Goal: Task Accomplishment & Management: Manage account settings

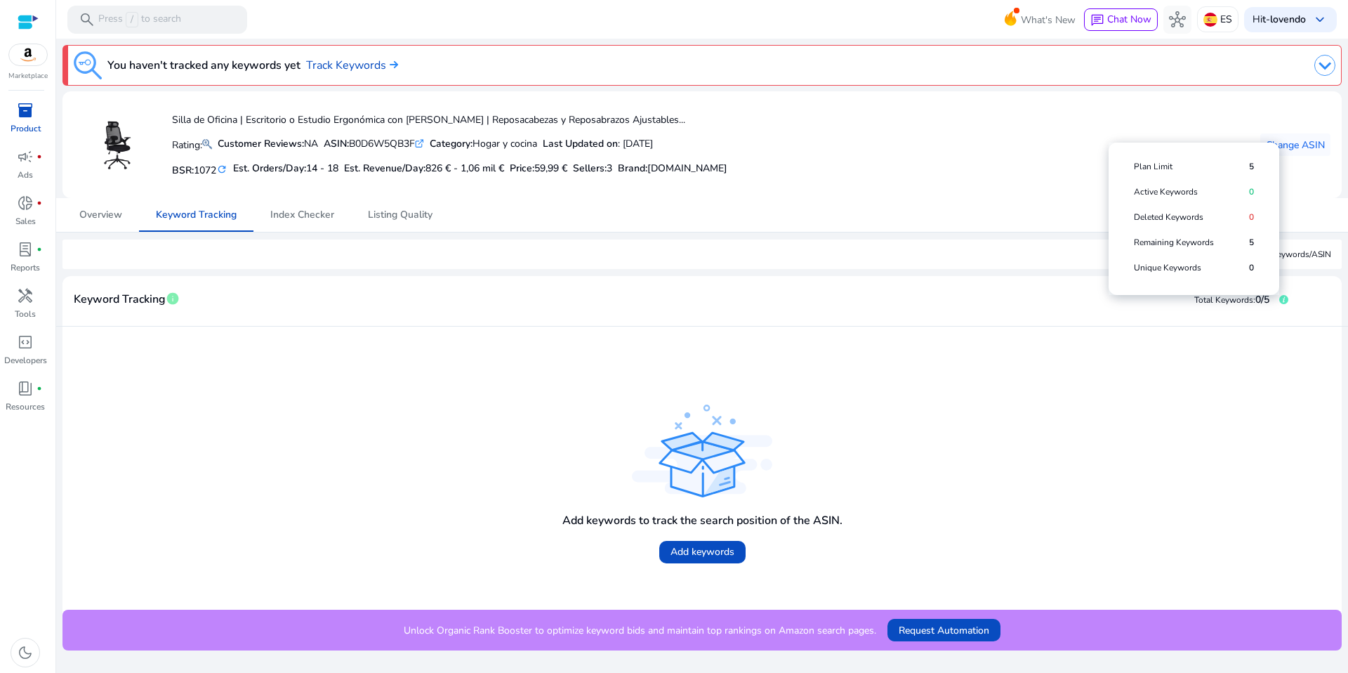
click at [1281, 301] on icon at bounding box center [1284, 299] width 9 height 9
click at [1170, 240] on span "Remaining Keywords" at bounding box center [1191, 242] width 115 height 11
click at [1280, 299] on icon at bounding box center [1284, 299] width 9 height 9
click at [1251, 165] on span "5" at bounding box center [1251, 166] width 5 height 11
click at [90, 213] on span "Overview" at bounding box center [100, 215] width 43 height 10
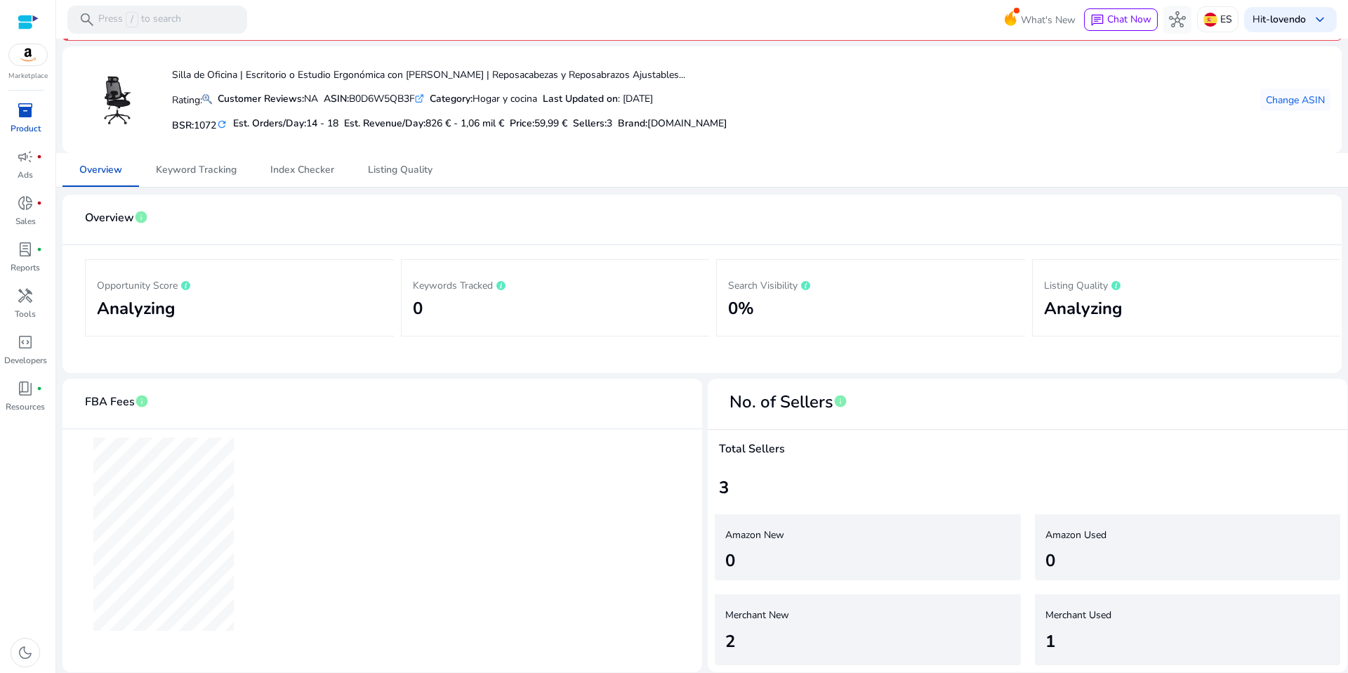
click at [719, 487] on div "3" at bounding box center [1027, 487] width 617 height 25
click at [213, 166] on span "Keyword Tracking" at bounding box center [196, 170] width 81 height 10
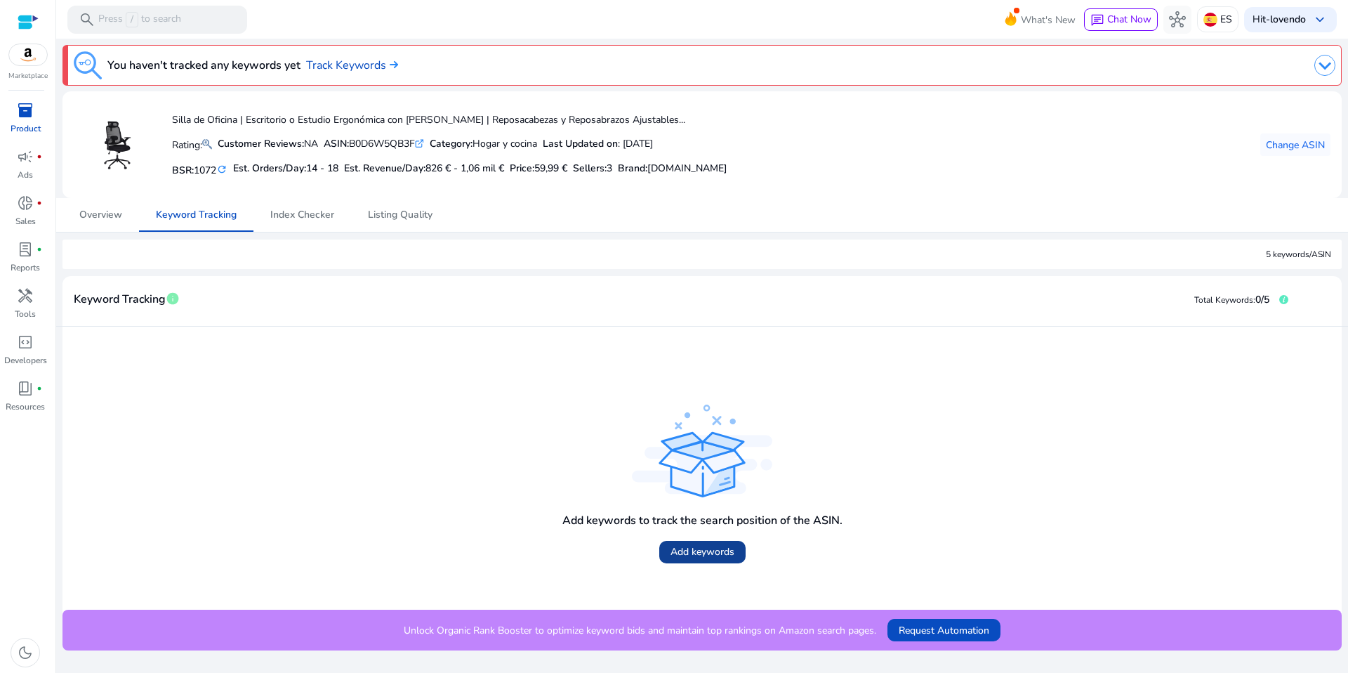
click at [704, 552] on span "Add keywords" at bounding box center [703, 551] width 64 height 15
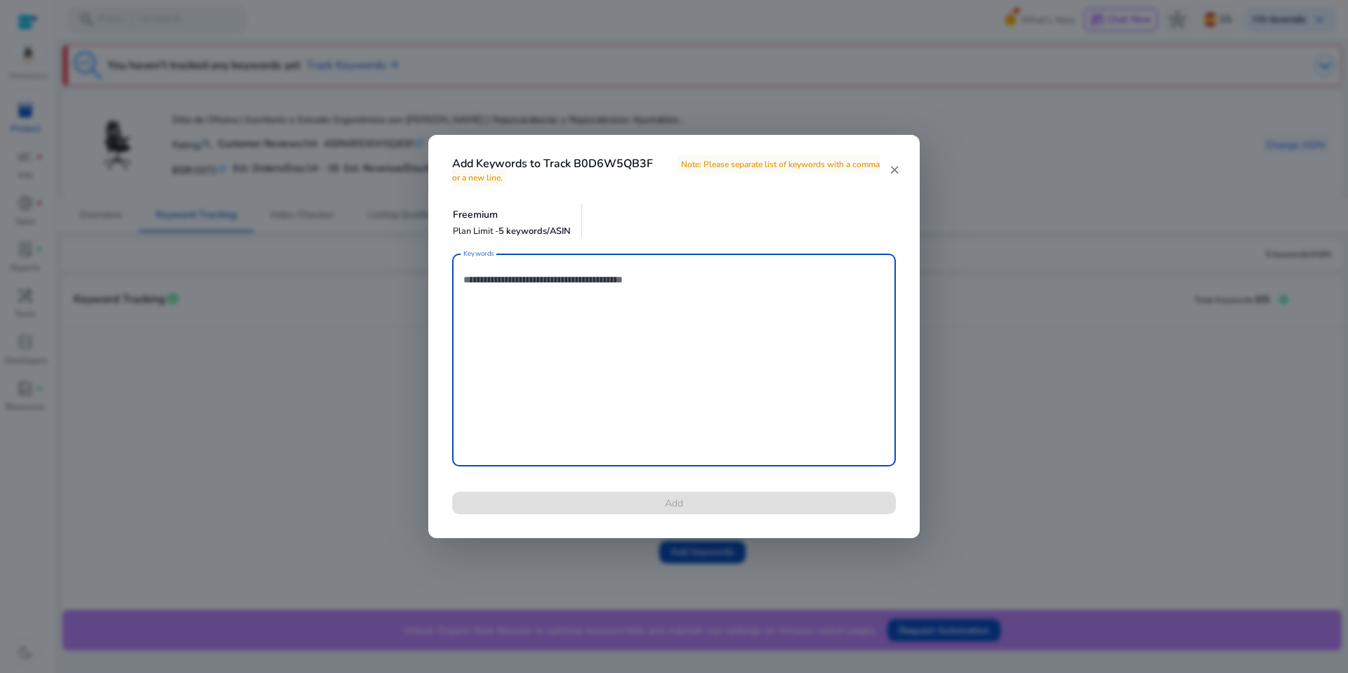
click at [654, 486] on div "Keywords Add" at bounding box center [674, 392] width 478 height 277
click at [629, 378] on textarea "Keywords" at bounding box center [674, 360] width 421 height 199
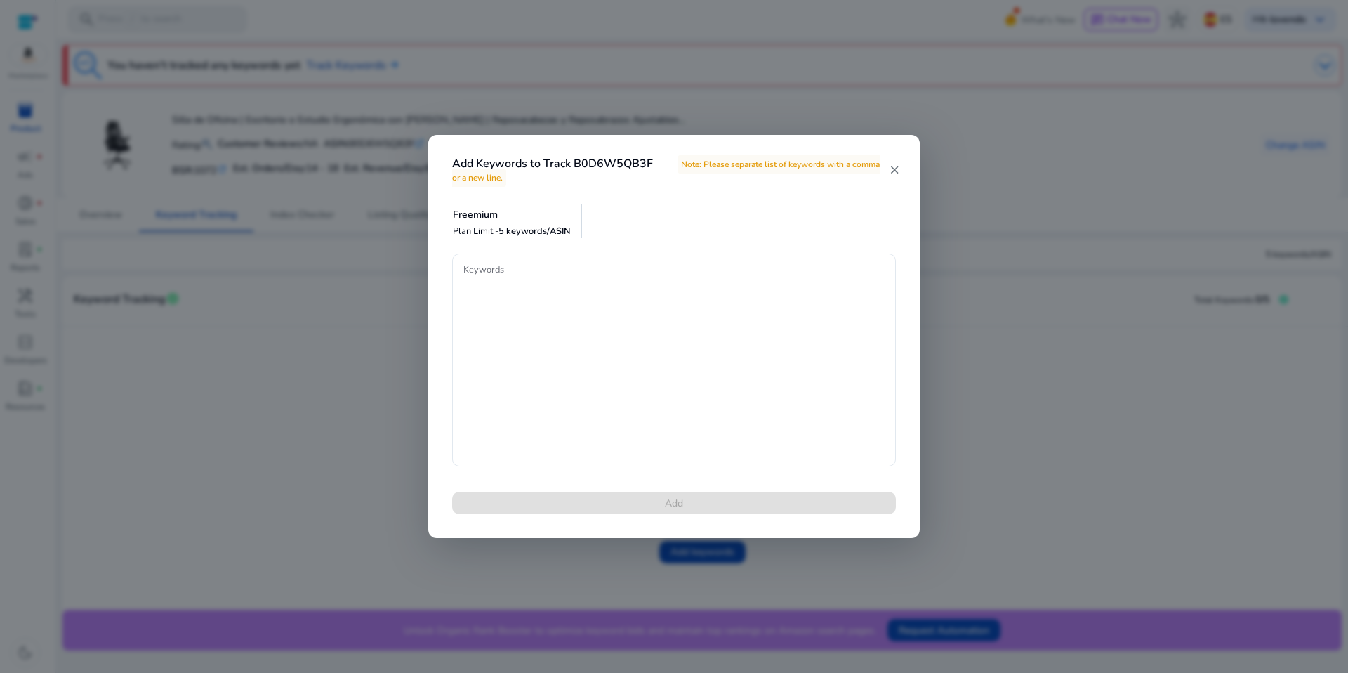
click at [810, 176] on h4 "Add Keywords to Track B0D6W5QB3F Note: Please separate list of keywords with a …" at bounding box center [670, 170] width 437 height 27
click at [466, 172] on span "Note: Please separate list of keywords with a comma or a new line." at bounding box center [666, 171] width 428 height 32
click at [893, 173] on mat-icon "close" at bounding box center [894, 170] width 11 height 13
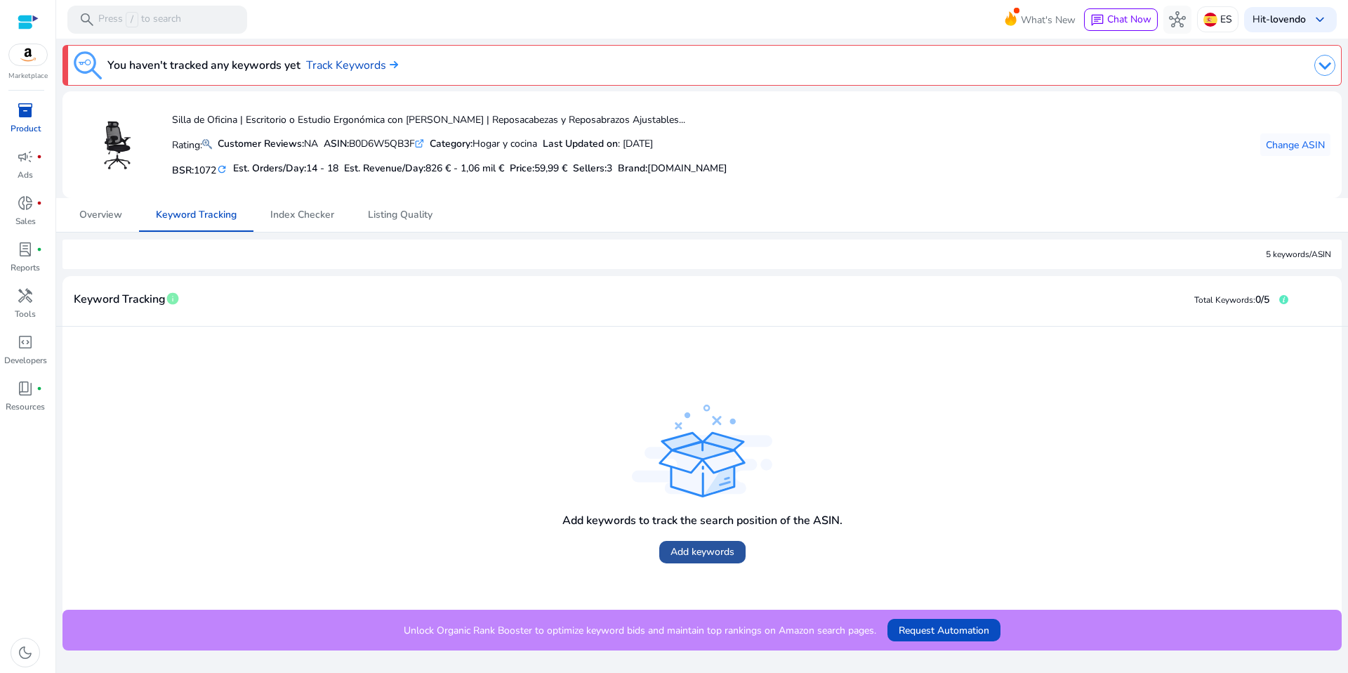
click at [691, 558] on span "Add keywords" at bounding box center [703, 551] width 64 height 15
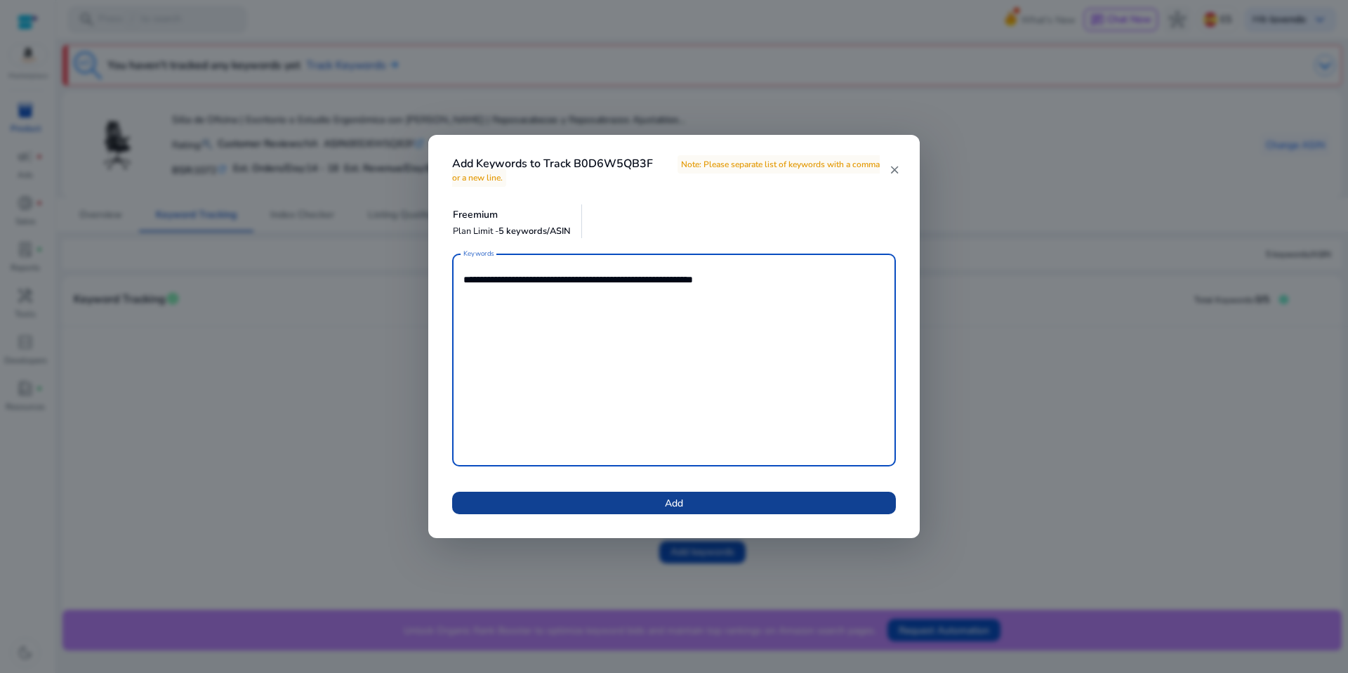
type textarea "**********"
click at [652, 505] on span at bounding box center [674, 503] width 444 height 34
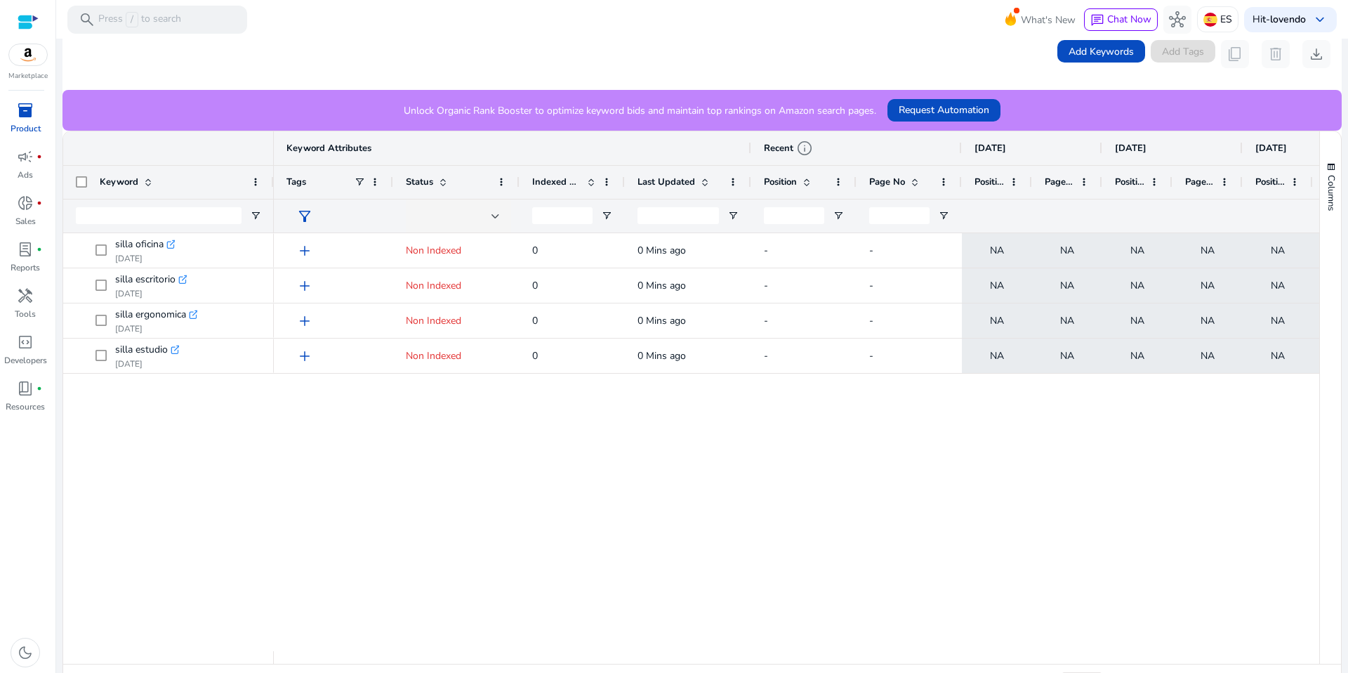
scroll to position [310, 0]
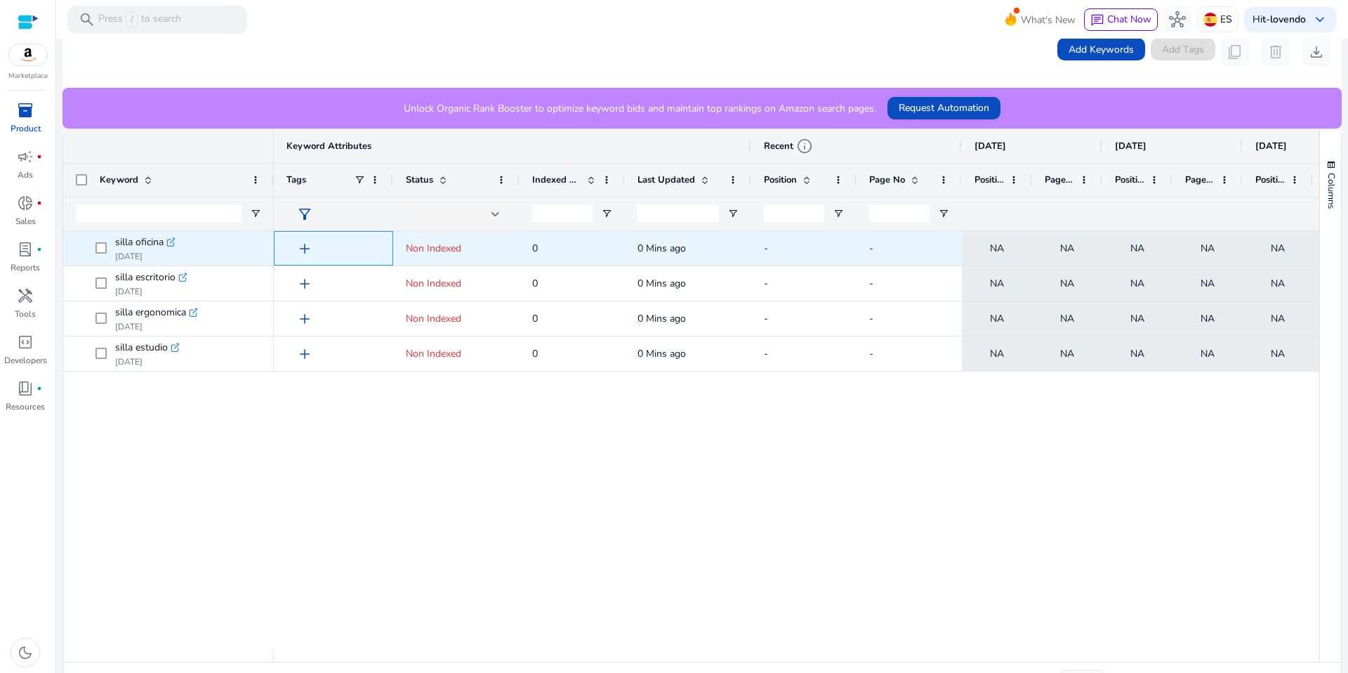
click at [302, 244] on span "add" at bounding box center [304, 248] width 17 height 17
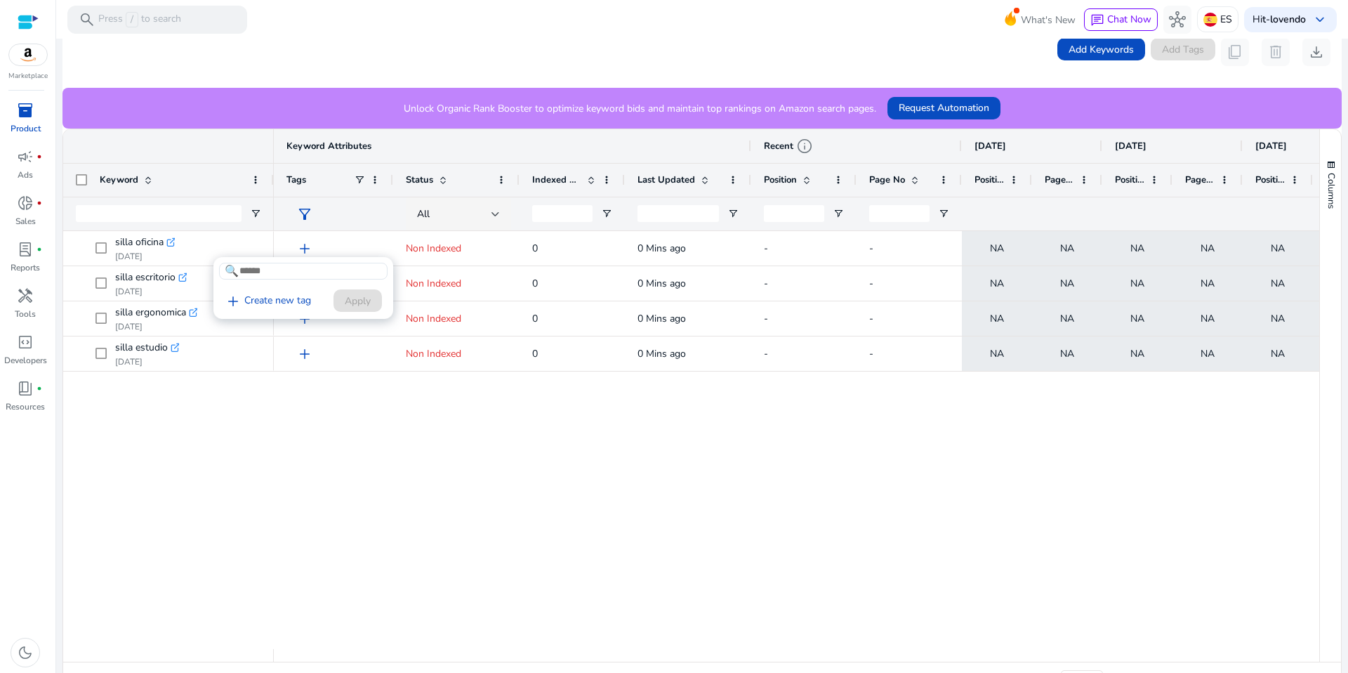
click at [454, 256] on div at bounding box center [674, 336] width 1348 height 673
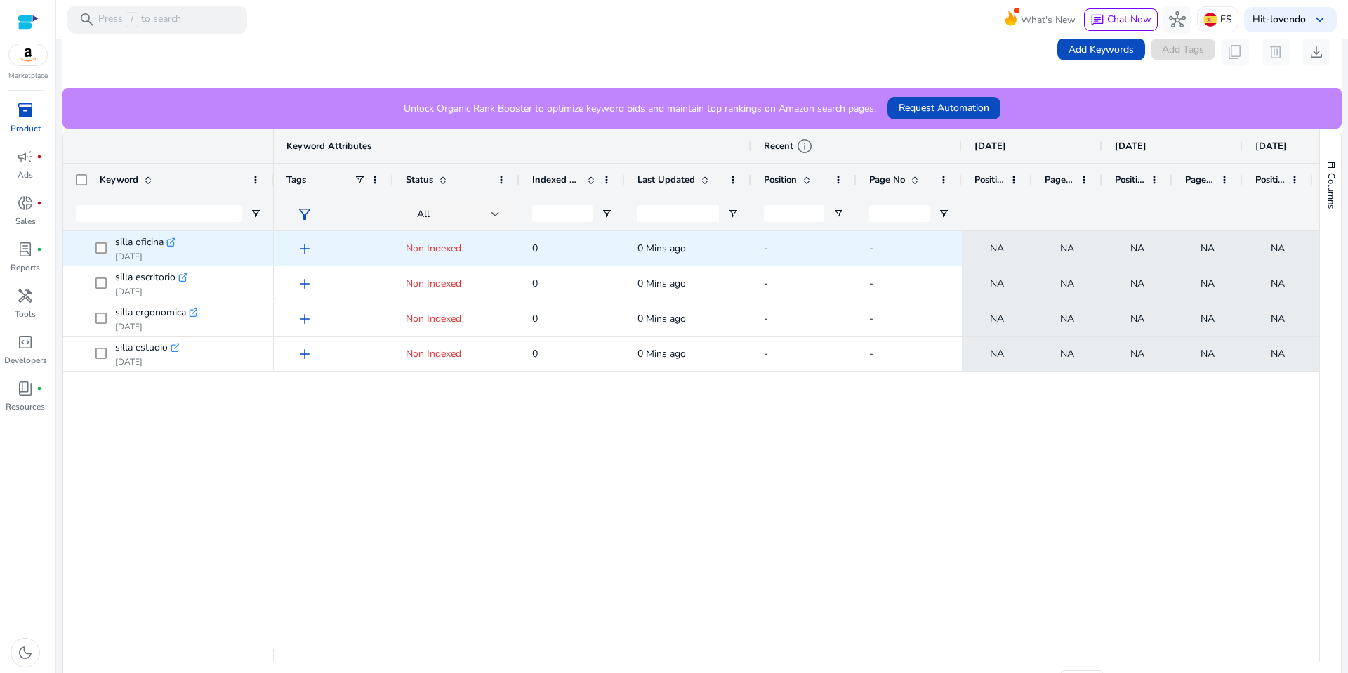
click at [171, 242] on icon ".st0{fill:#2c8af8}" at bounding box center [171, 242] width 10 height 10
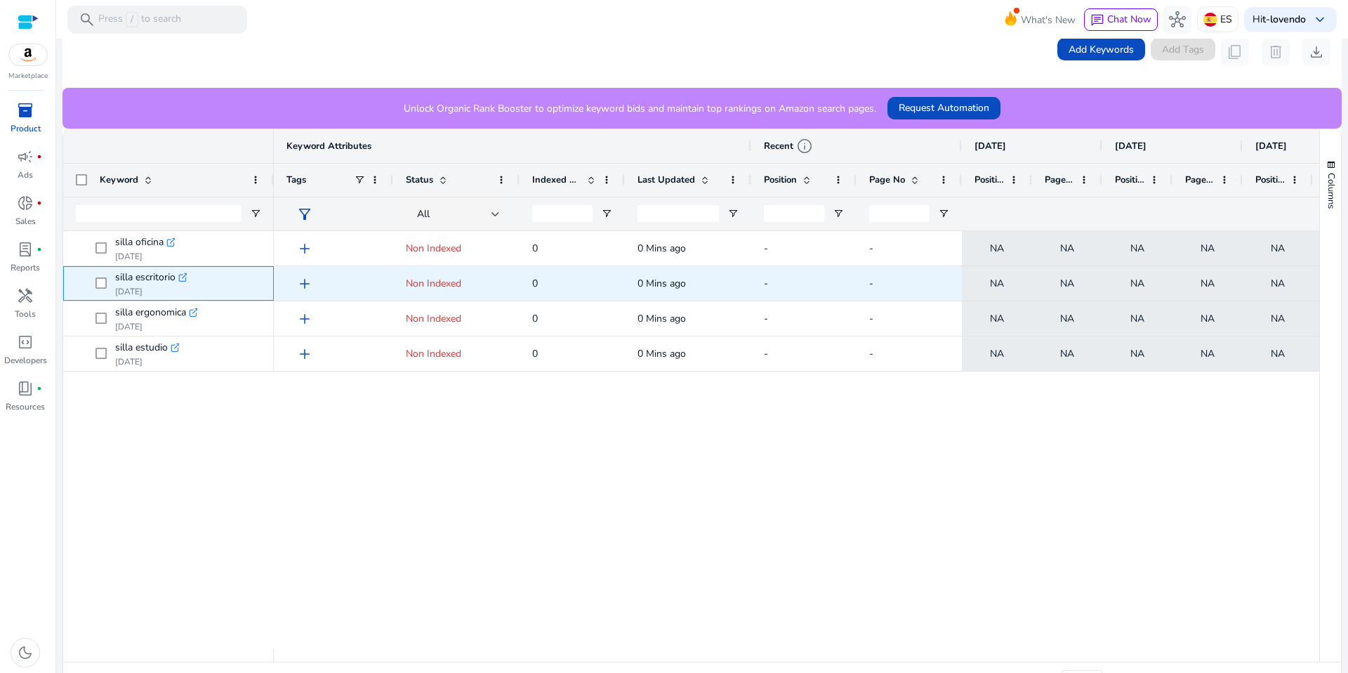
click at [181, 275] on icon ".st0{fill:#2c8af8}" at bounding box center [183, 277] width 10 height 10
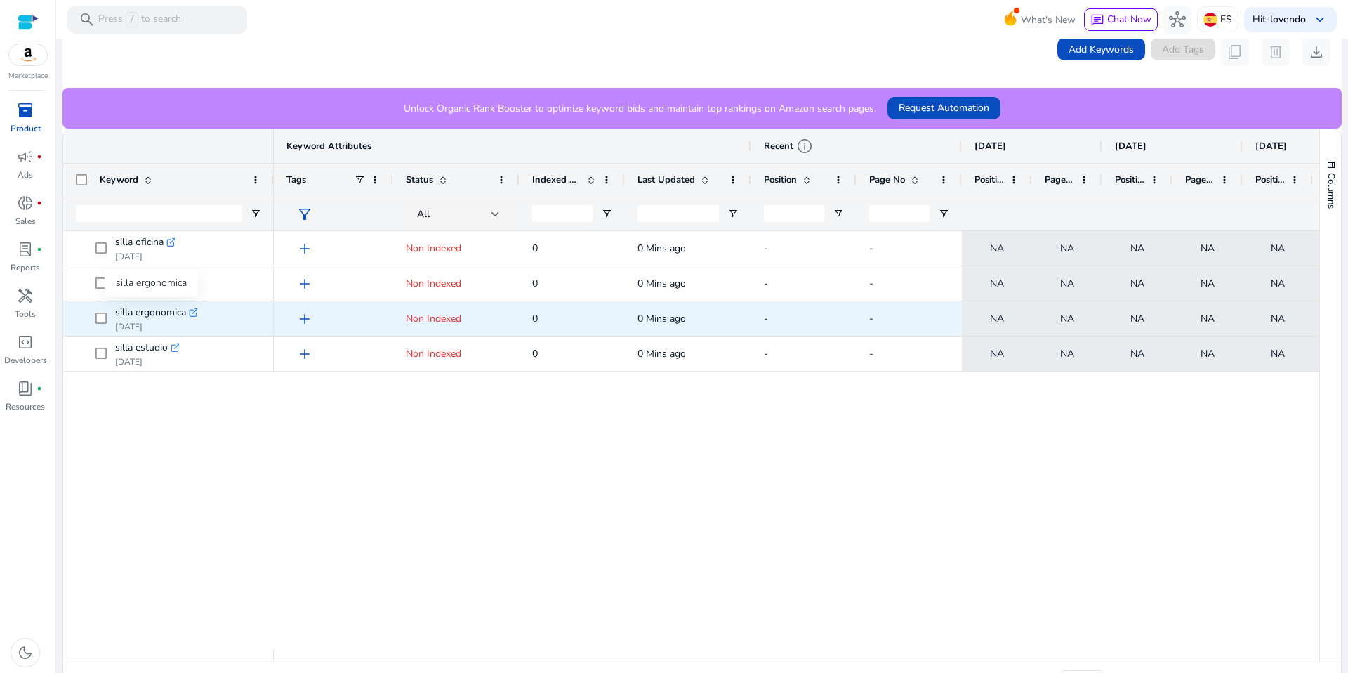
click at [170, 308] on span "silla ergonomica" at bounding box center [150, 313] width 71 height 20
click at [192, 312] on icon ".st0{fill:#2c8af8}" at bounding box center [194, 313] width 10 height 10
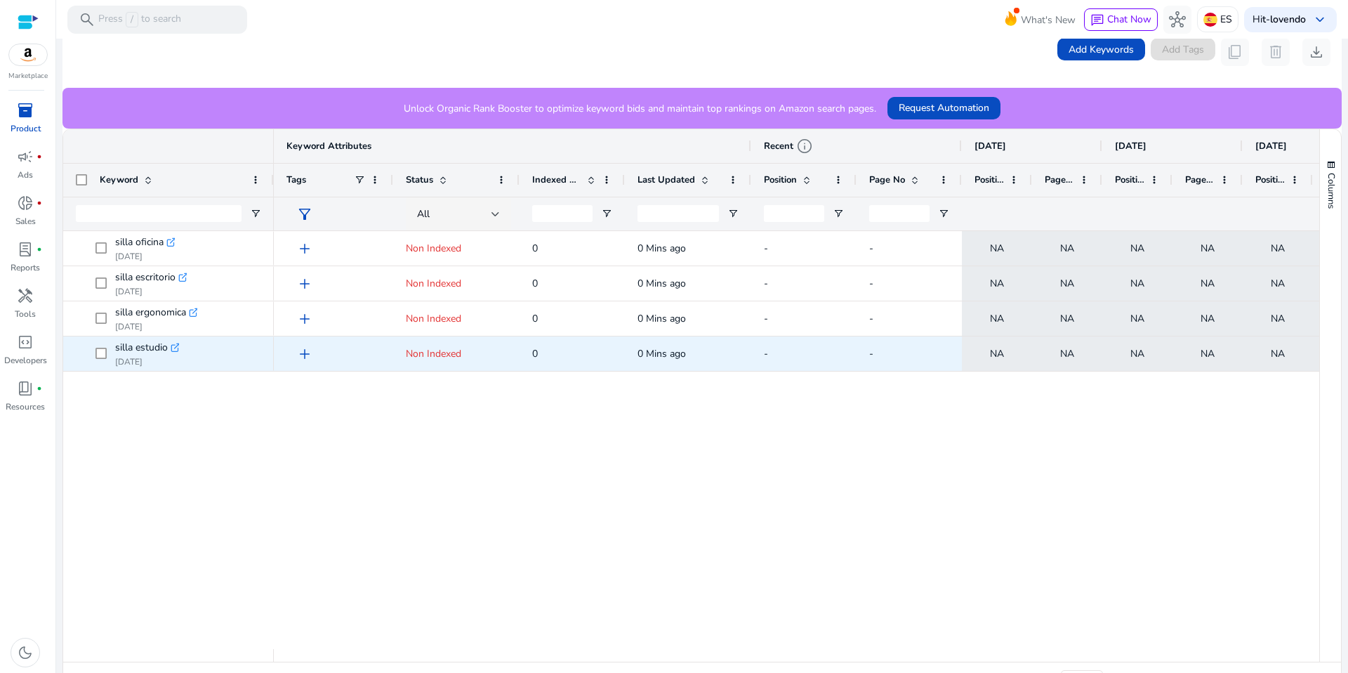
click at [173, 345] on icon ".st0{fill:#2c8af8}" at bounding box center [176, 348] width 10 height 10
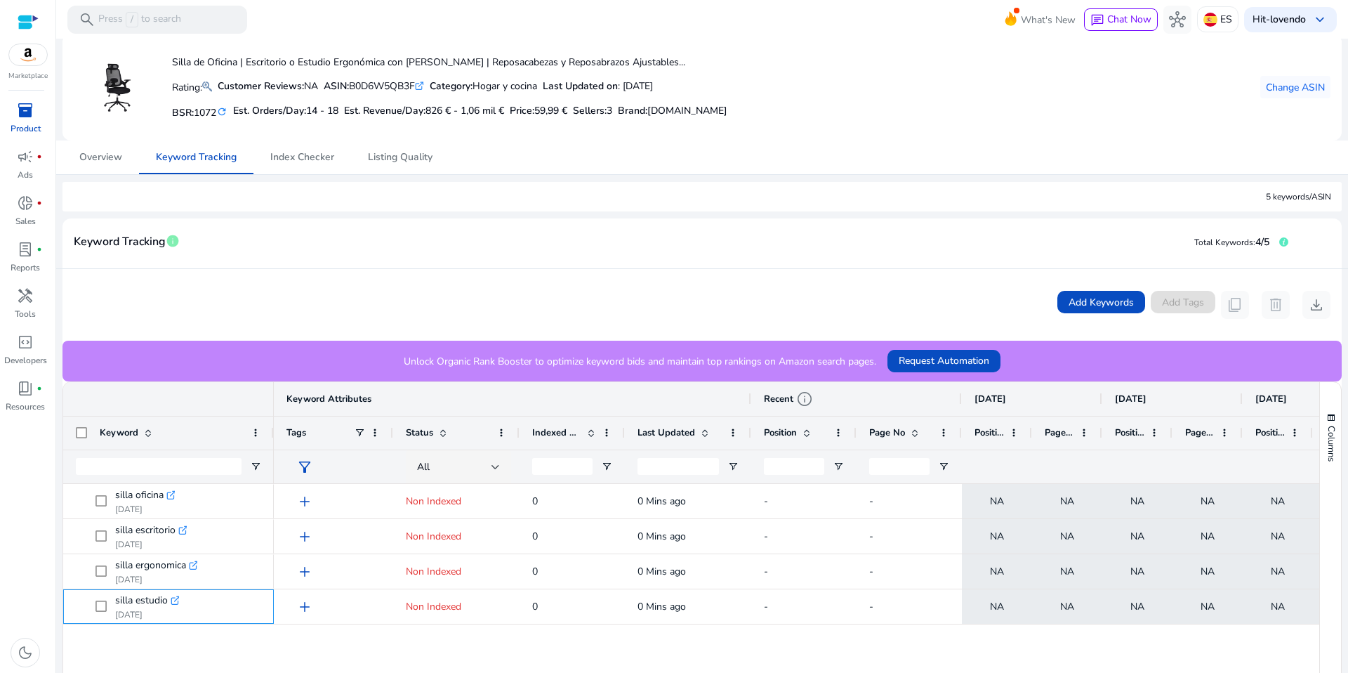
scroll to position [0, 0]
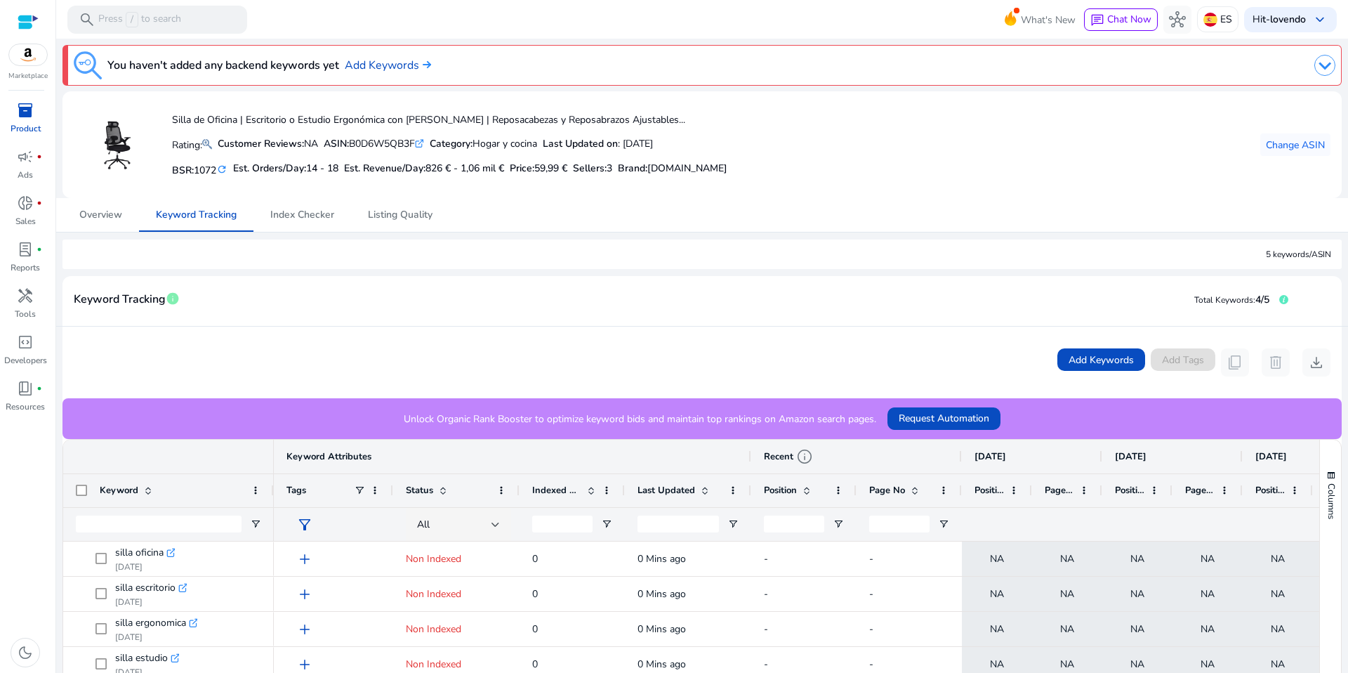
click at [28, 60] on img at bounding box center [28, 54] width 38 height 21
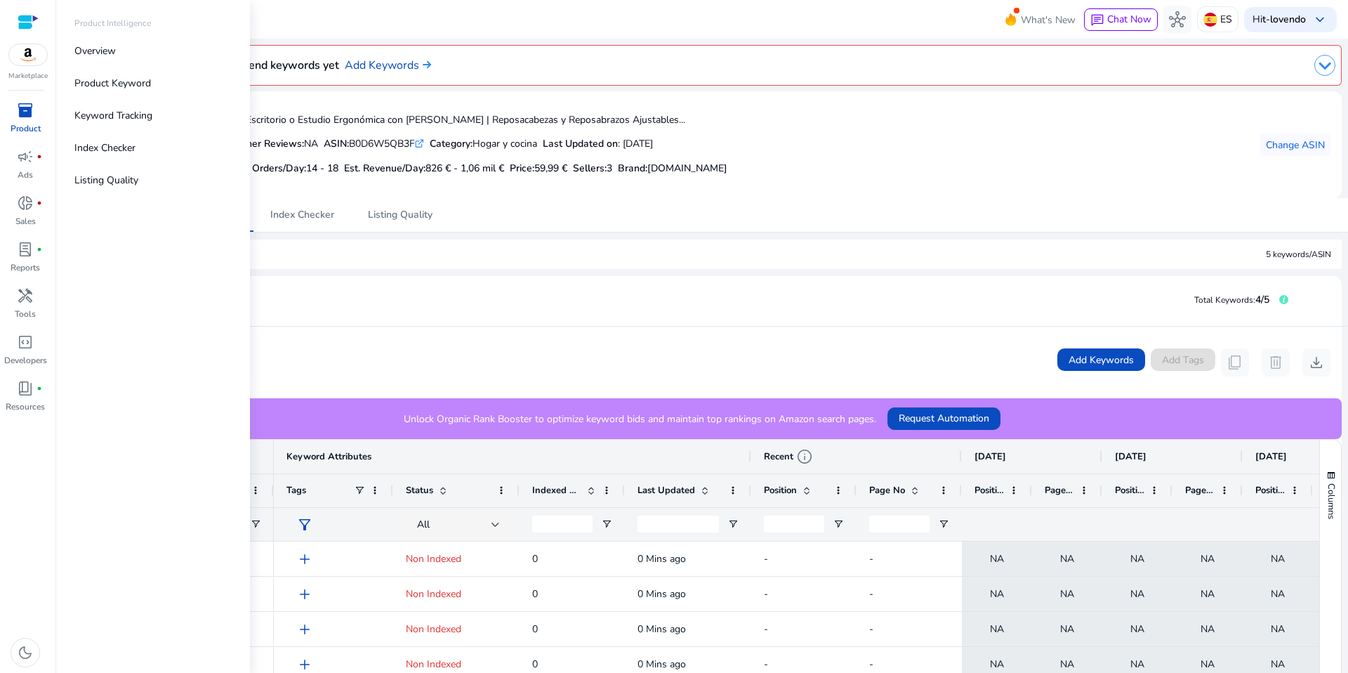
click at [26, 117] on span "inventory_2" at bounding box center [25, 110] width 17 height 17
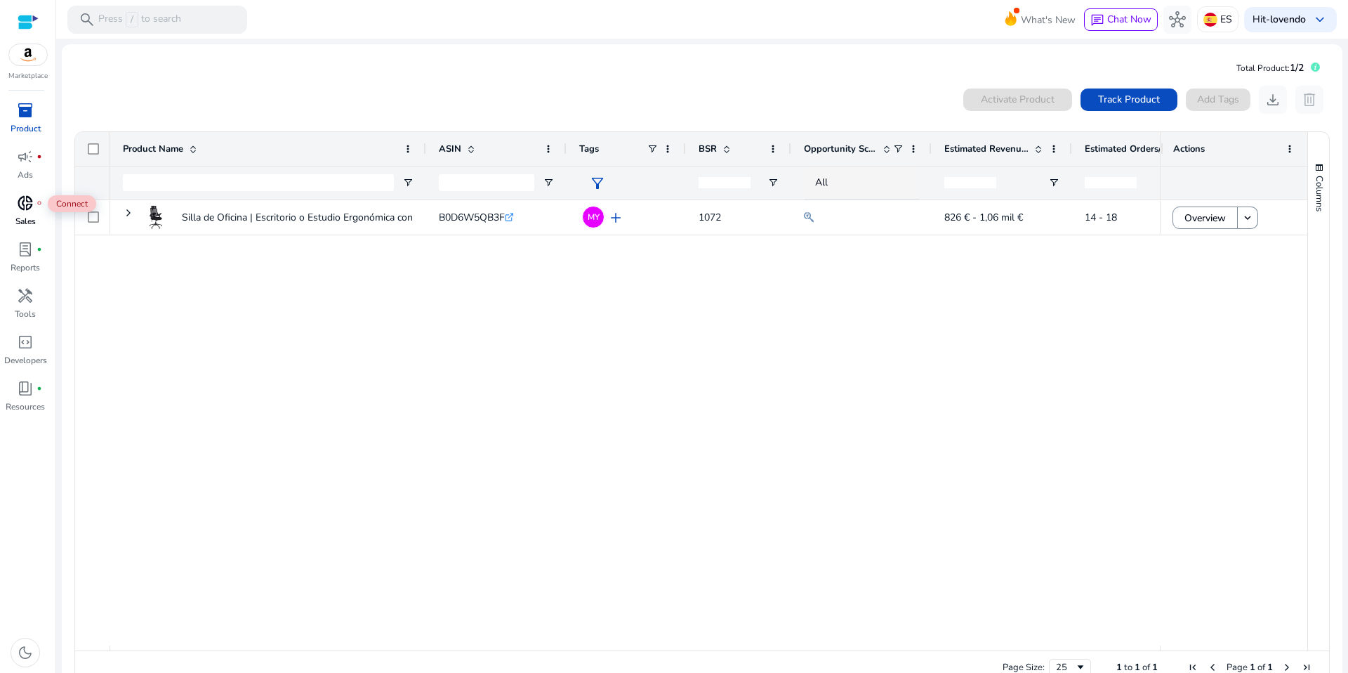
click at [22, 211] on span "donut_small" at bounding box center [25, 203] width 17 height 17
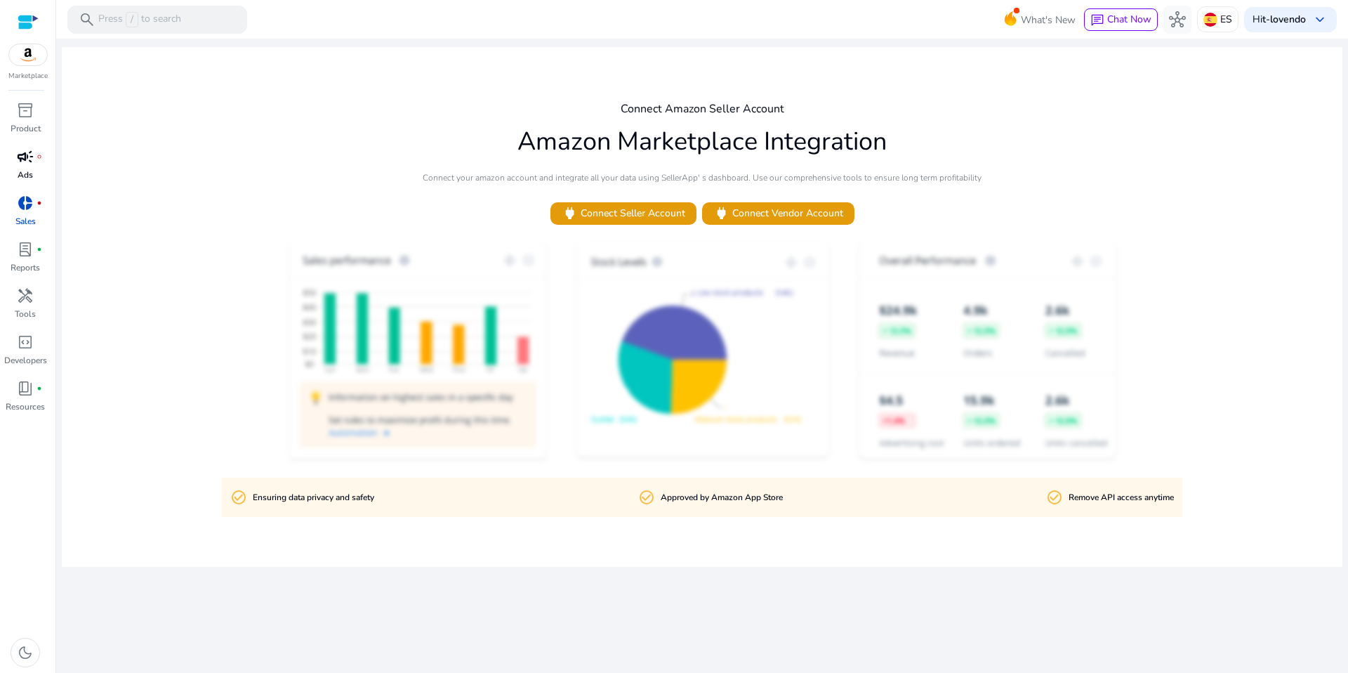
click at [32, 170] on p "Ads" at bounding box center [25, 175] width 15 height 13
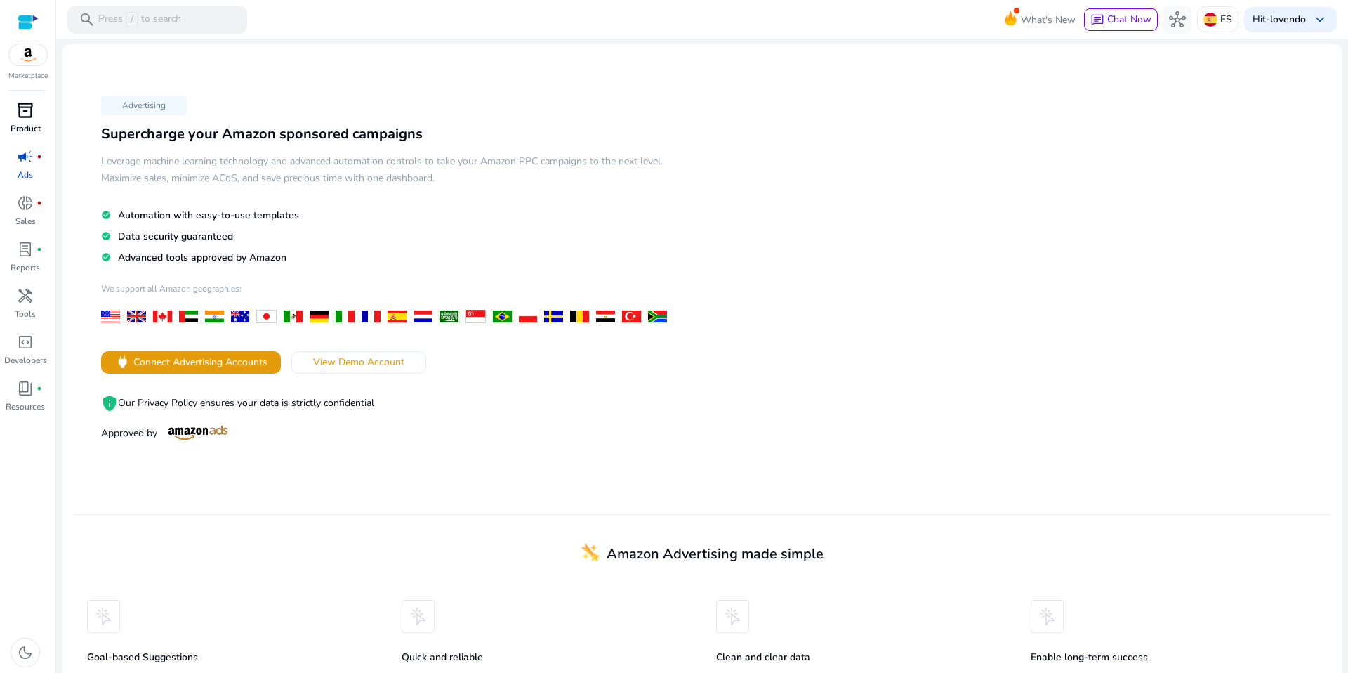
click at [27, 122] on p "Product" at bounding box center [26, 128] width 30 height 13
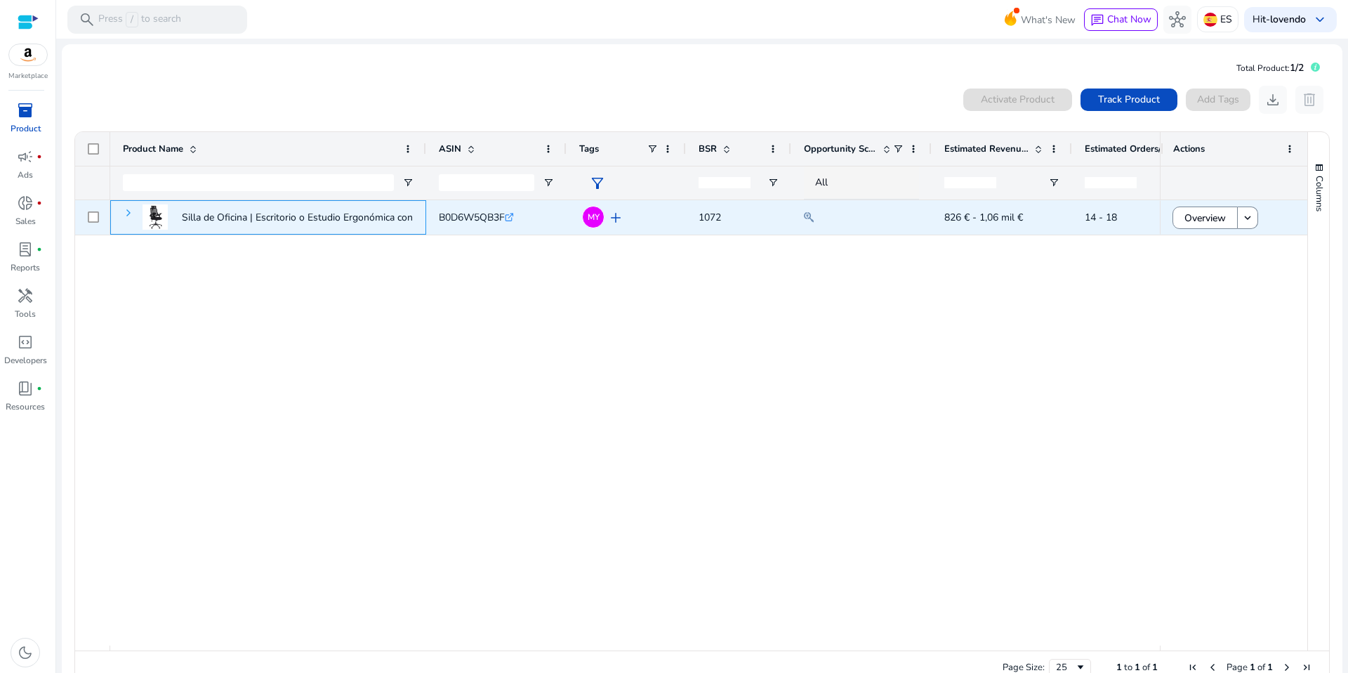
click at [131, 211] on span at bounding box center [128, 212] width 11 height 11
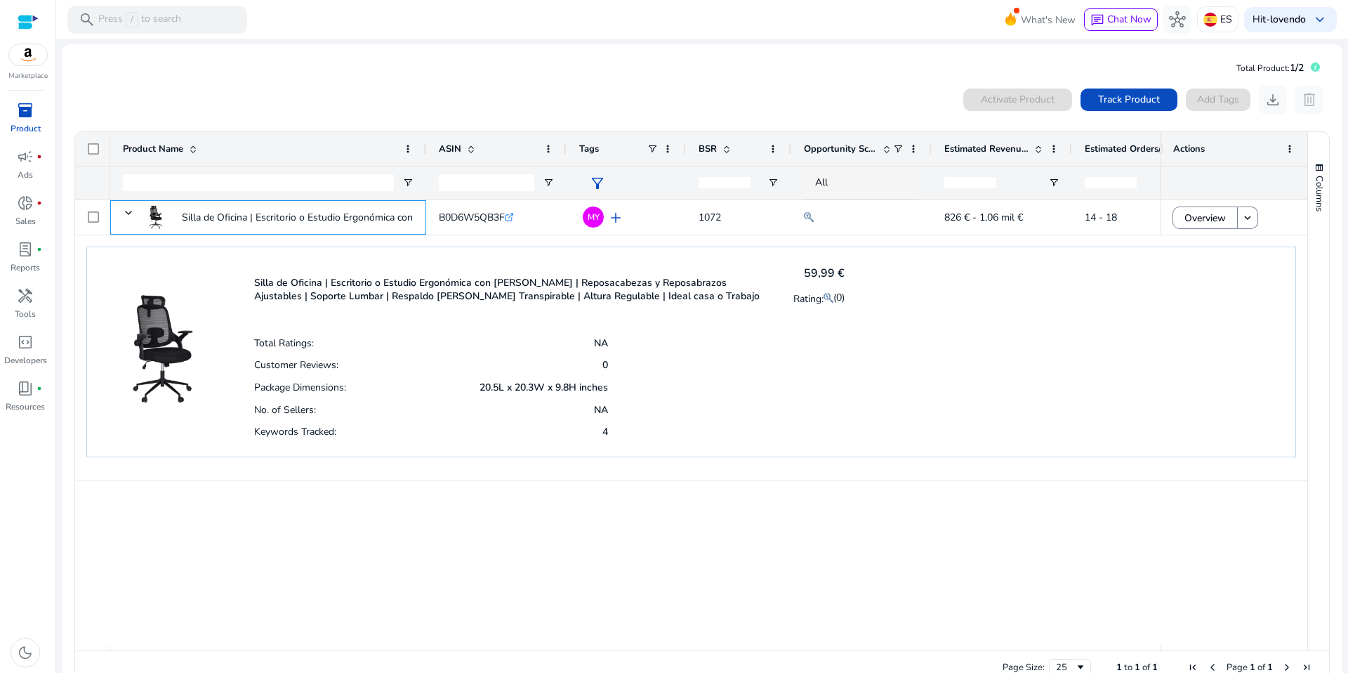
scroll to position [31, 0]
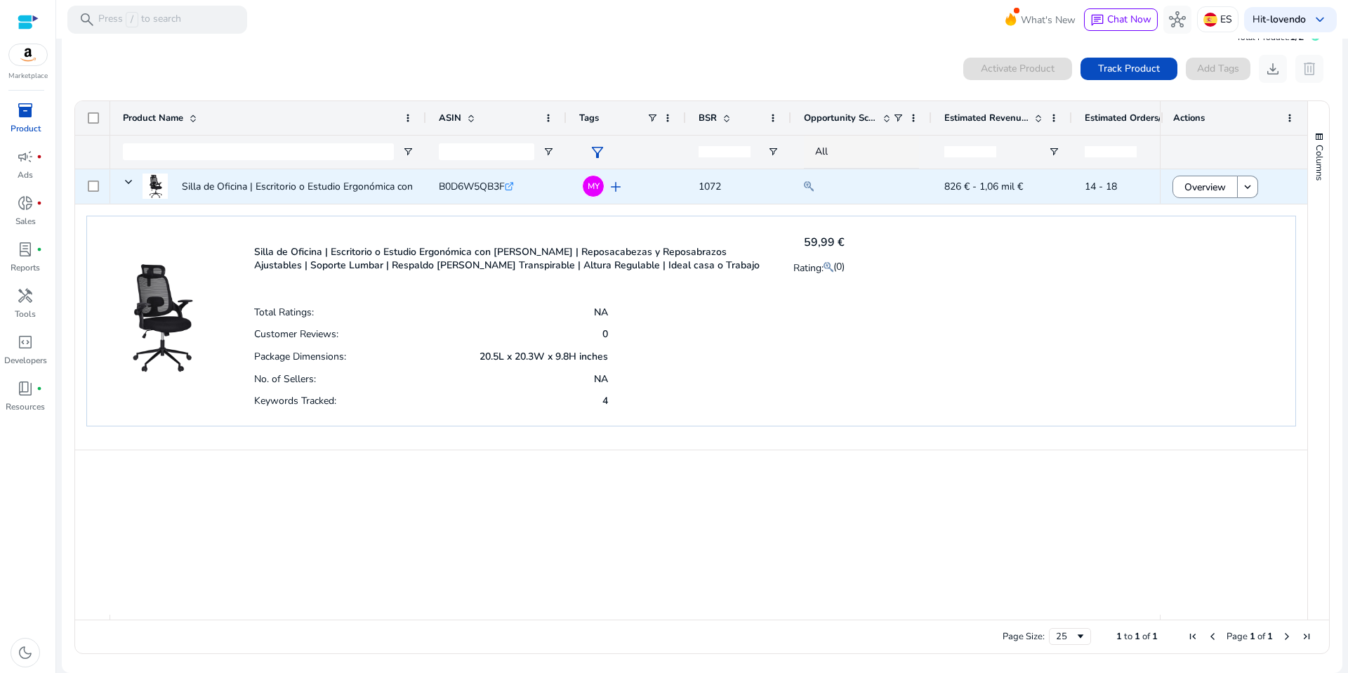
click at [487, 190] on span "B0D6W5QB3F" at bounding box center [472, 186] width 66 height 13
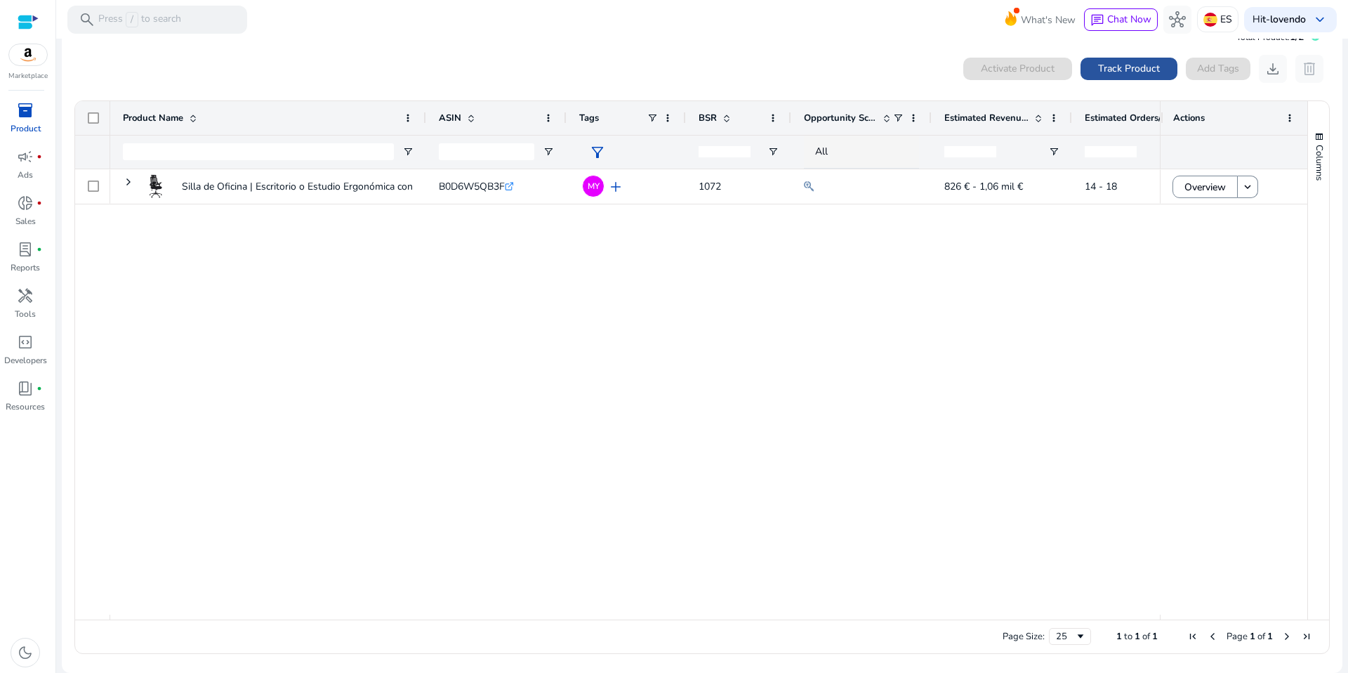
click at [1110, 62] on span "Track Product" at bounding box center [1129, 68] width 62 height 15
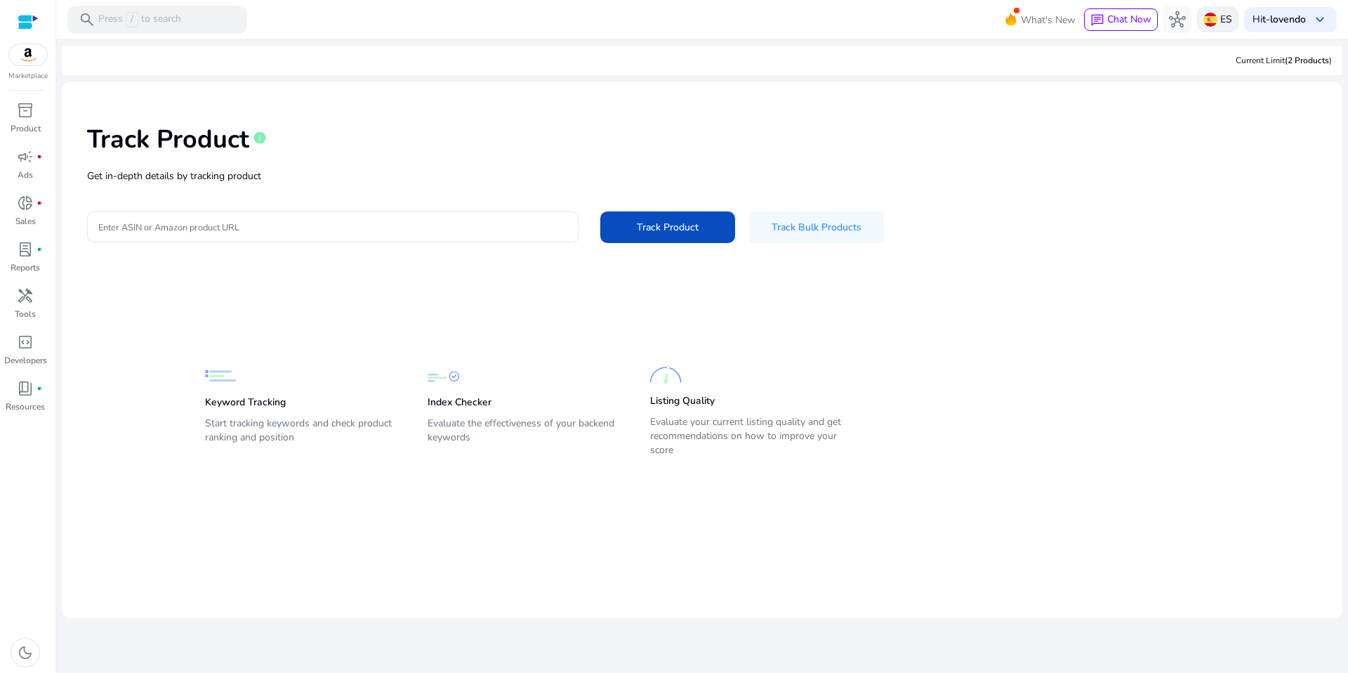
click at [1221, 25] on p "ES" at bounding box center [1227, 19] width 12 height 25
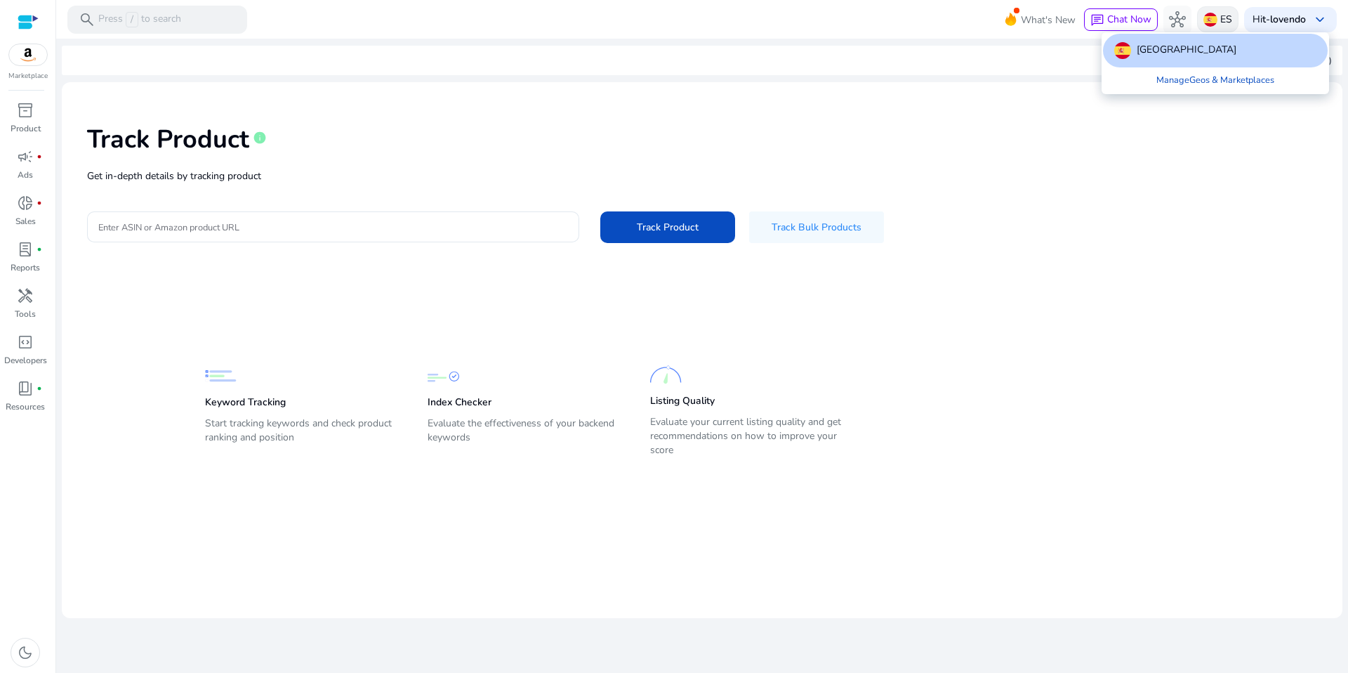
click at [1218, 25] on div at bounding box center [674, 336] width 1348 height 673
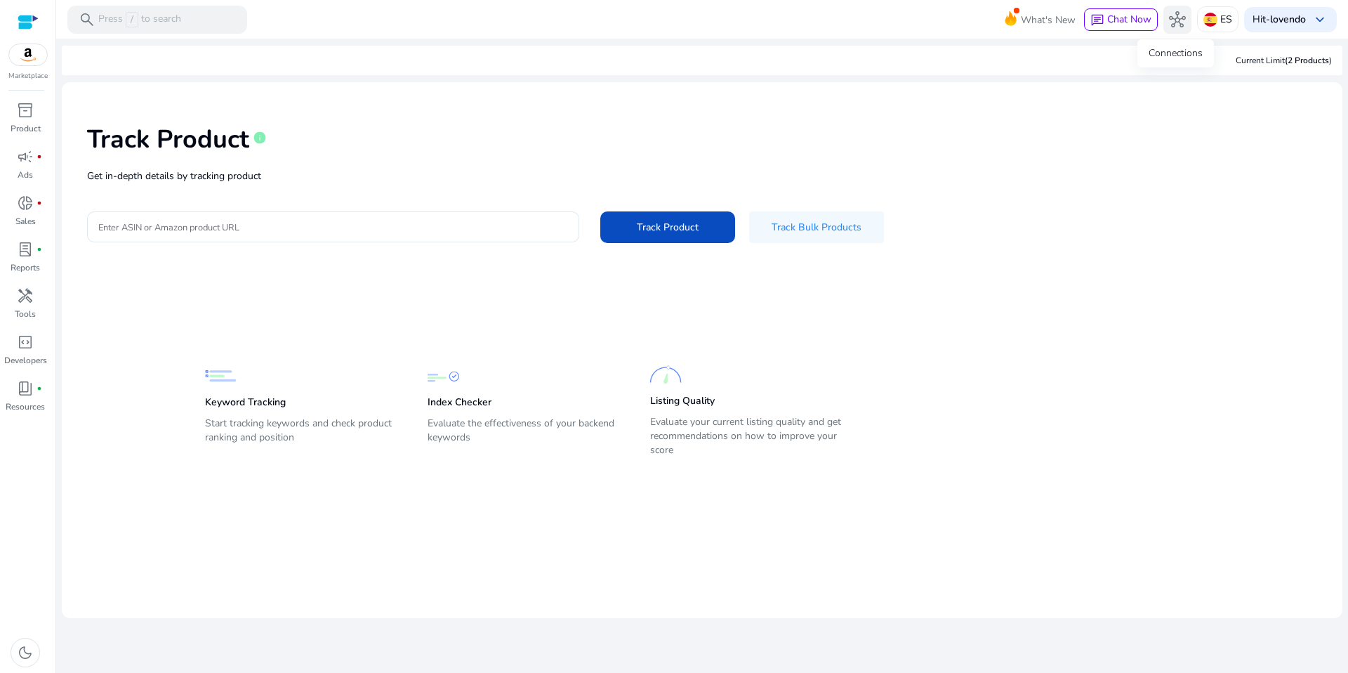
click at [1173, 27] on span "hub" at bounding box center [1177, 19] width 17 height 17
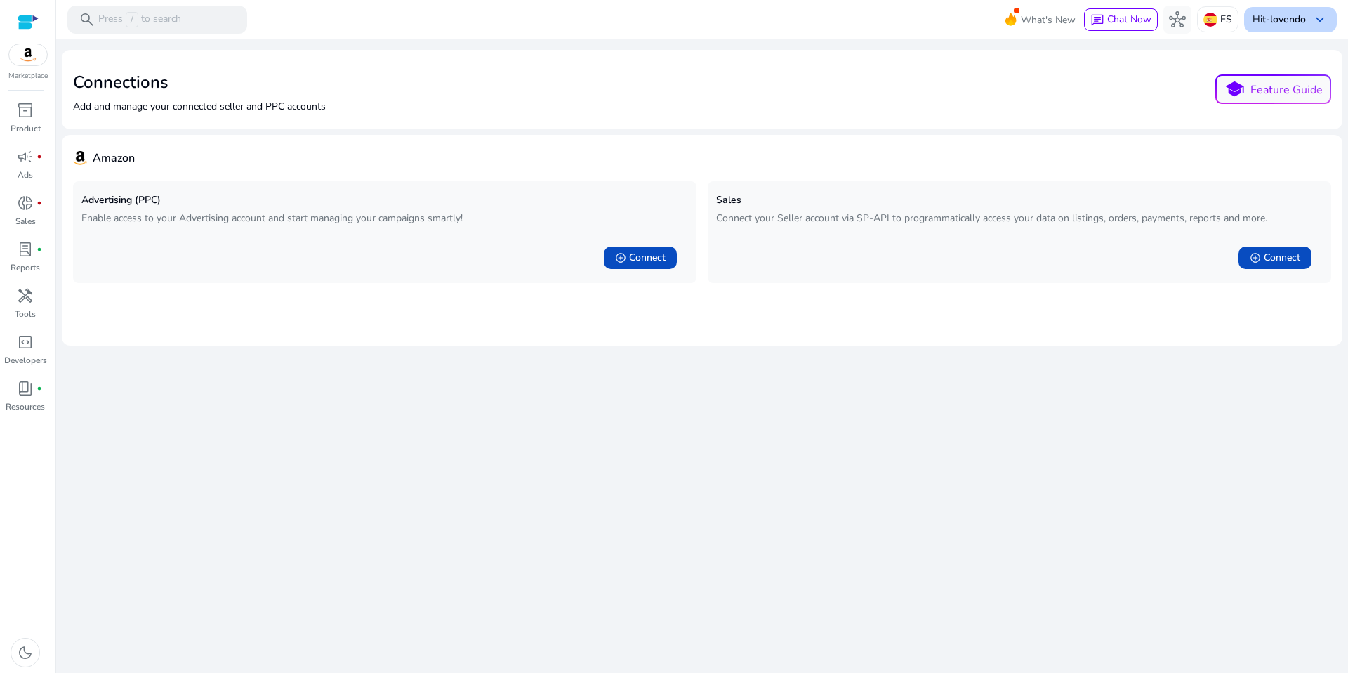
click at [1312, 26] on span "keyboard_arrow_down" at bounding box center [1320, 19] width 17 height 17
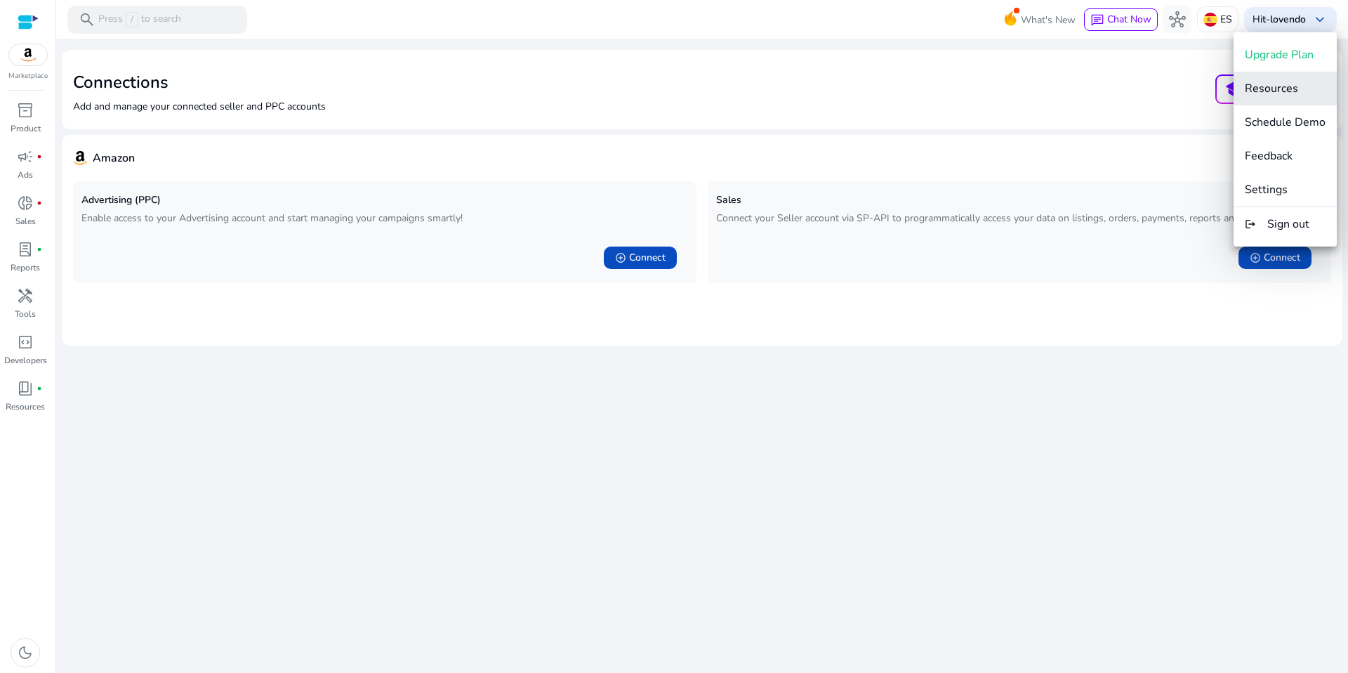
click at [1270, 86] on span "Resources" at bounding box center [1271, 88] width 53 height 15
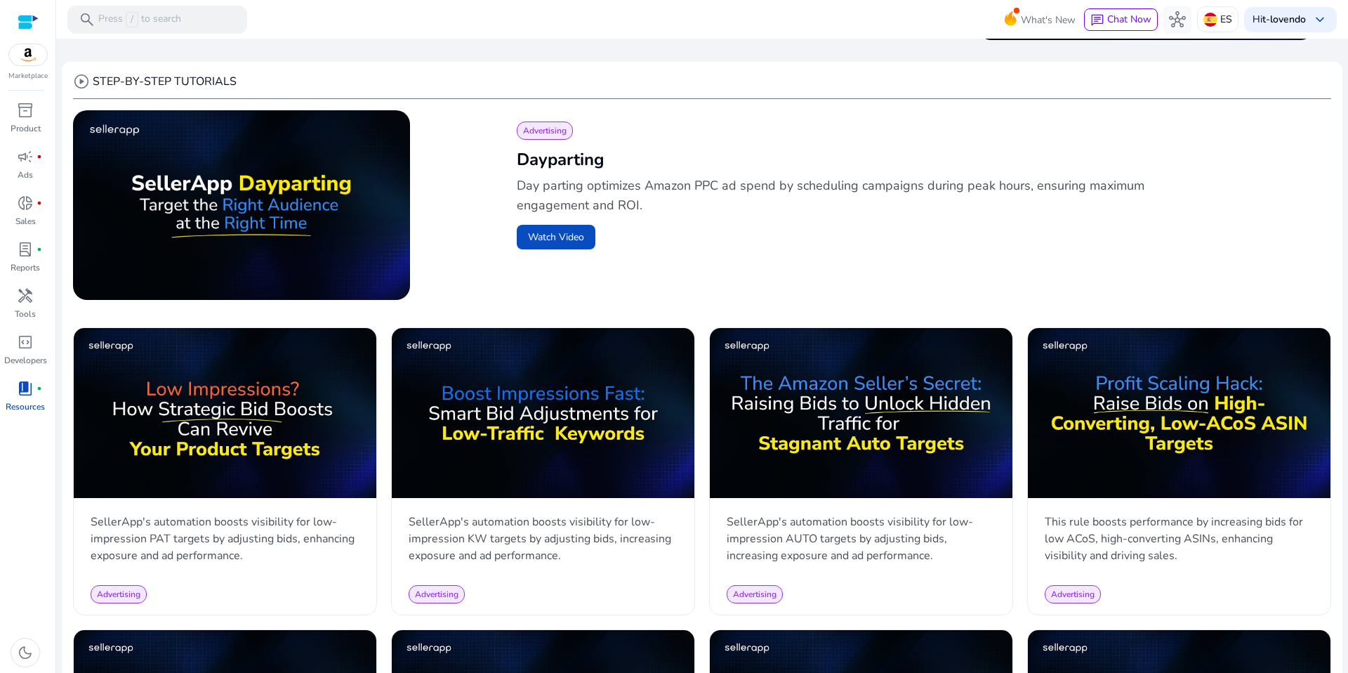
scroll to position [420, 0]
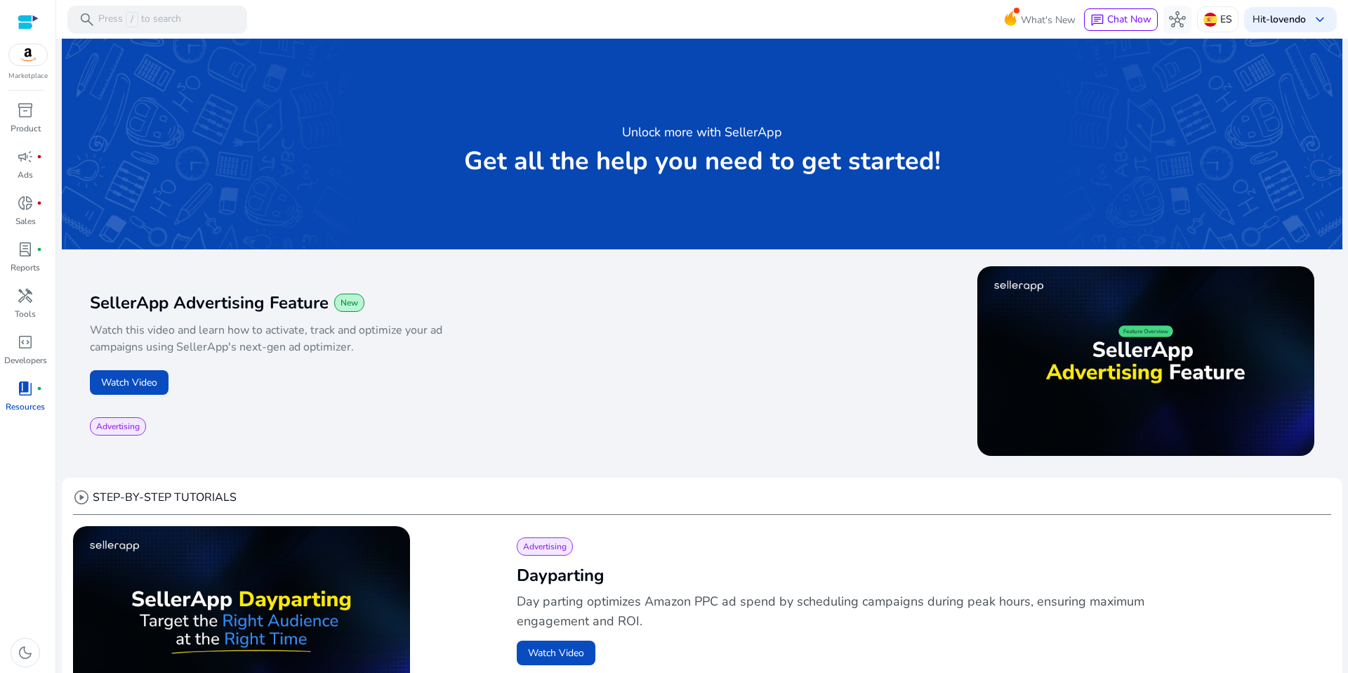
scroll to position [420, 0]
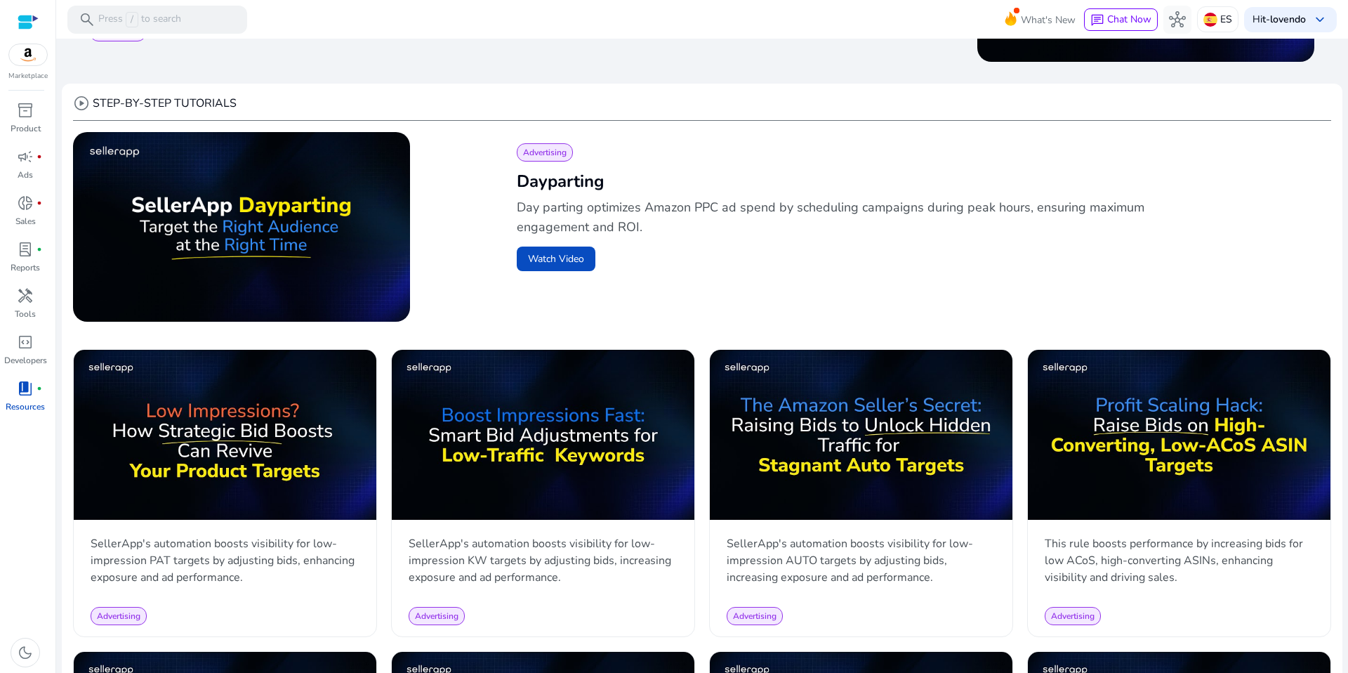
scroll to position [0, 0]
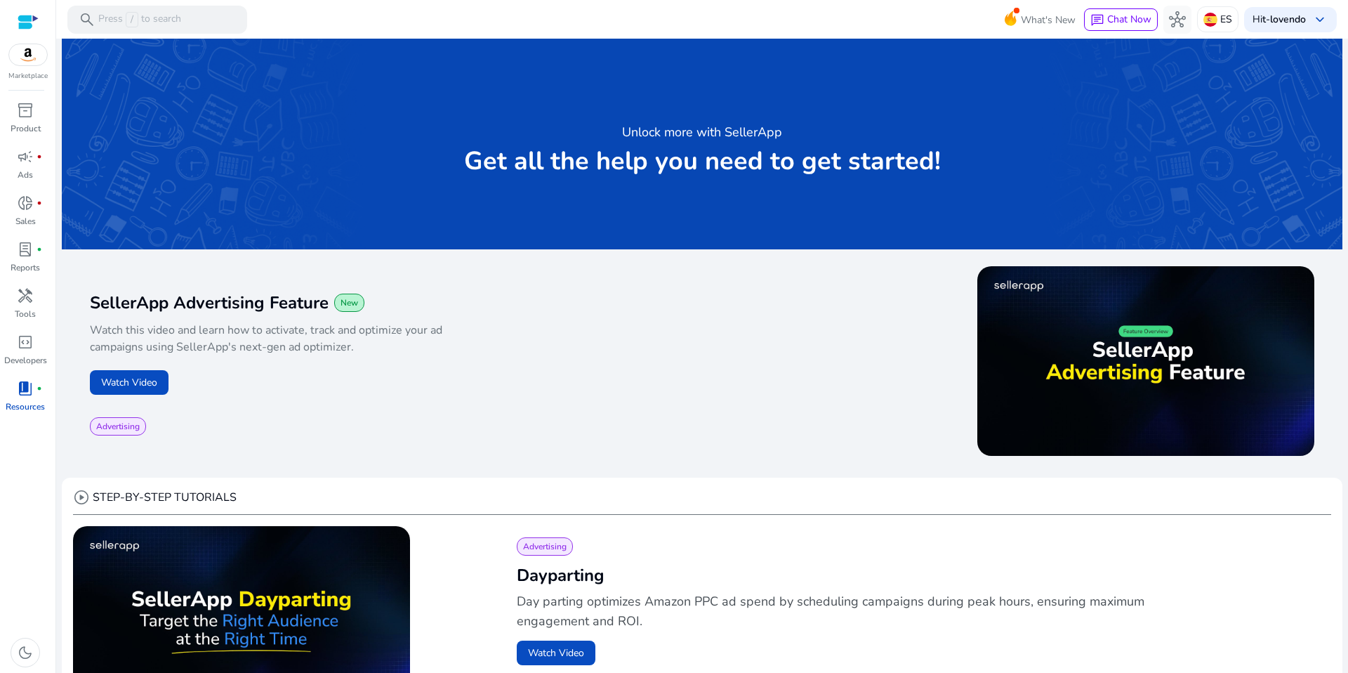
click at [23, 51] on img at bounding box center [28, 54] width 38 height 21
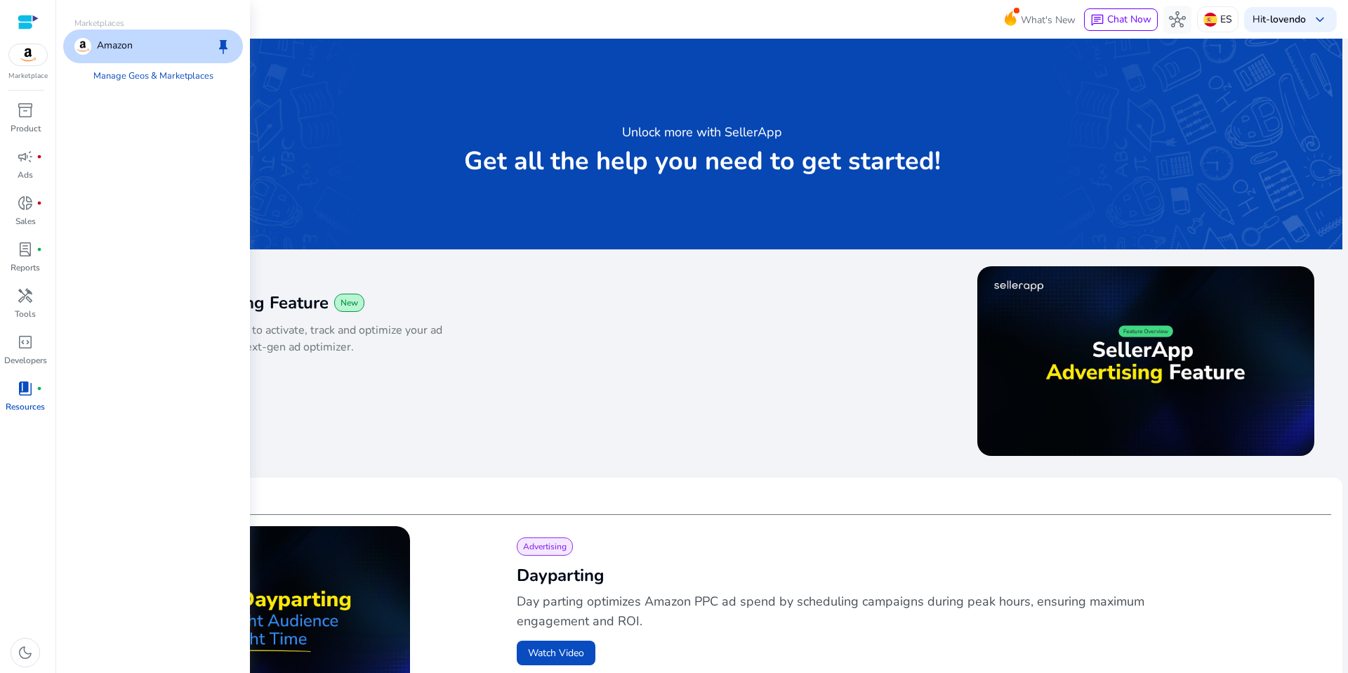
drag, startPoint x: 28, startPoint y: 22, endPoint x: 44, endPoint y: 36, distance: 20.9
click at [28, 22] on div at bounding box center [28, 22] width 21 height 16
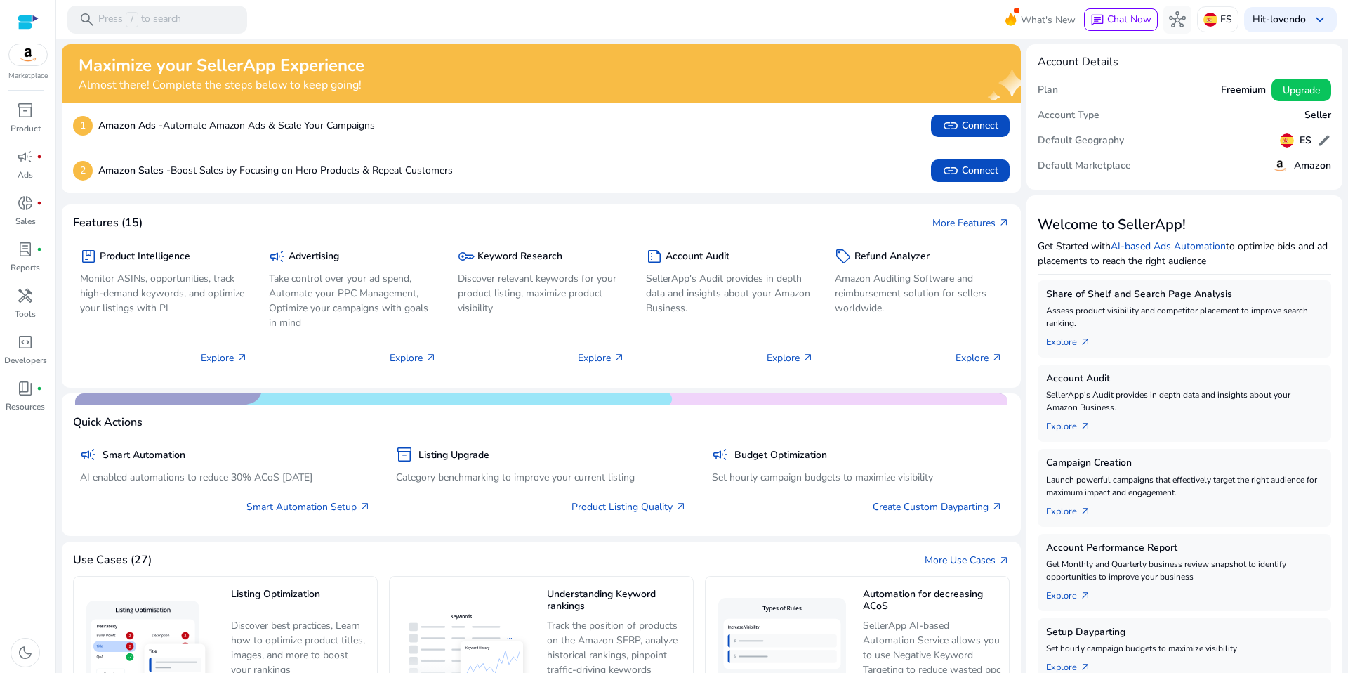
click at [1098, 262] on p "Get Started with AI-based Ads Automation to optimize bids and ad placements to …" at bounding box center [1185, 253] width 294 height 29
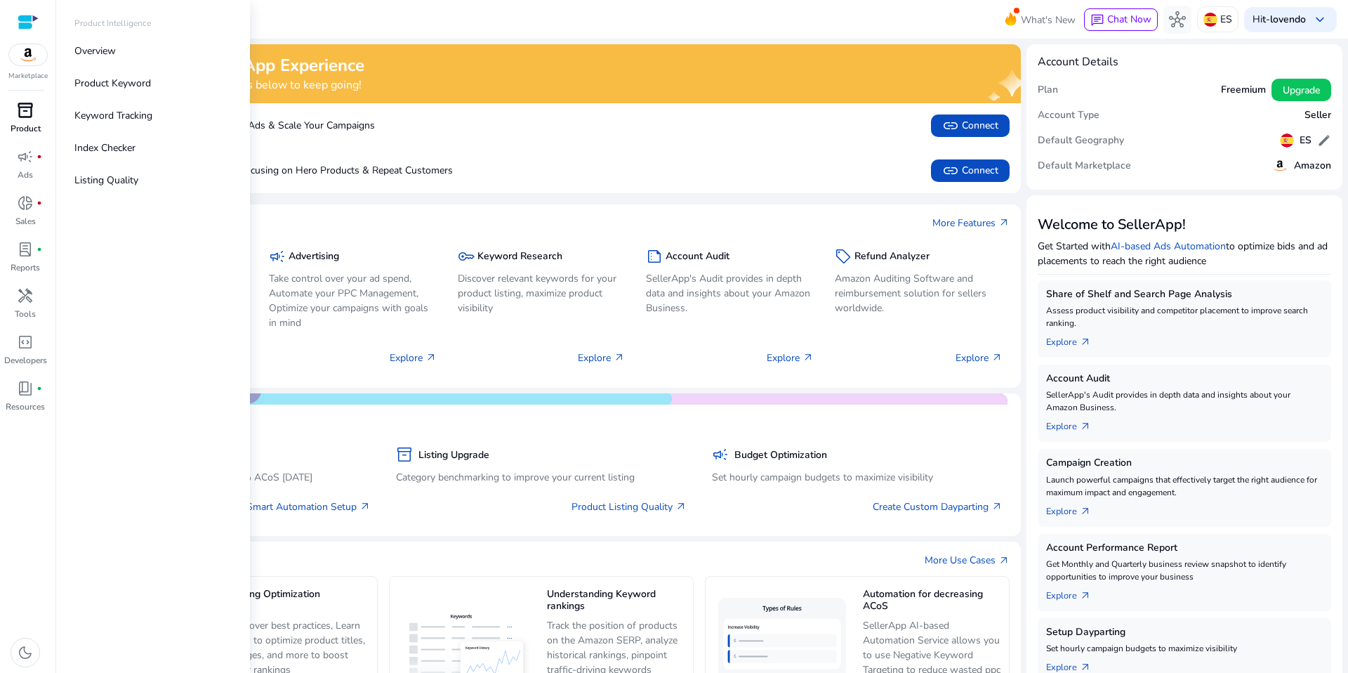
click at [29, 118] on span "inventory_2" at bounding box center [25, 110] width 17 height 17
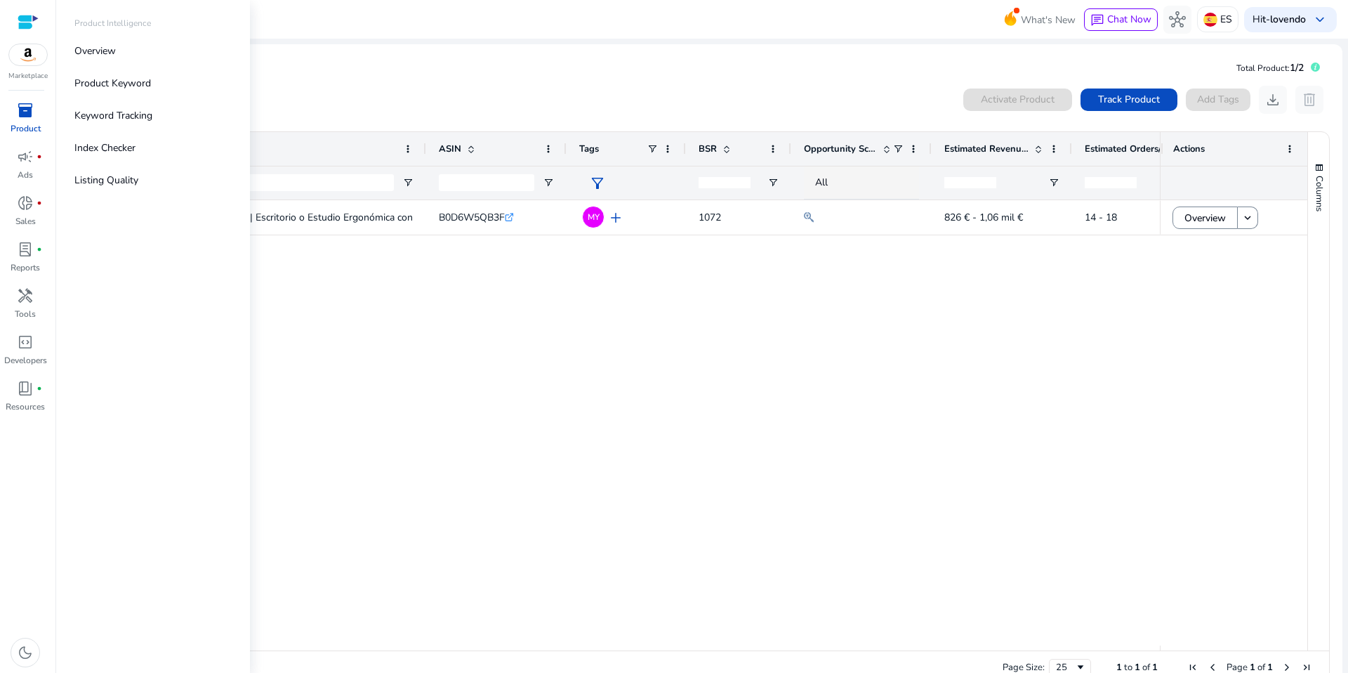
click at [28, 114] on span "inventory_2" at bounding box center [25, 110] width 17 height 17
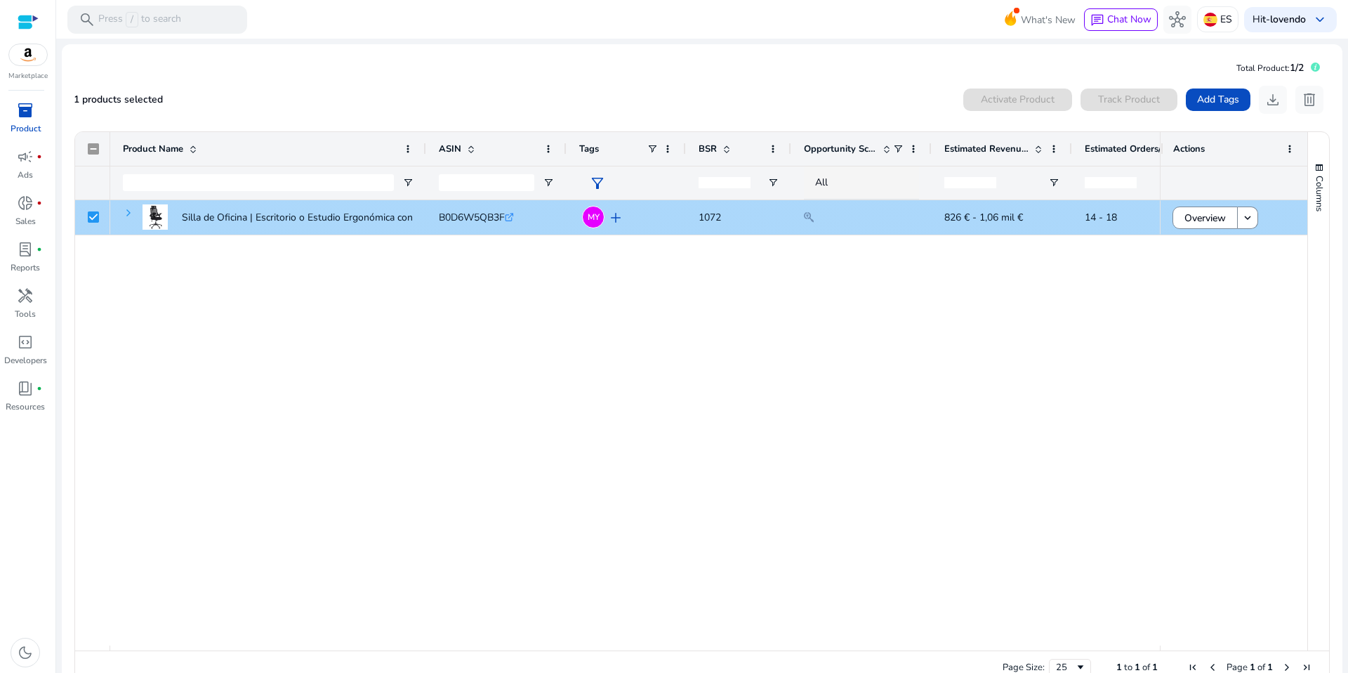
click at [124, 213] on span at bounding box center [128, 212] width 11 height 11
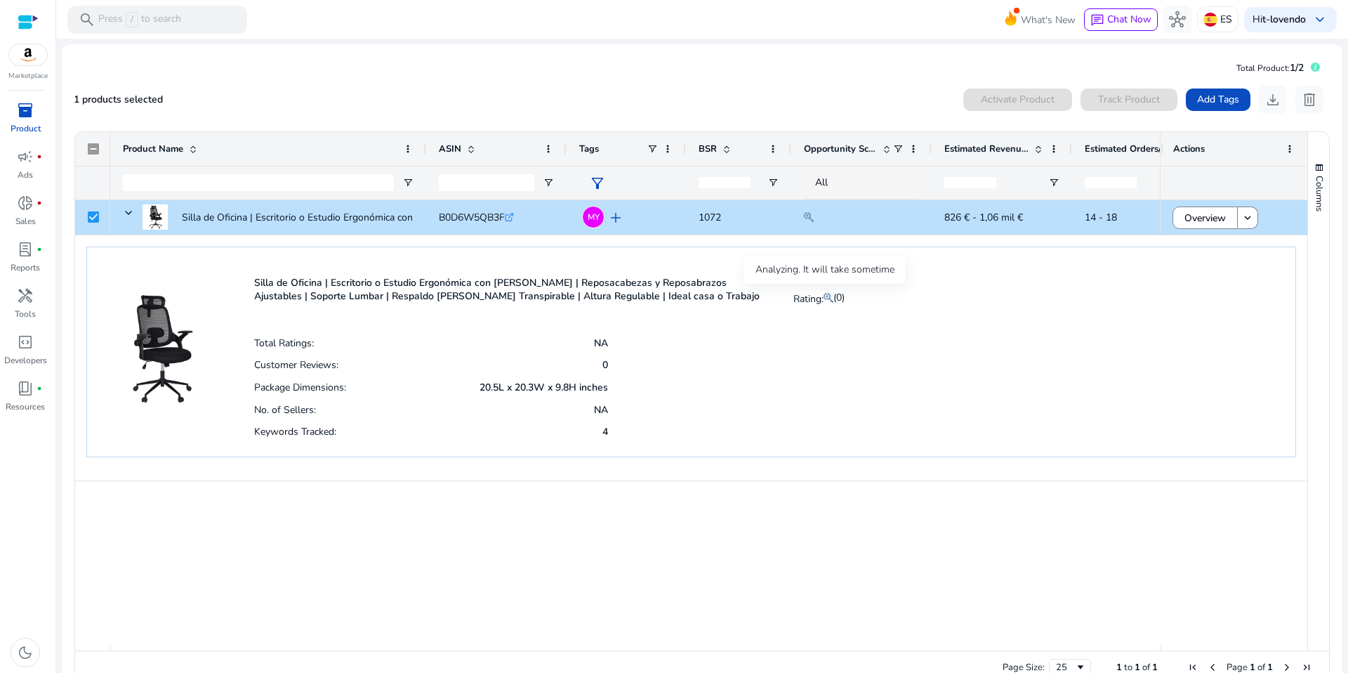
click at [824, 295] on mat-icon at bounding box center [829, 297] width 10 height 17
click at [834, 296] on span "(0)" at bounding box center [839, 297] width 11 height 13
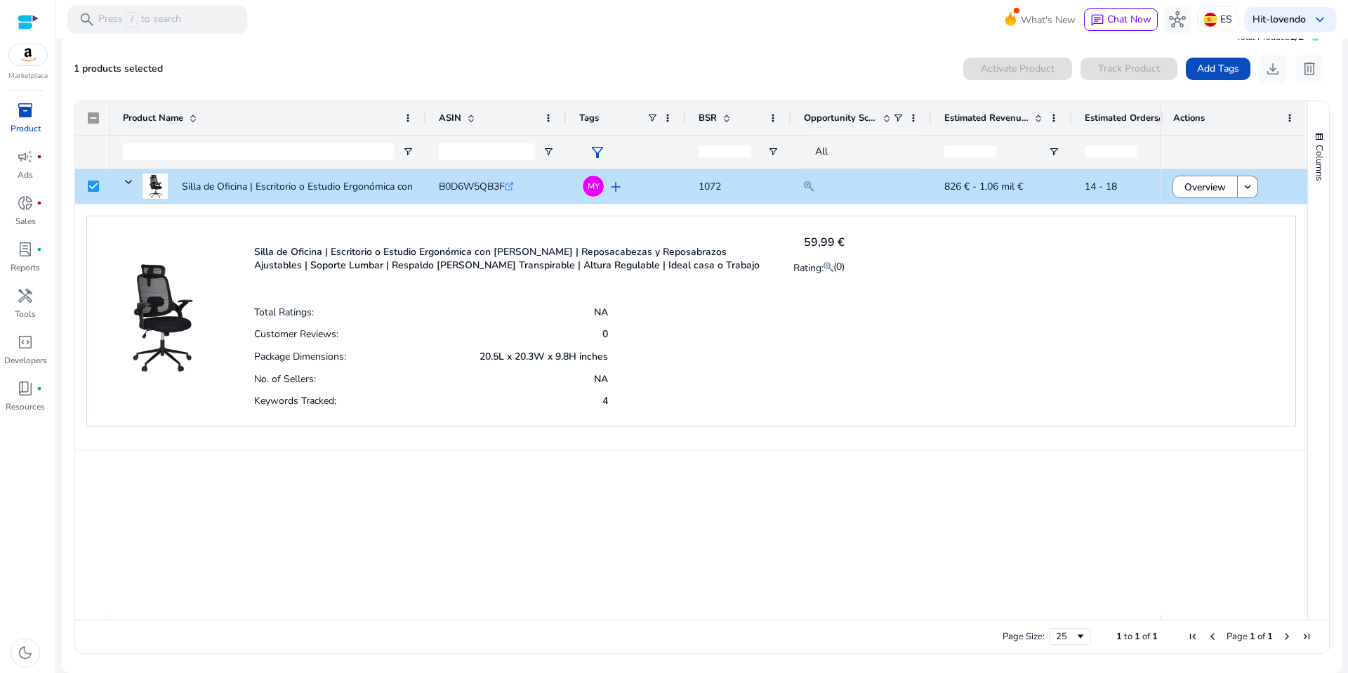
drag, startPoint x: 310, startPoint y: 399, endPoint x: 322, endPoint y: 399, distance: 11.9
click at [310, 398] on p "Keywords Tracked:" at bounding box center [295, 400] width 82 height 13
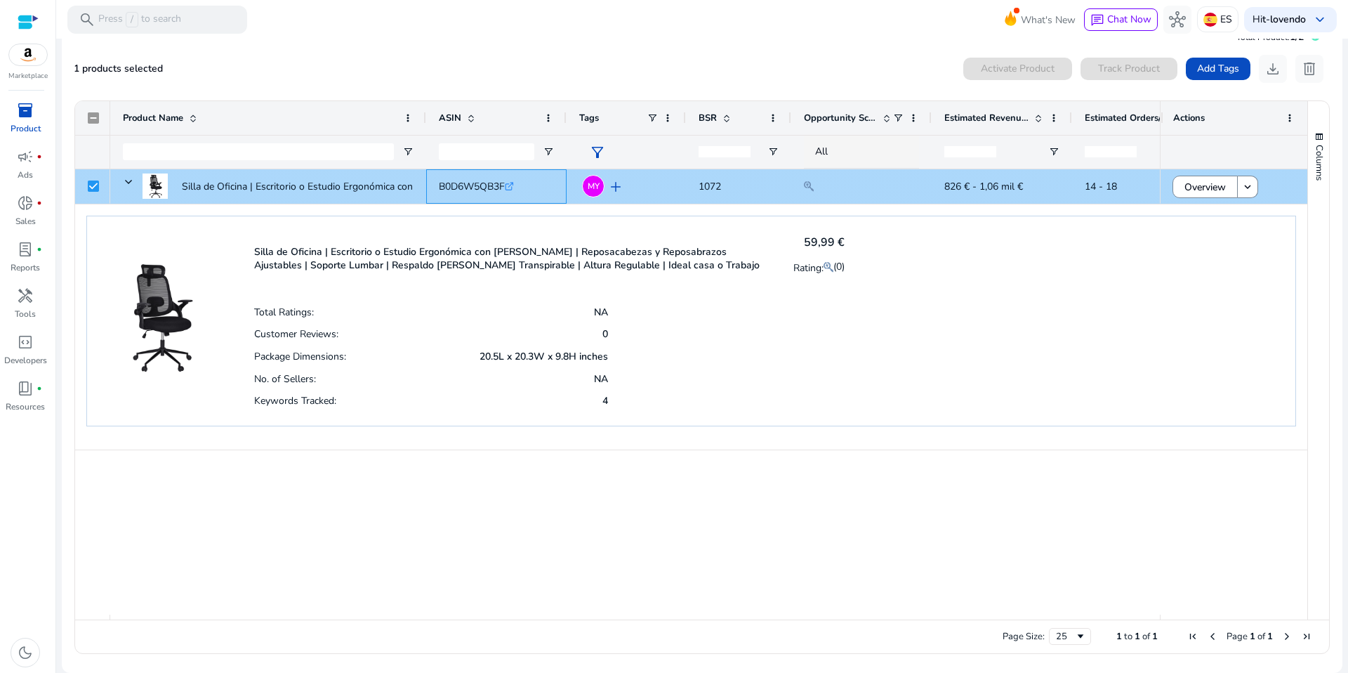
click at [514, 186] on icon ".st0{fill:#2c8af8}" at bounding box center [509, 186] width 9 height 9
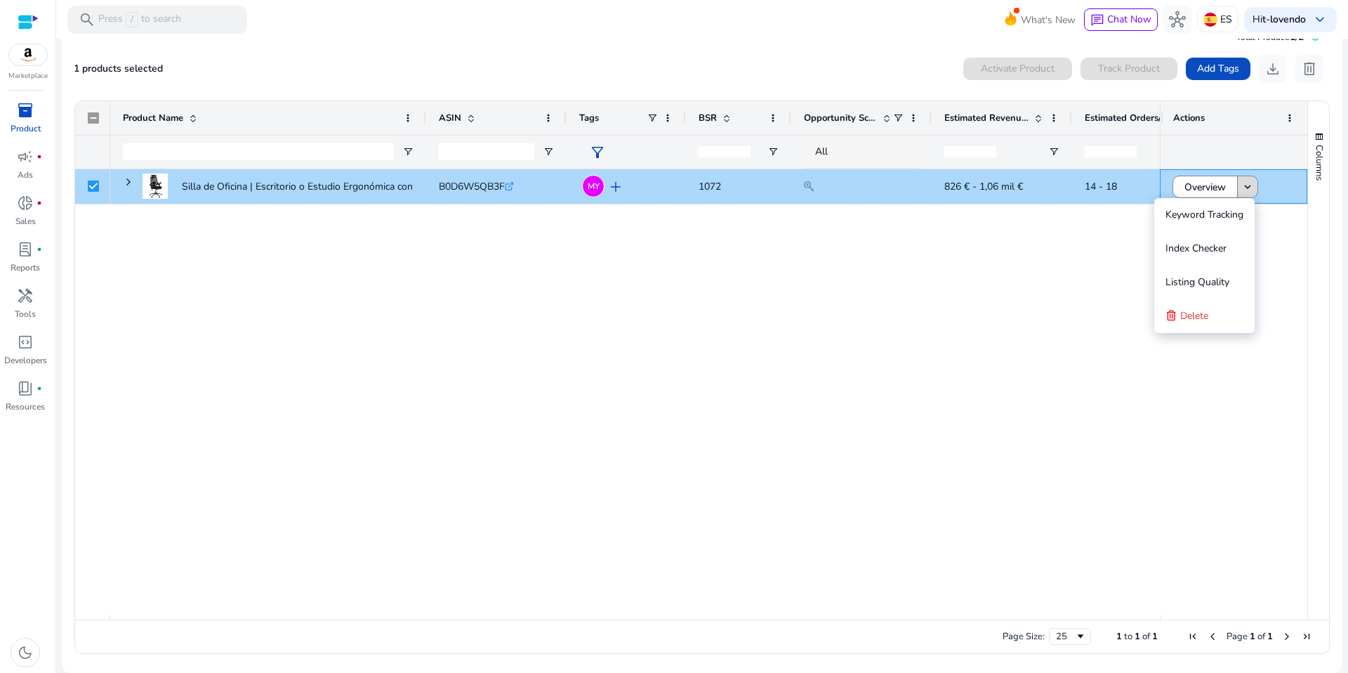
click at [1249, 189] on mat-icon "keyboard_arrow_down" at bounding box center [1248, 186] width 13 height 13
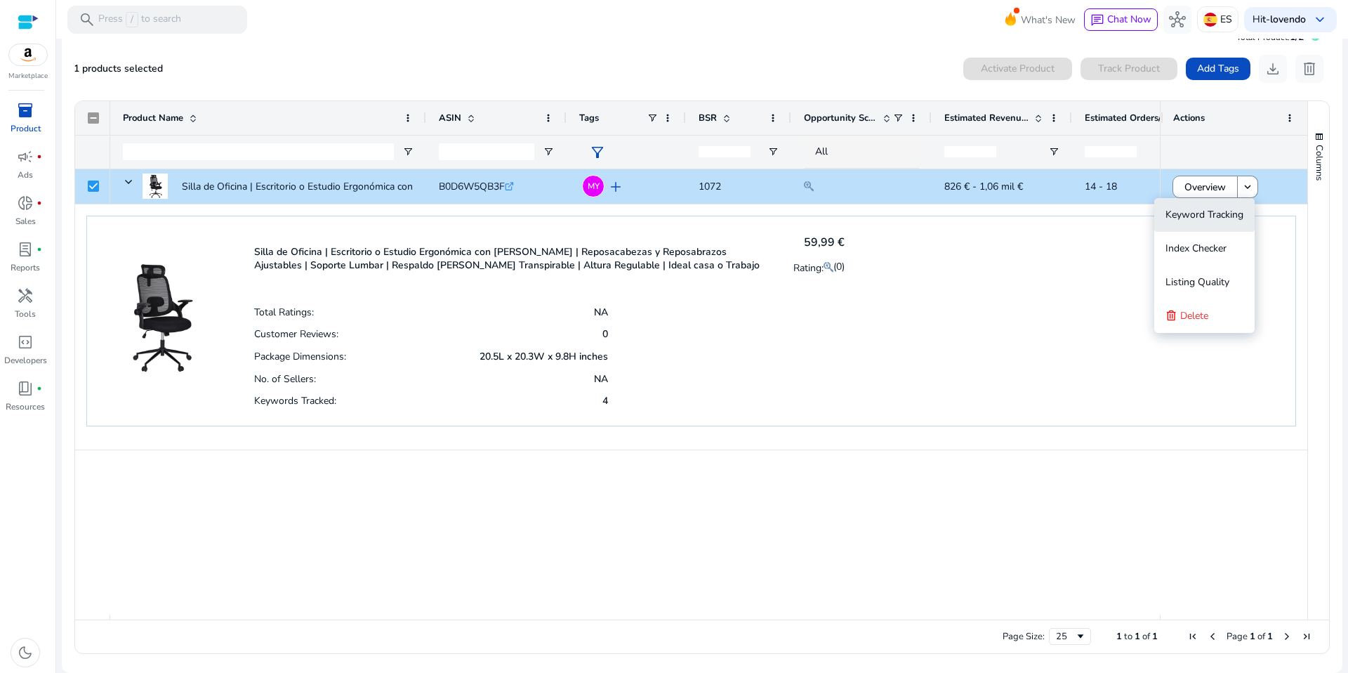
click at [1200, 211] on span "Keyword Tracking" at bounding box center [1205, 214] width 78 height 13
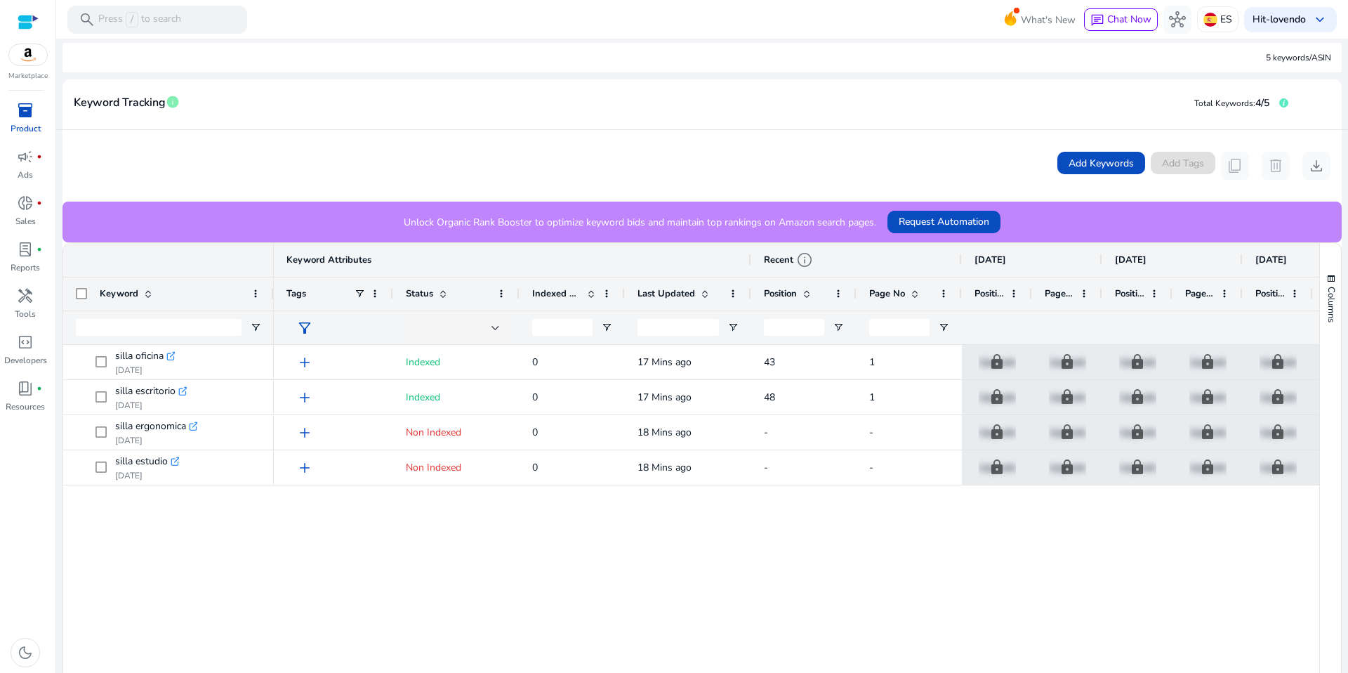
scroll to position [202, 0]
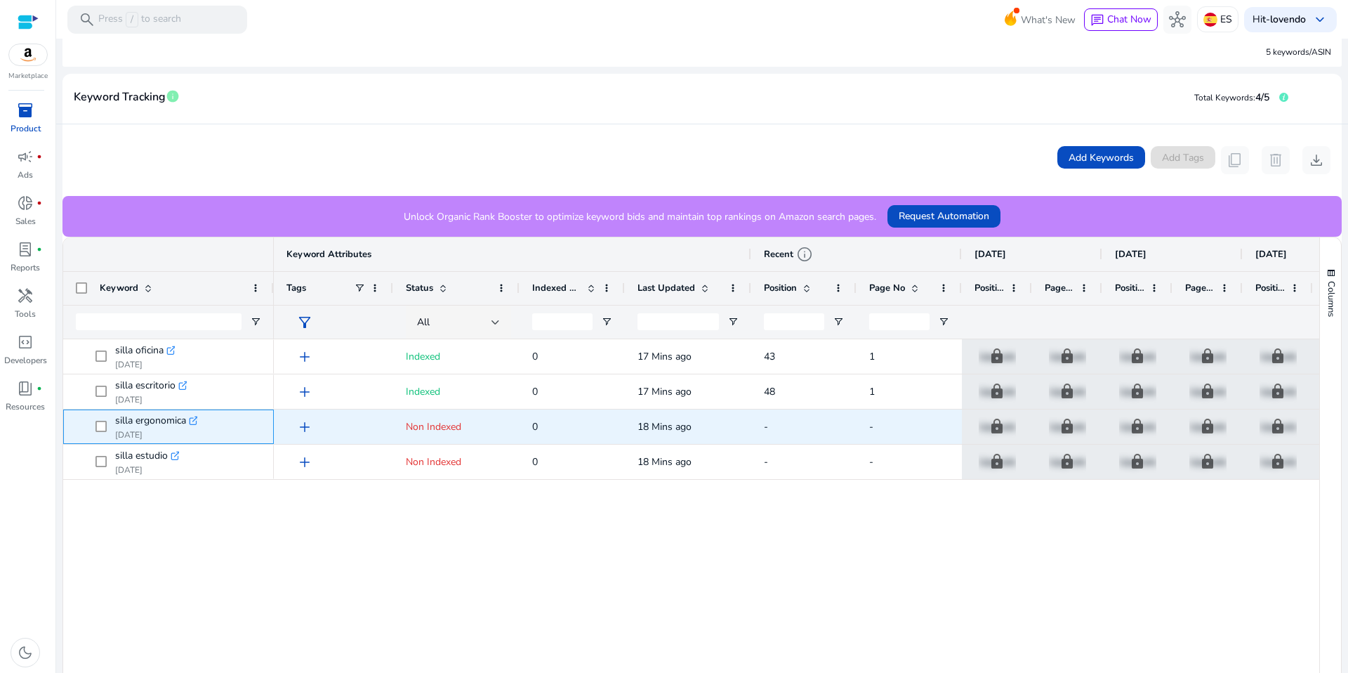
click at [194, 419] on icon ".st0{fill:#2c8af8}" at bounding box center [194, 421] width 10 height 10
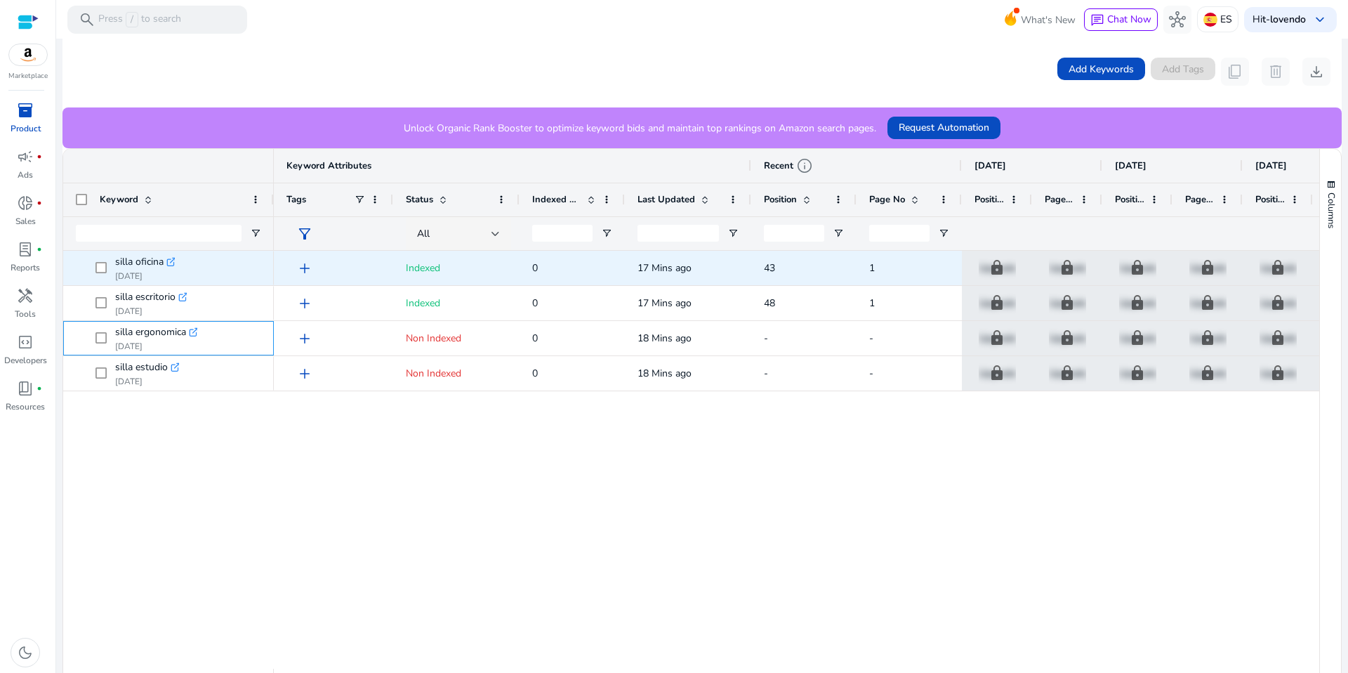
scroll to position [291, 0]
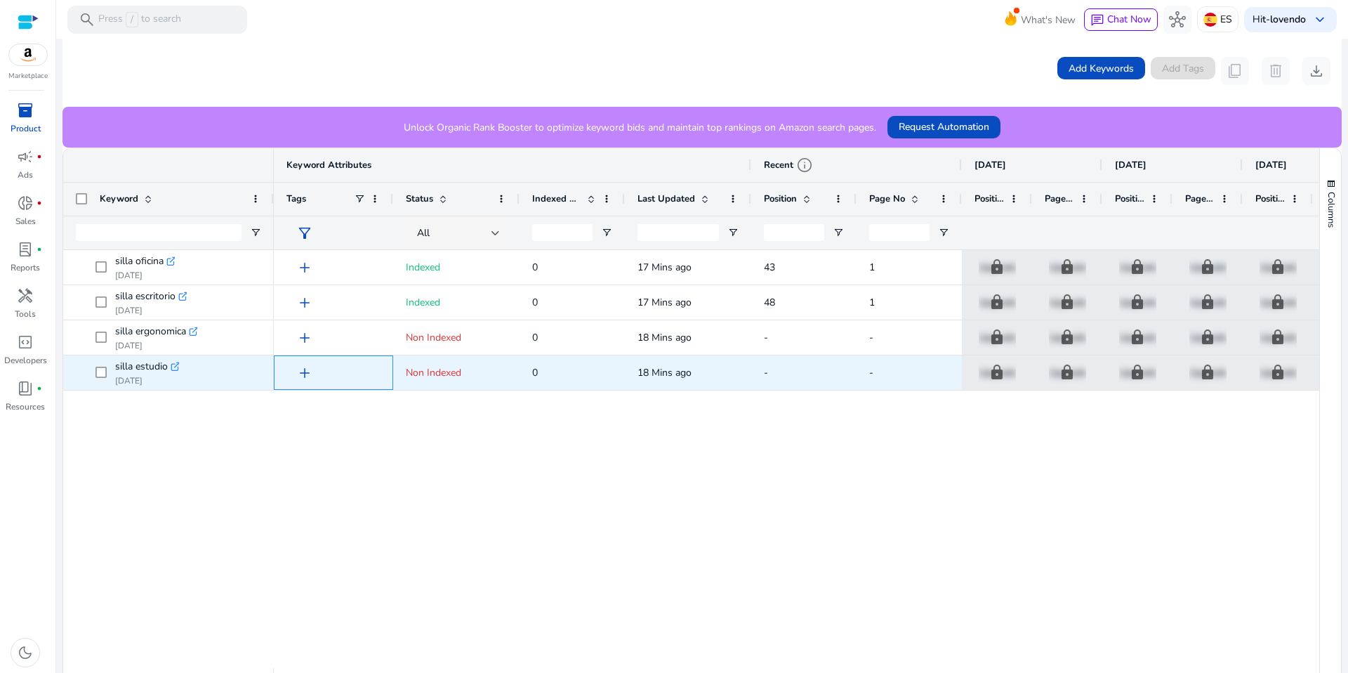
click at [305, 371] on span "add" at bounding box center [304, 372] width 17 height 17
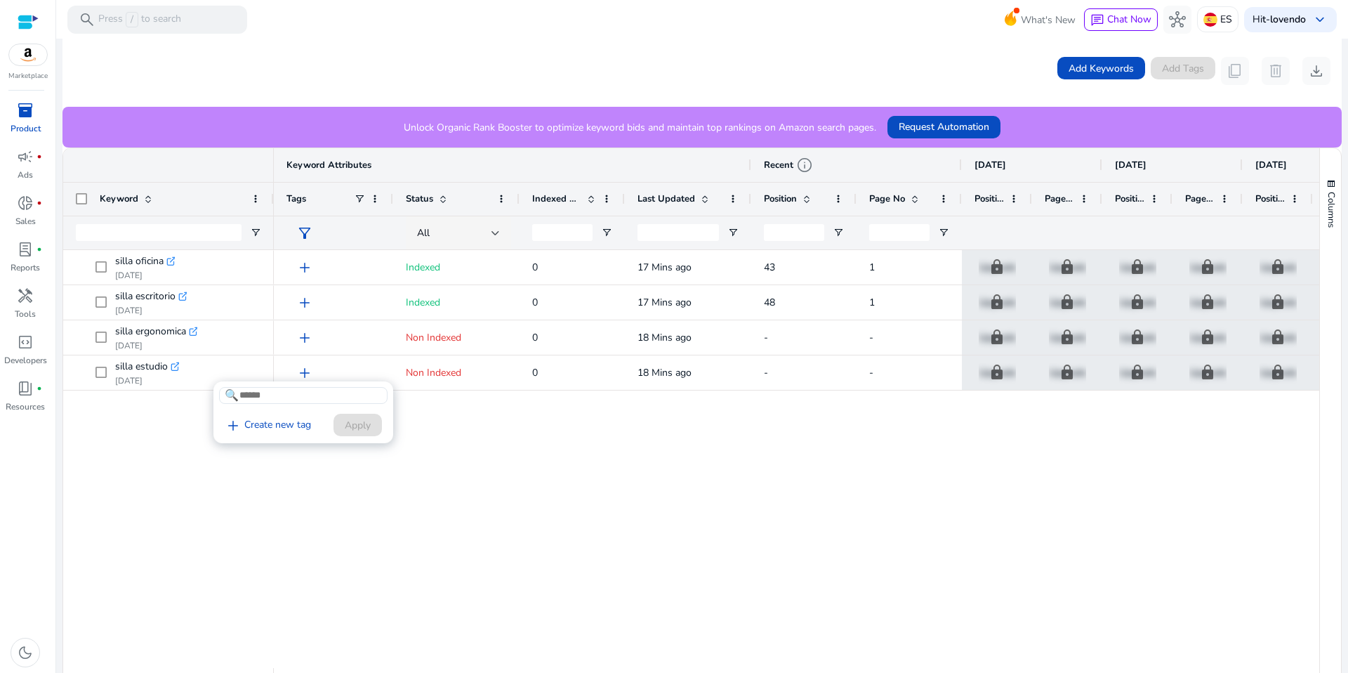
click at [301, 338] on div at bounding box center [674, 336] width 1348 height 673
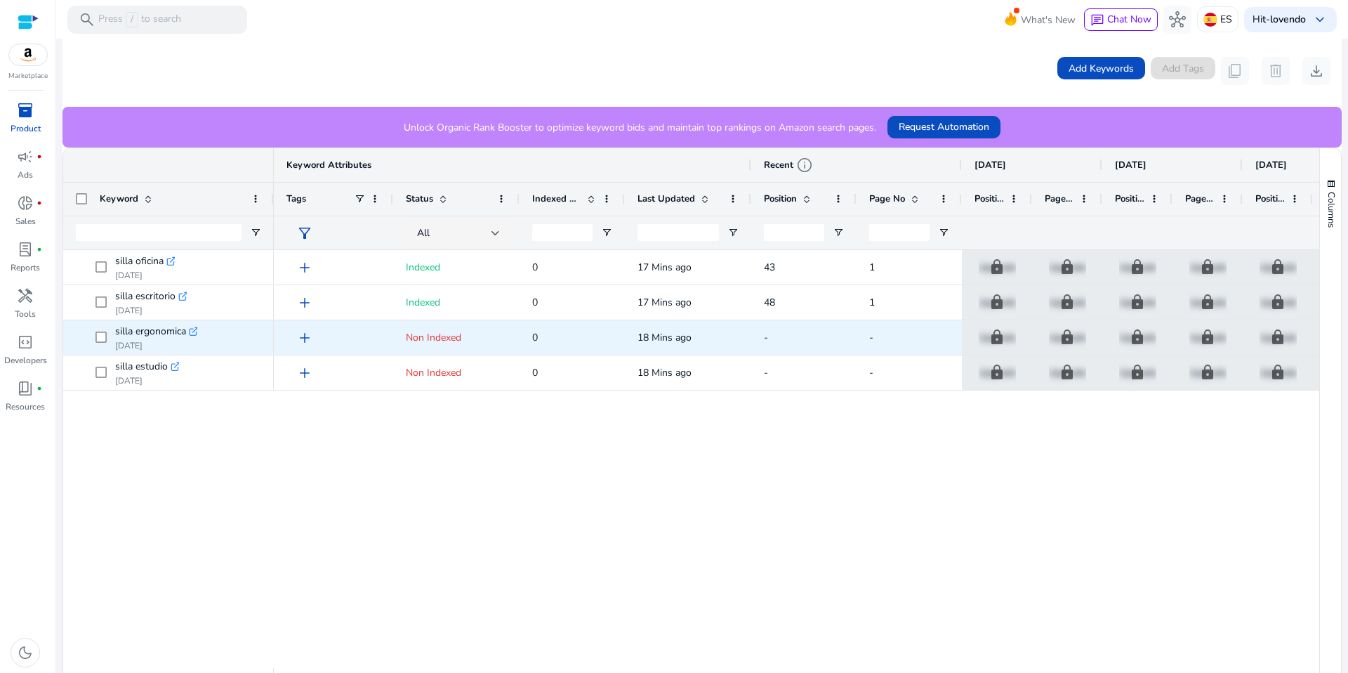
click at [307, 337] on span "add" at bounding box center [304, 337] width 17 height 17
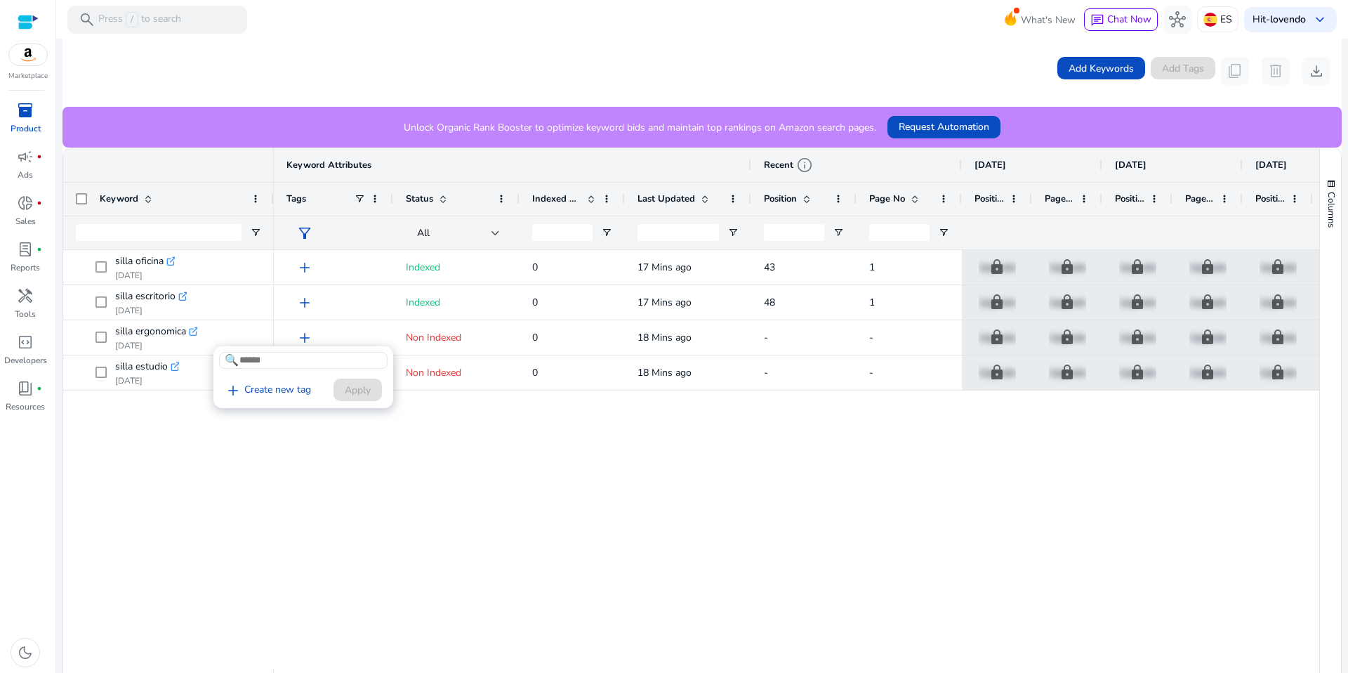
click at [308, 337] on div at bounding box center [674, 336] width 1348 height 673
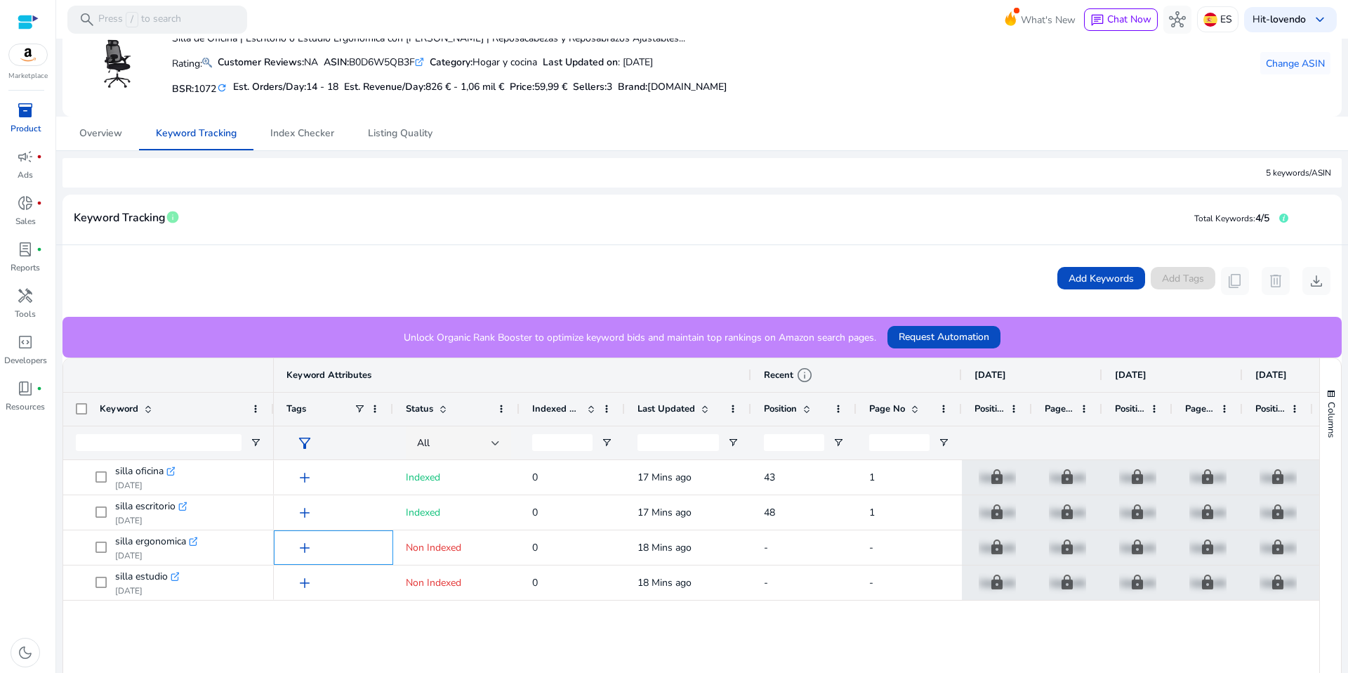
scroll to position [0, 0]
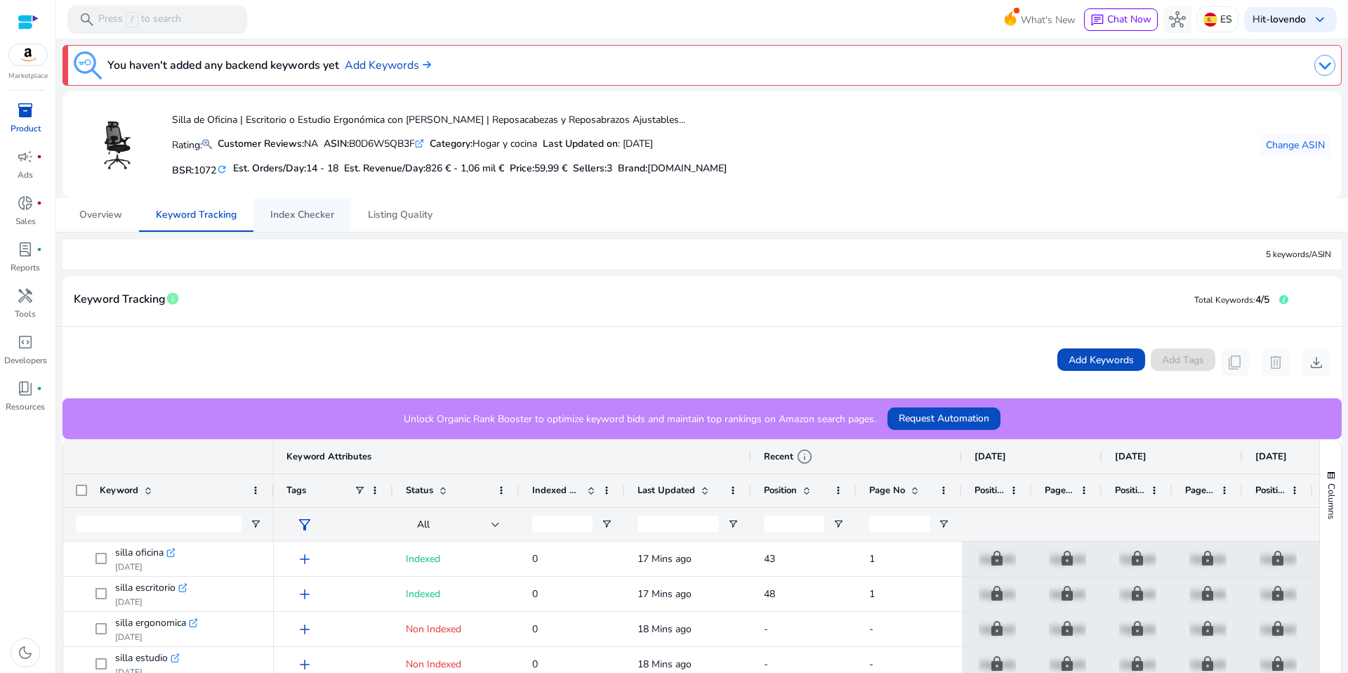
drag, startPoint x: 315, startPoint y: 213, endPoint x: 331, endPoint y: 216, distance: 15.6
click at [316, 213] on span "Index Checker" at bounding box center [302, 215] width 64 height 10
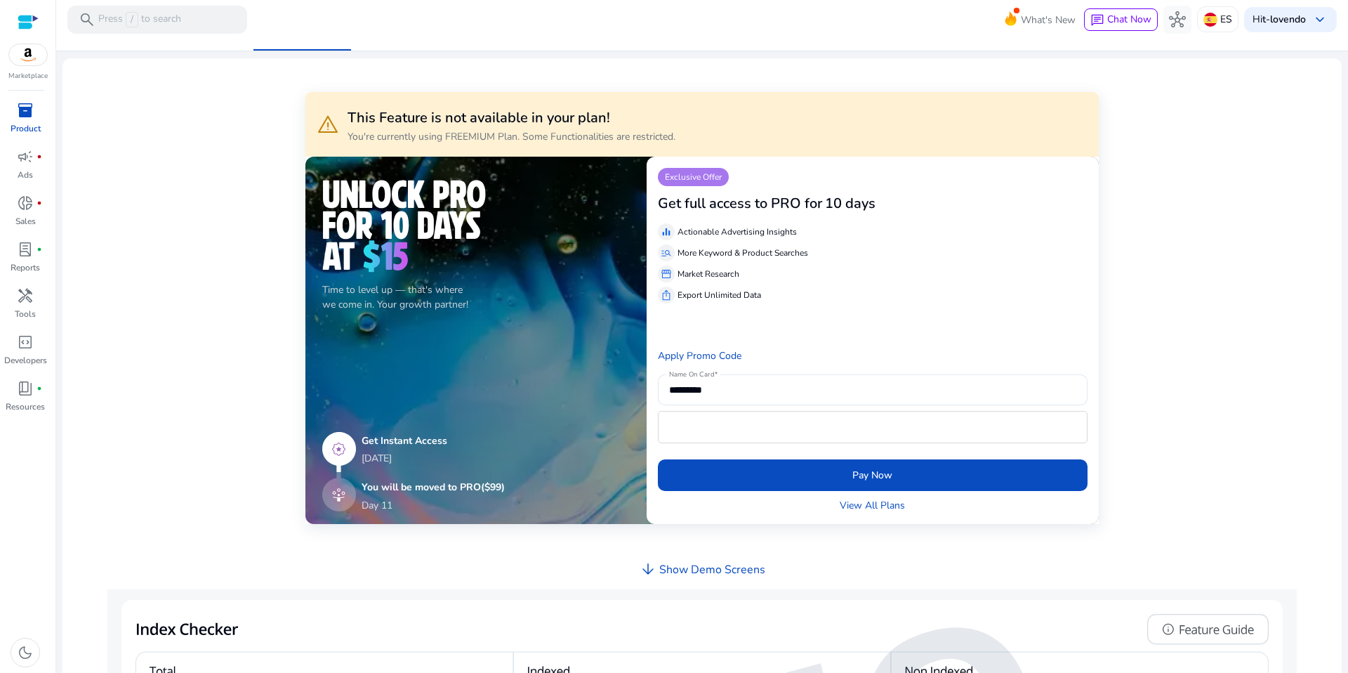
scroll to position [183, 0]
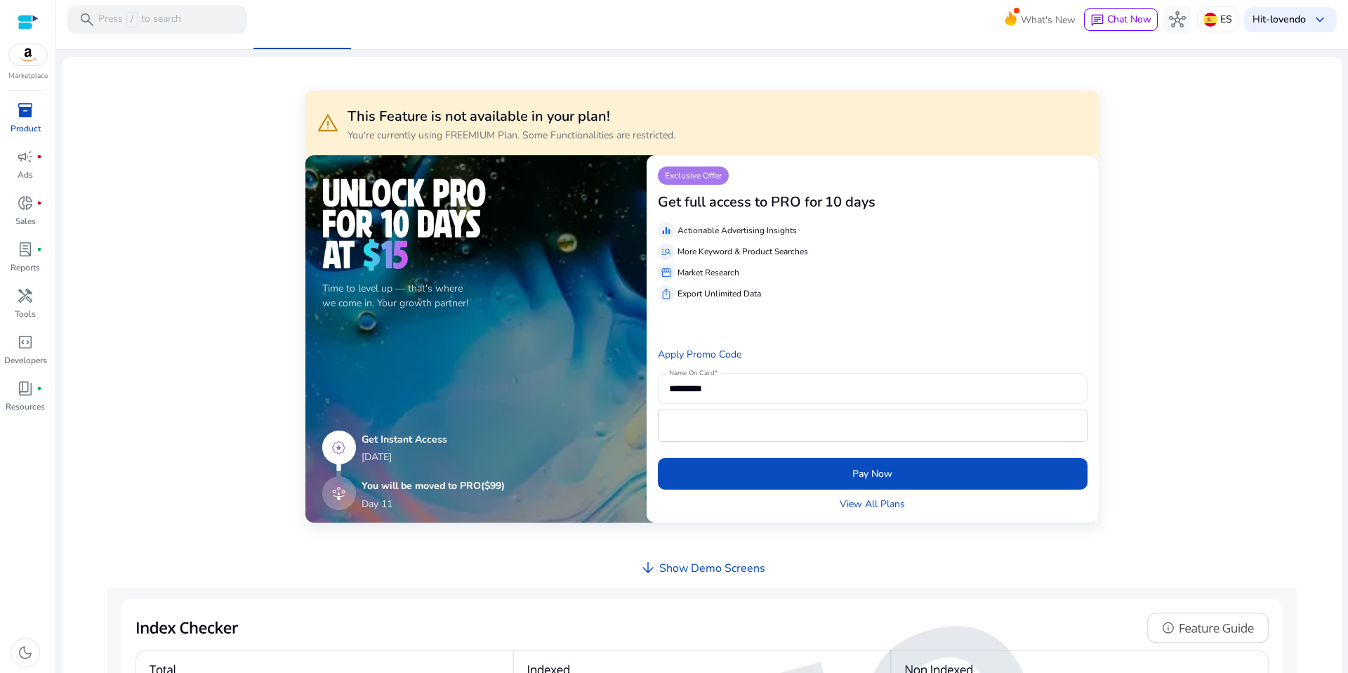
click at [730, 275] on p "Market Research" at bounding box center [709, 272] width 62 height 13
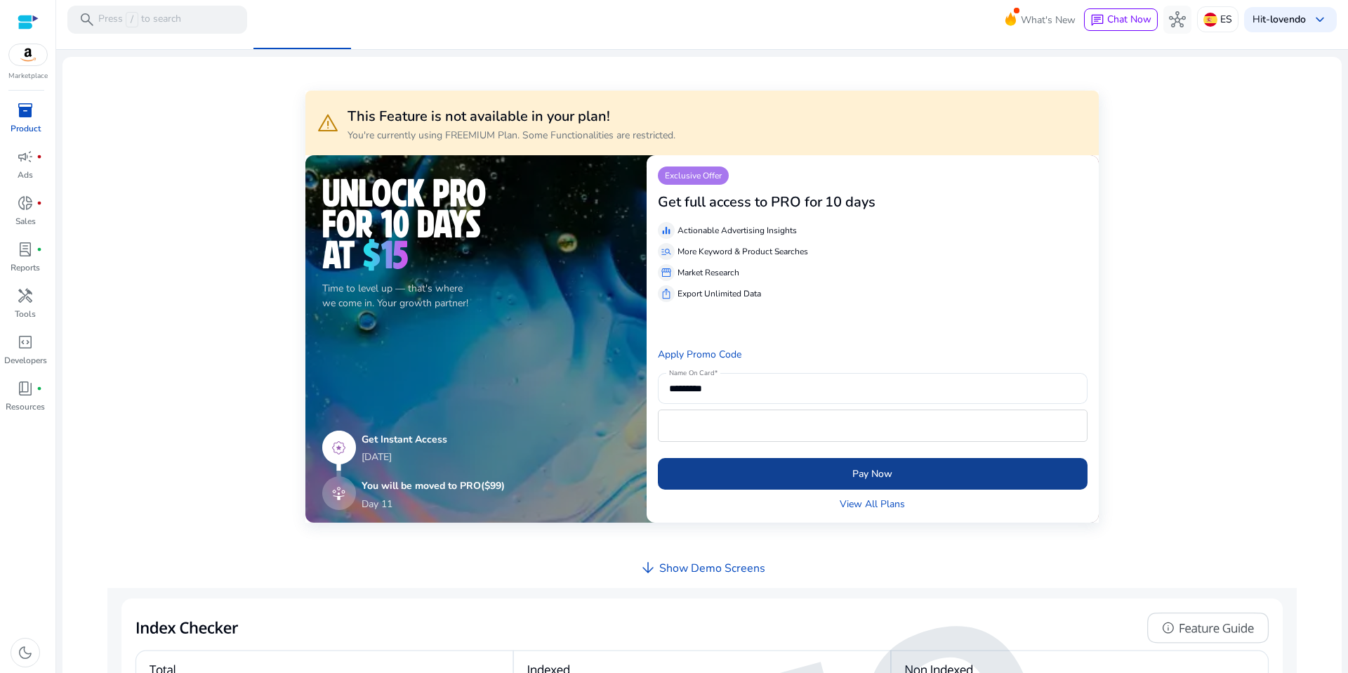
drag, startPoint x: 798, startPoint y: 478, endPoint x: 787, endPoint y: 482, distance: 11.3
click at [798, 479] on span "submit" at bounding box center [873, 473] width 430 height 34
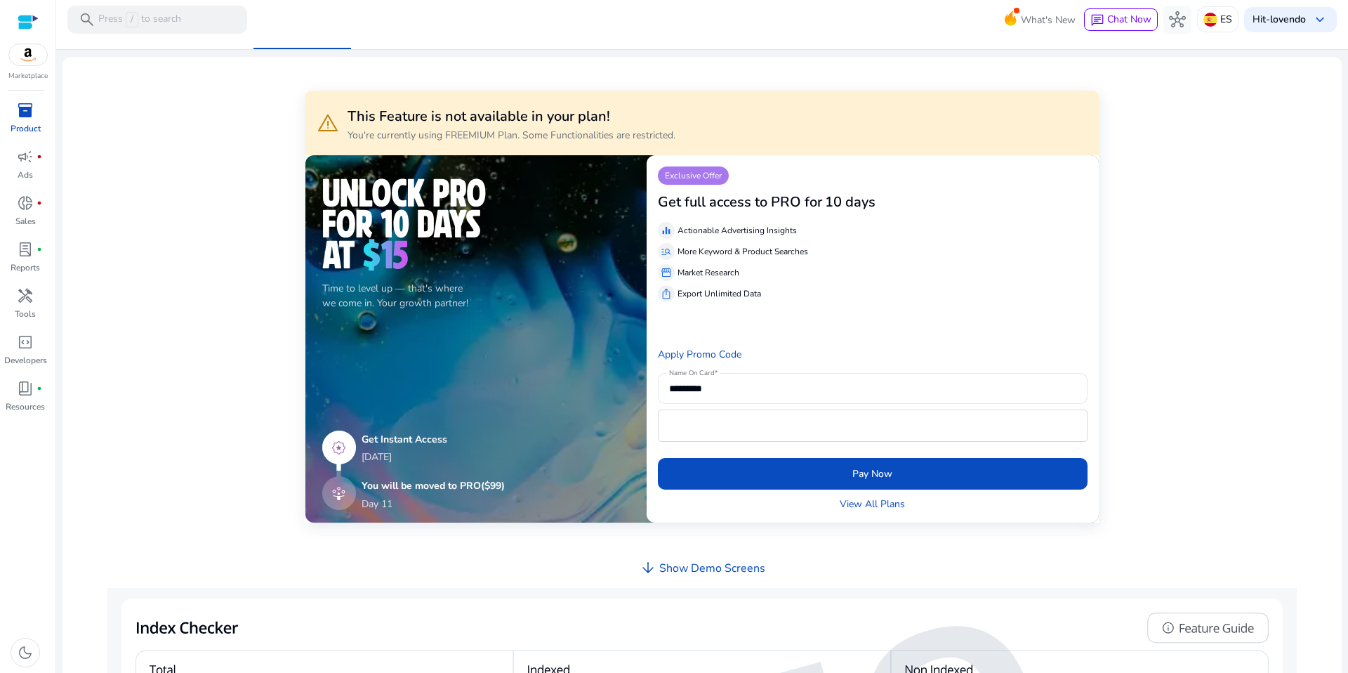
click at [769, 363] on div "Apply Promo Code" at bounding box center [873, 354] width 430 height 37
click at [690, 225] on p "Actionable Advertising Insights" at bounding box center [737, 230] width 119 height 13
click at [831, 506] on div "View All Plans" at bounding box center [873, 504] width 430 height 15
click at [854, 503] on link "View All Plans" at bounding box center [872, 504] width 65 height 15
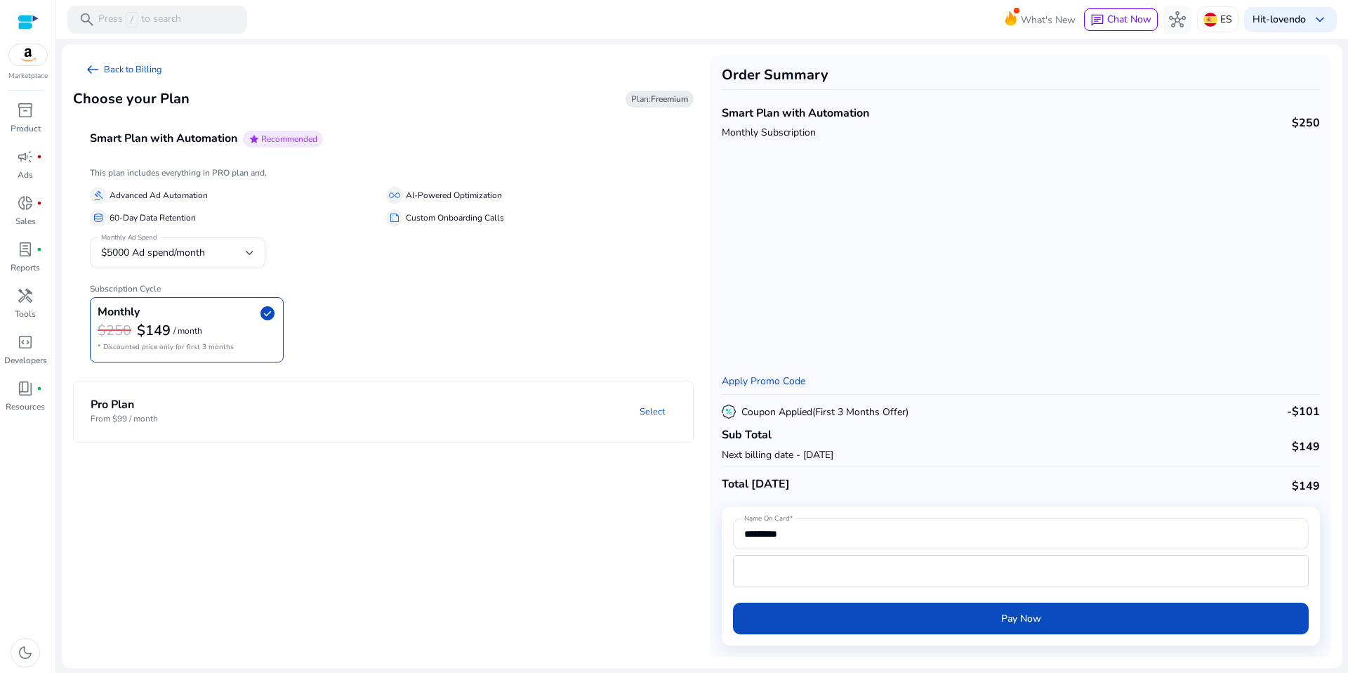
click at [768, 125] on p "Monthly Subscription" at bounding box center [795, 132] width 147 height 15
click at [167, 191] on p "Advanced Ad Automation" at bounding box center [159, 195] width 98 height 15
click at [257, 308] on div "Monthly check_circle" at bounding box center [187, 313] width 178 height 17
click at [244, 252] on div "$5000 Ad spend/month" at bounding box center [173, 252] width 145 height 15
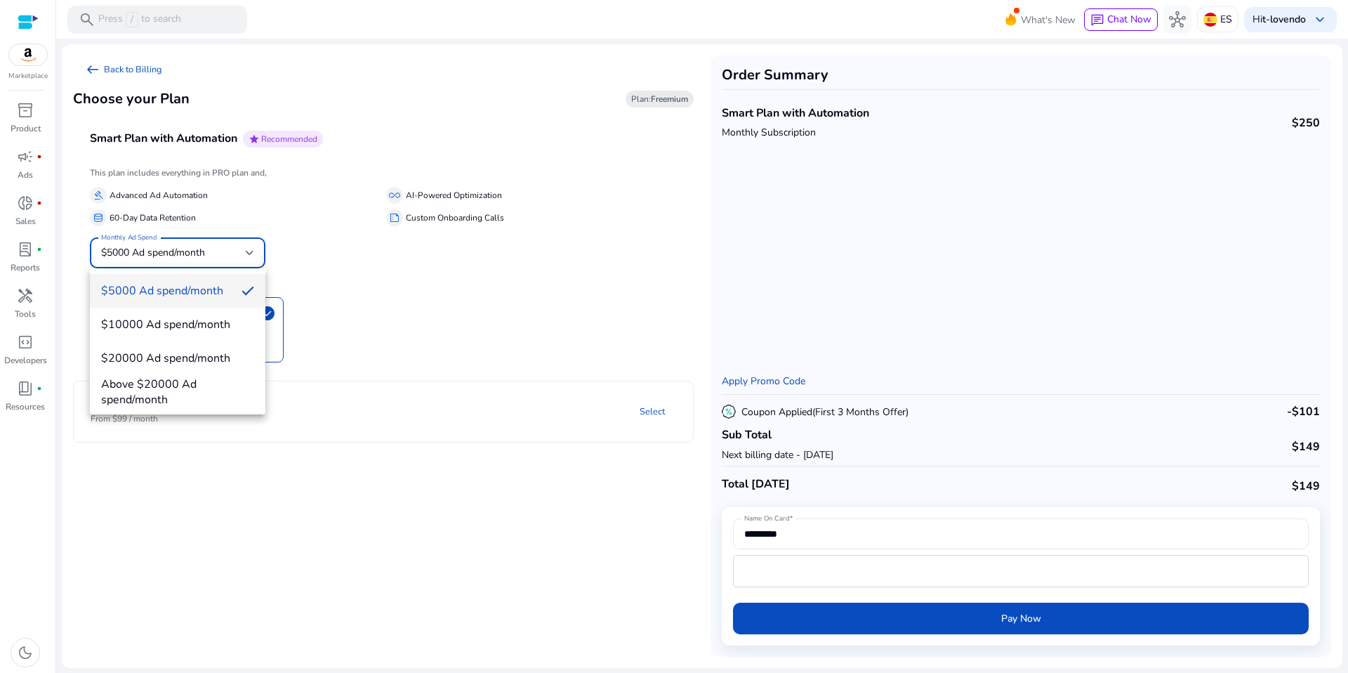
click at [442, 249] on div at bounding box center [674, 336] width 1348 height 673
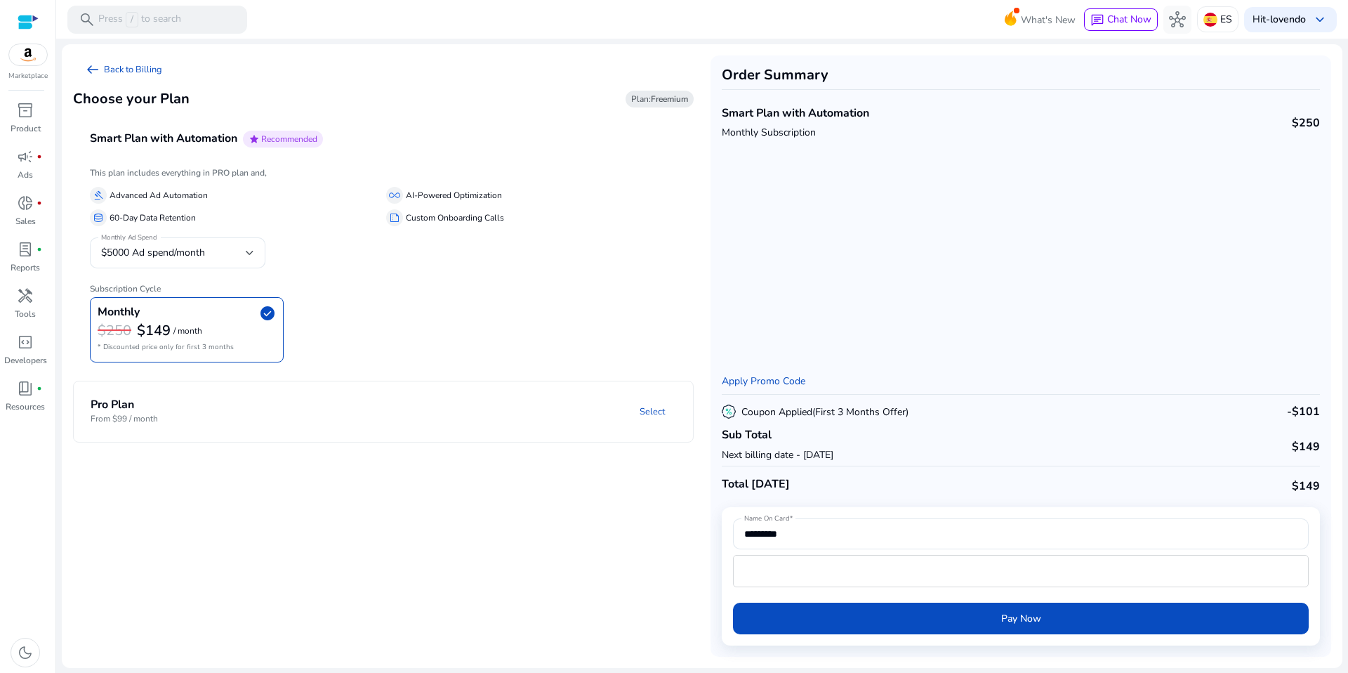
click at [444, 190] on p "AI-Powered Optimization" at bounding box center [454, 195] width 96 height 15
click at [117, 69] on link "arrow_left_alt Back to Billing" at bounding box center [123, 69] width 100 height 28
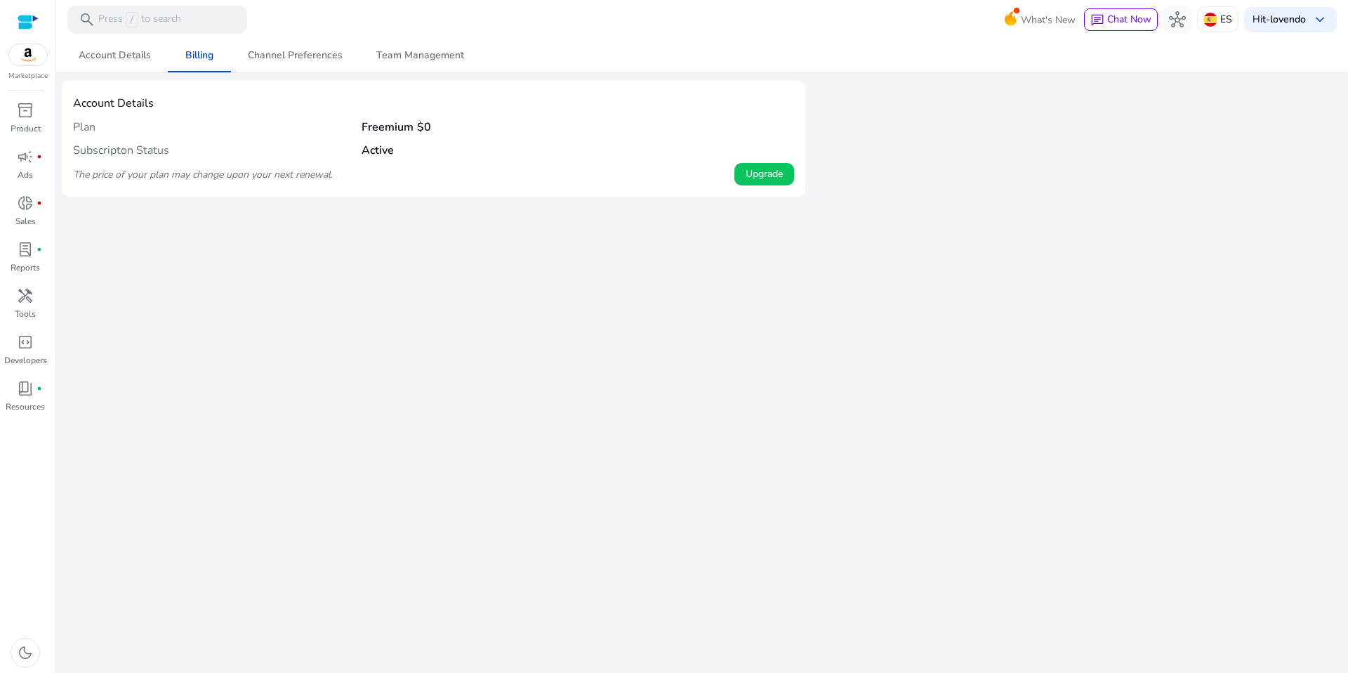
click at [365, 150] on b "Active" at bounding box center [378, 150] width 32 height 15
click at [107, 53] on span "Account Details" at bounding box center [115, 56] width 72 height 10
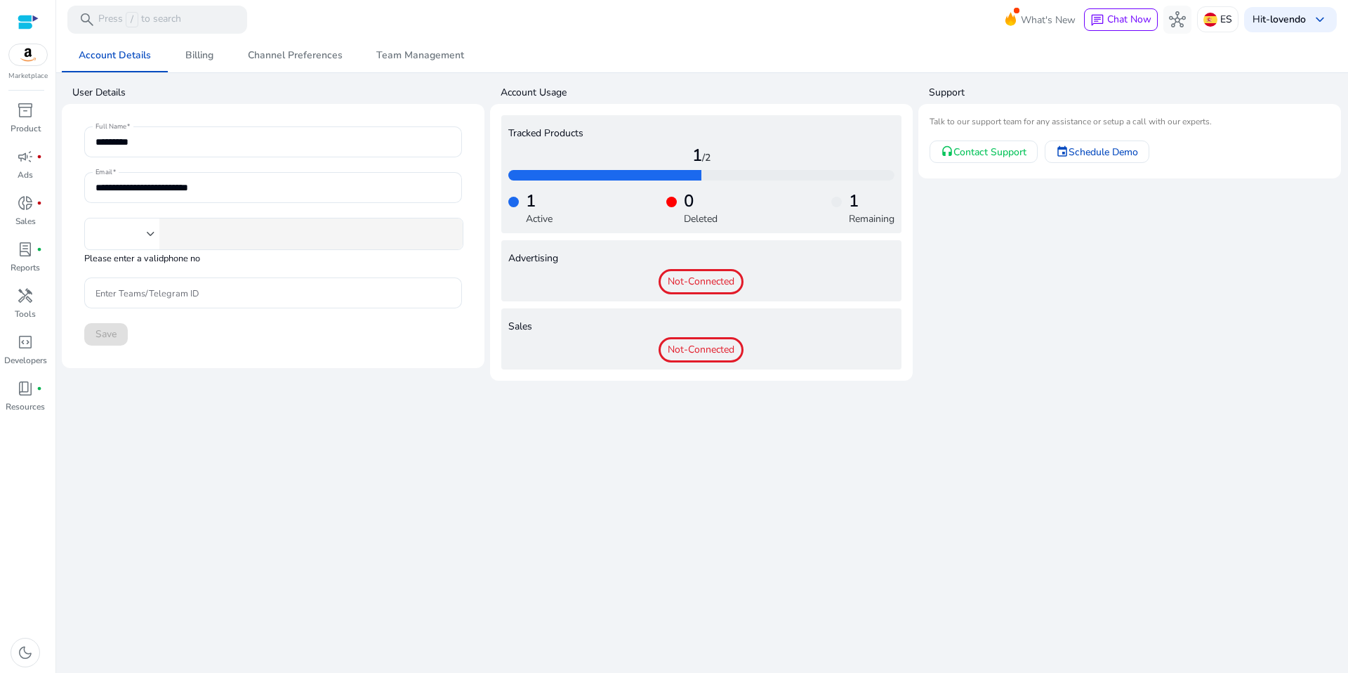
type input "***"
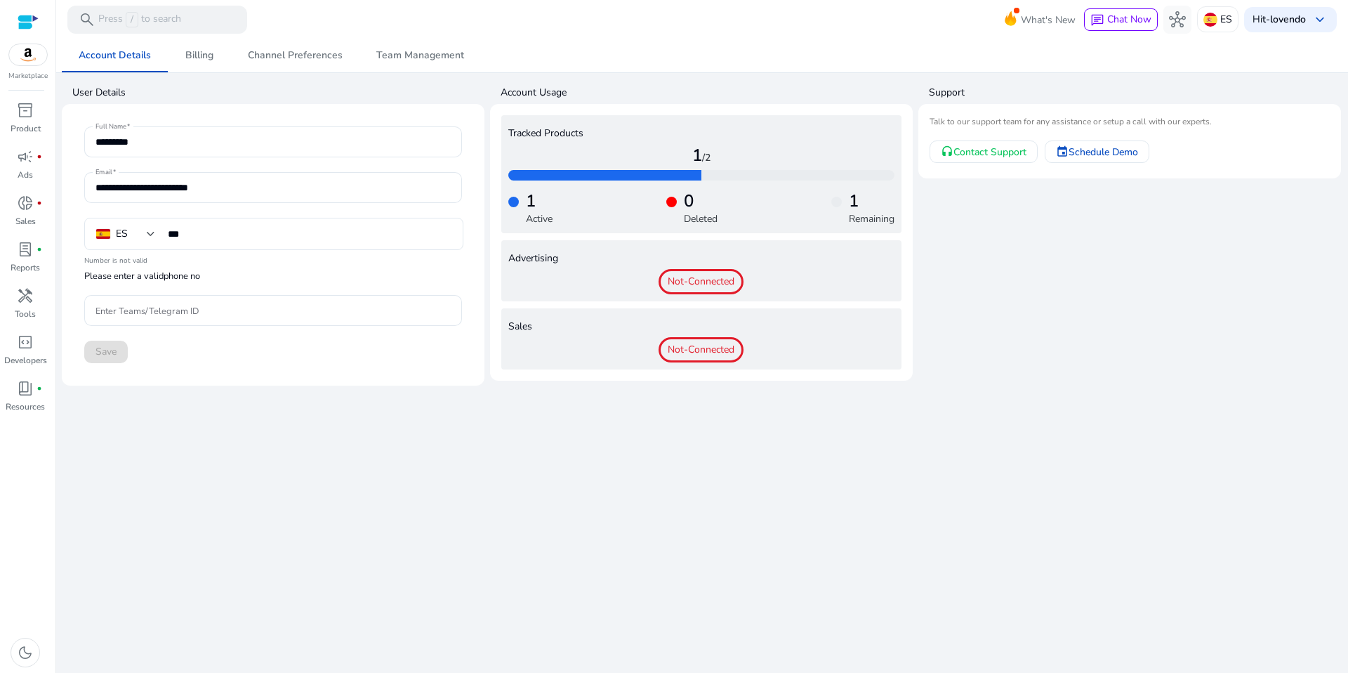
click at [714, 164] on h4 "1 /2" at bounding box center [701, 155] width 386 height 20
click at [294, 53] on span "Channel Preferences" at bounding box center [295, 56] width 95 height 10
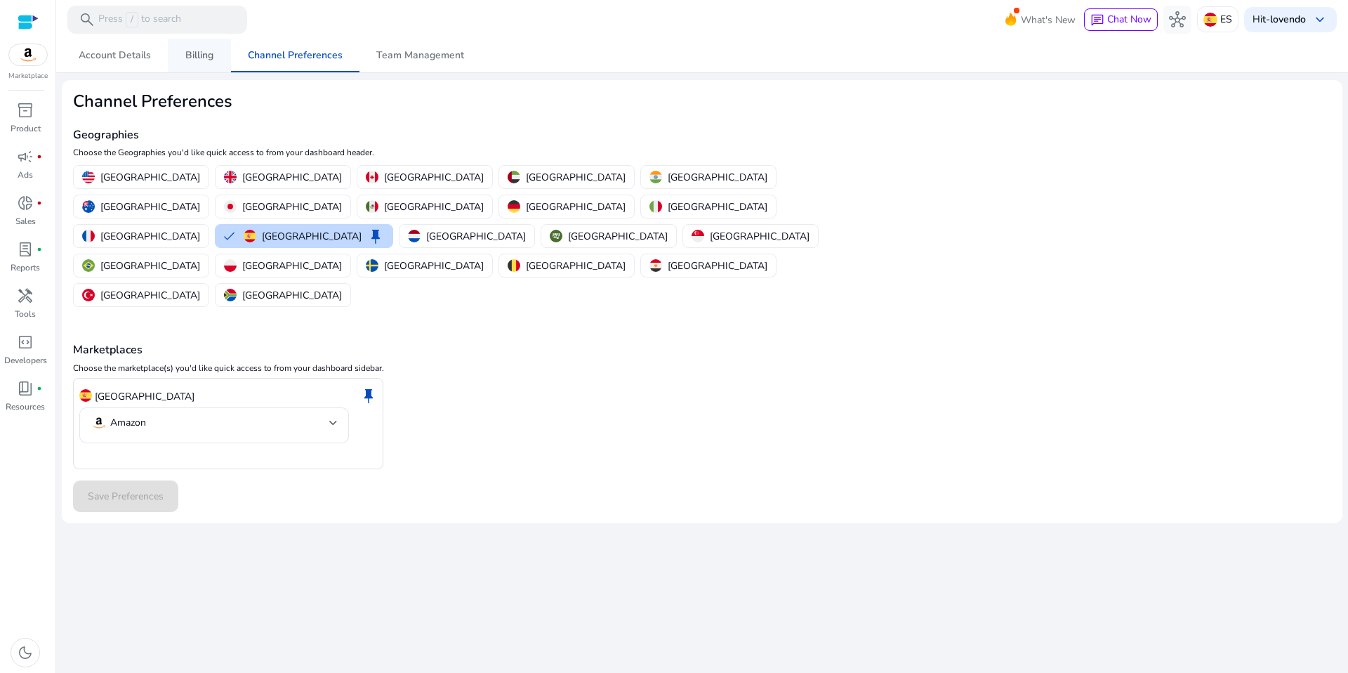
click at [214, 54] on link "Billing" at bounding box center [199, 56] width 63 height 34
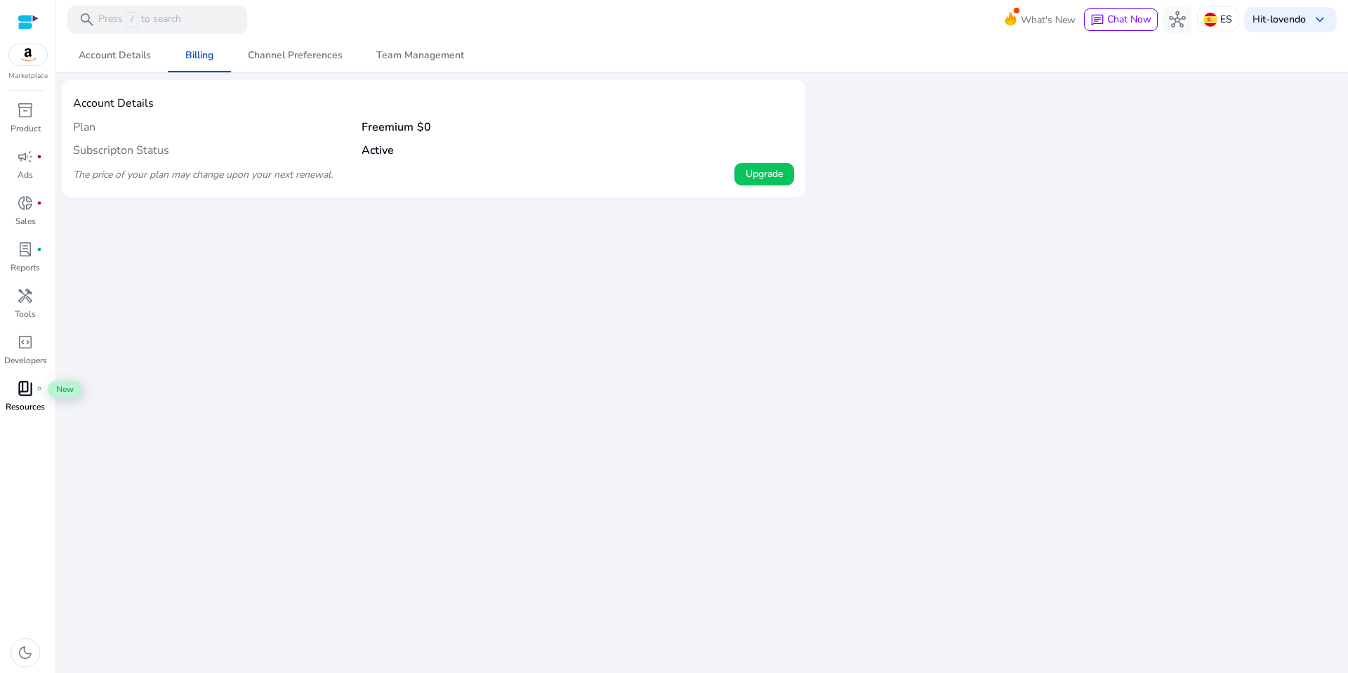
click at [24, 390] on span "book_4" at bounding box center [25, 388] width 17 height 17
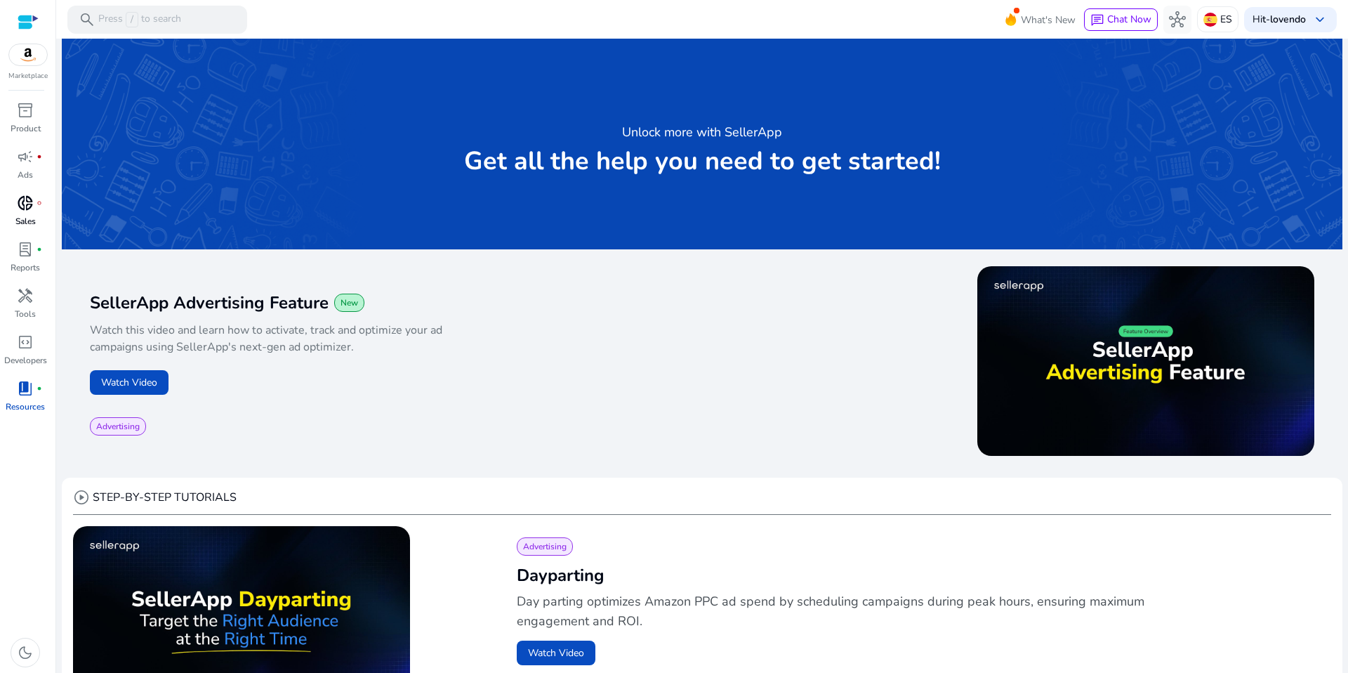
click at [25, 211] on span "donut_small" at bounding box center [25, 203] width 17 height 17
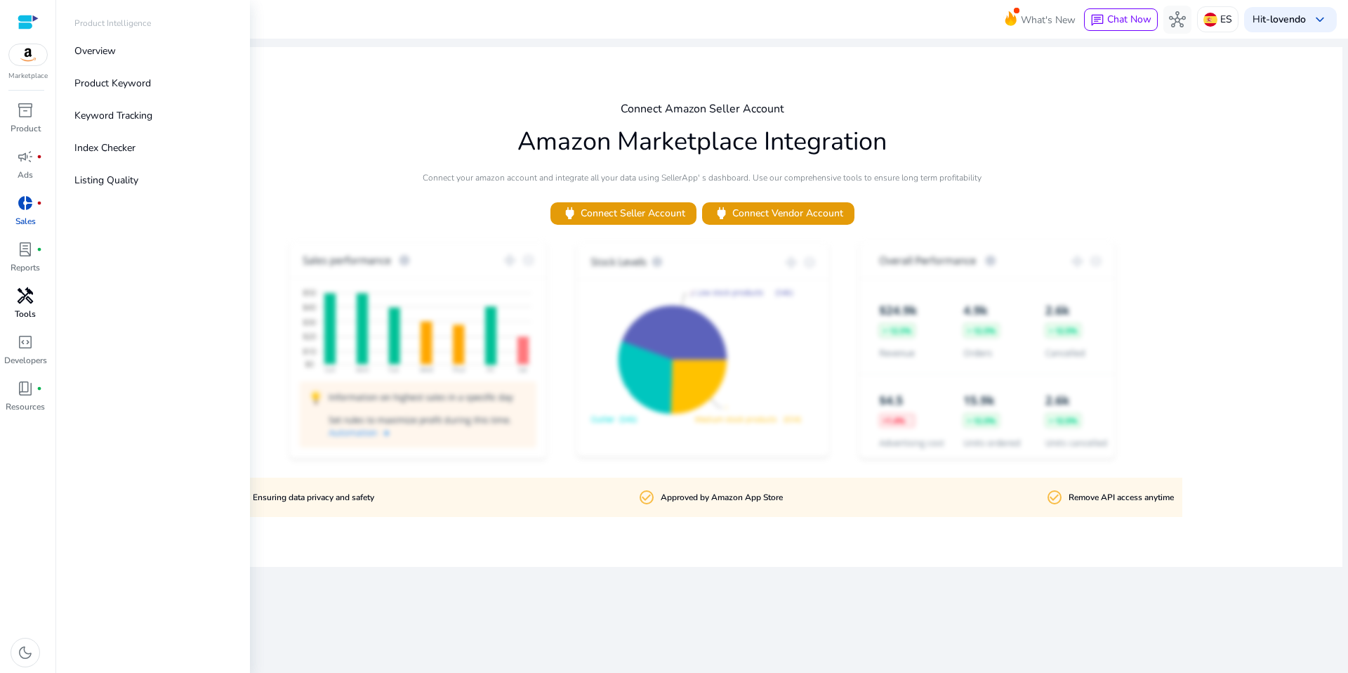
click at [15, 301] on div "handyman" at bounding box center [25, 295] width 39 height 22
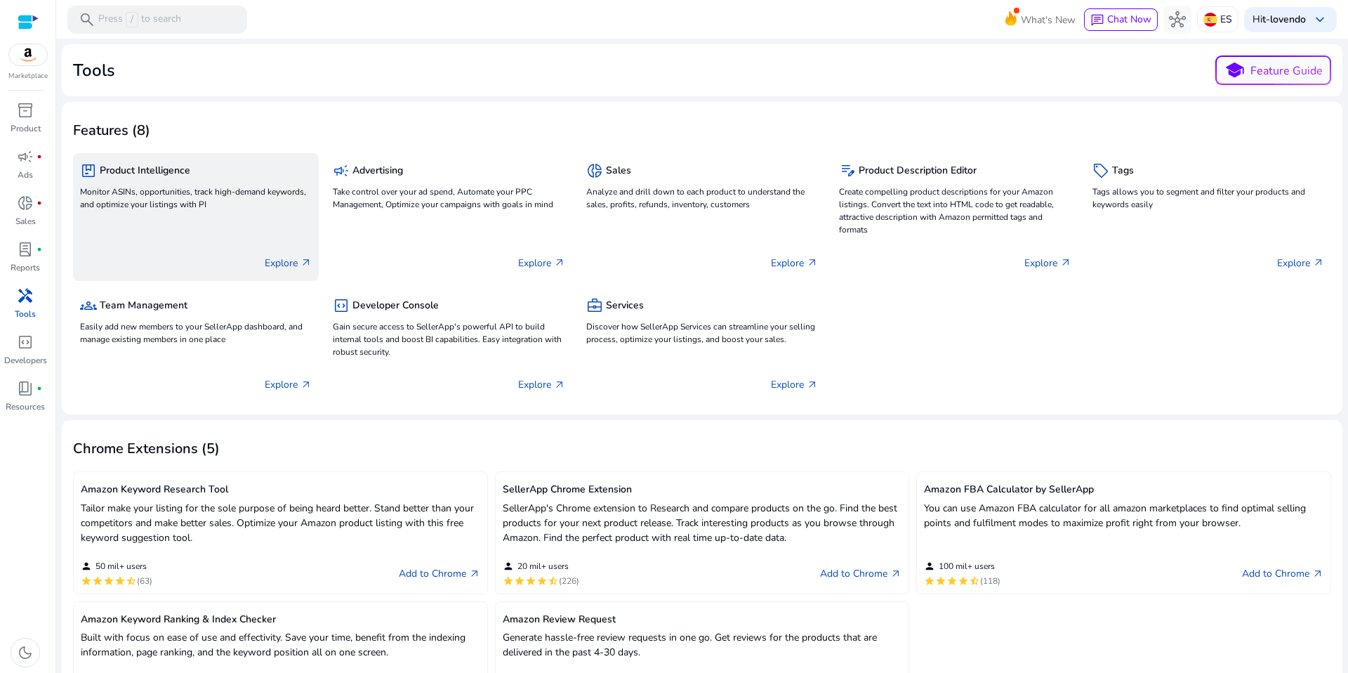
click at [265, 237] on div "package Product Intelligence Monitor ASINs, opportunities, track high-demand ke…" at bounding box center [196, 217] width 246 height 128
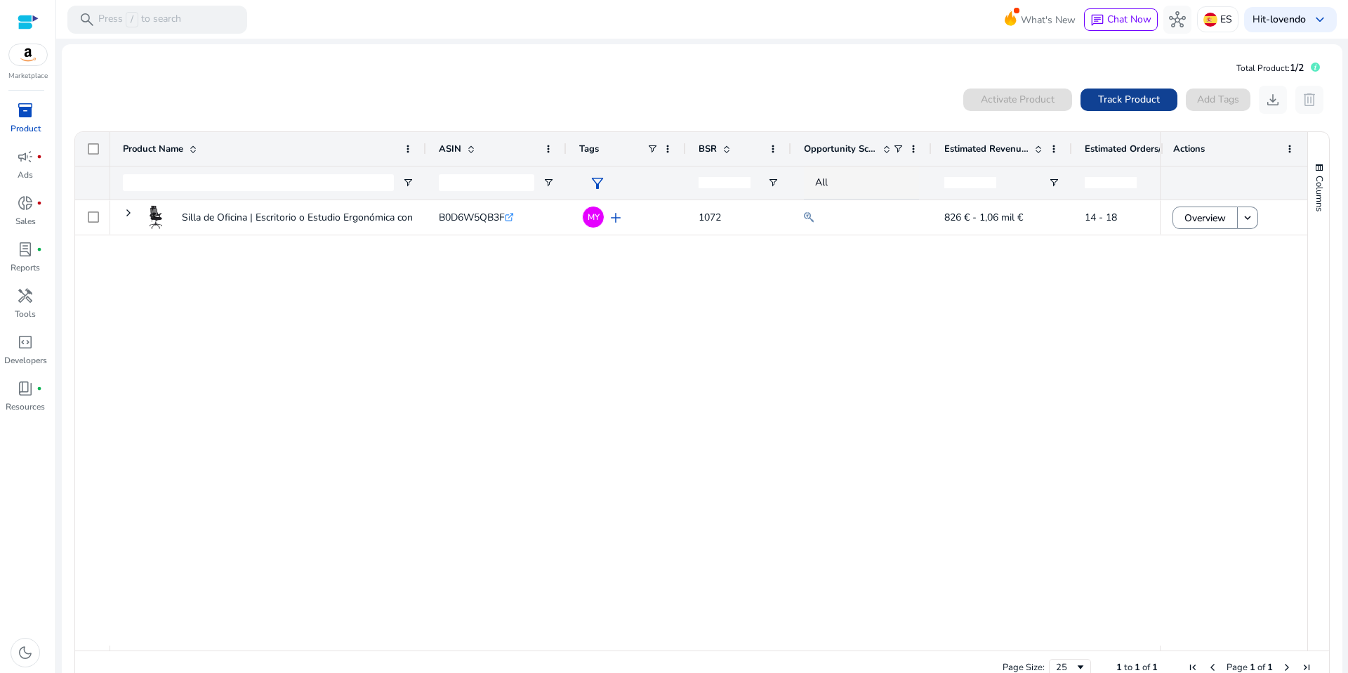
click at [1110, 96] on span "Track Product" at bounding box center [1129, 99] width 62 height 15
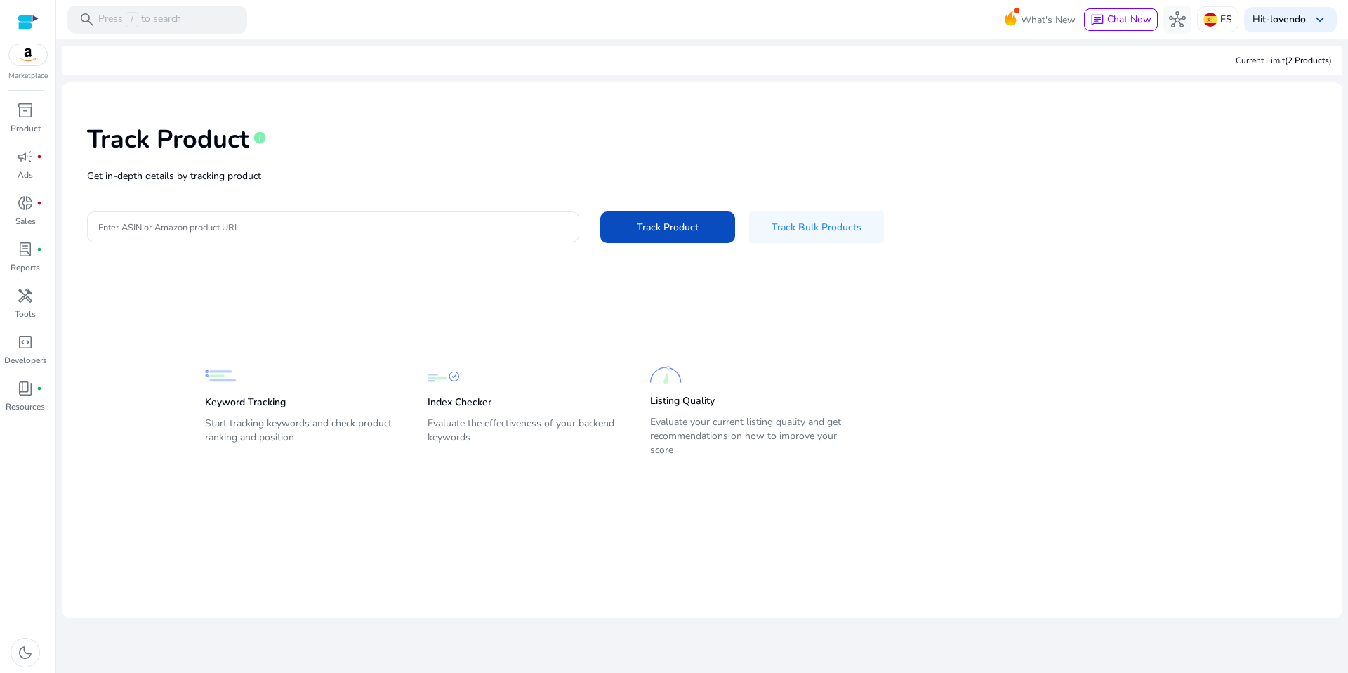
drag, startPoint x: 499, startPoint y: 439, endPoint x: 424, endPoint y: 426, distance: 76.3
click at [424, 426] on div "Keyword Tracking Start tracking keywords and check product ranking and position…" at bounding box center [692, 401] width 974 height 120
click at [299, 440] on p "Start tracking keywords and check product ranking and position" at bounding box center [302, 435] width 195 height 39
drag, startPoint x: 320, startPoint y: 438, endPoint x: 195, endPoint y: 423, distance: 126.0
click at [195, 423] on div "Keyword Tracking Start tracking keywords and check product ranking and position…" at bounding box center [691, 383] width 1209 height 155
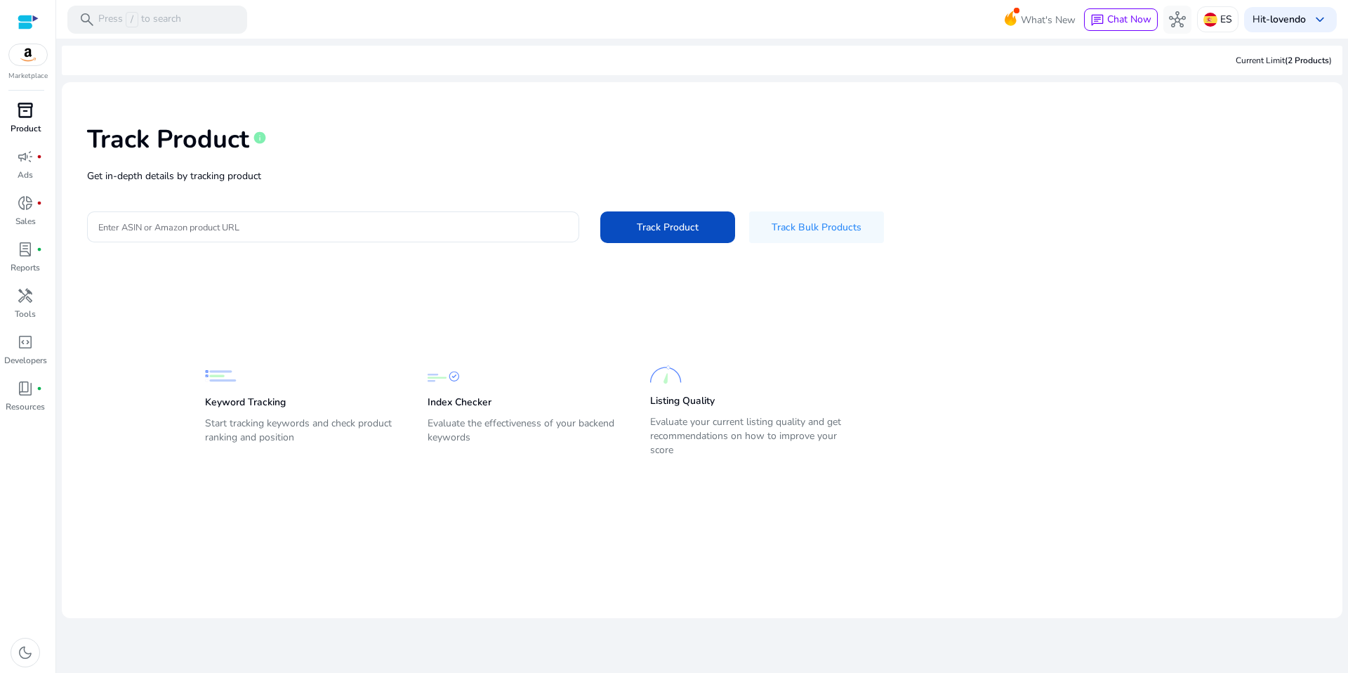
click at [25, 121] on div "inventory_2" at bounding box center [25, 110] width 39 height 22
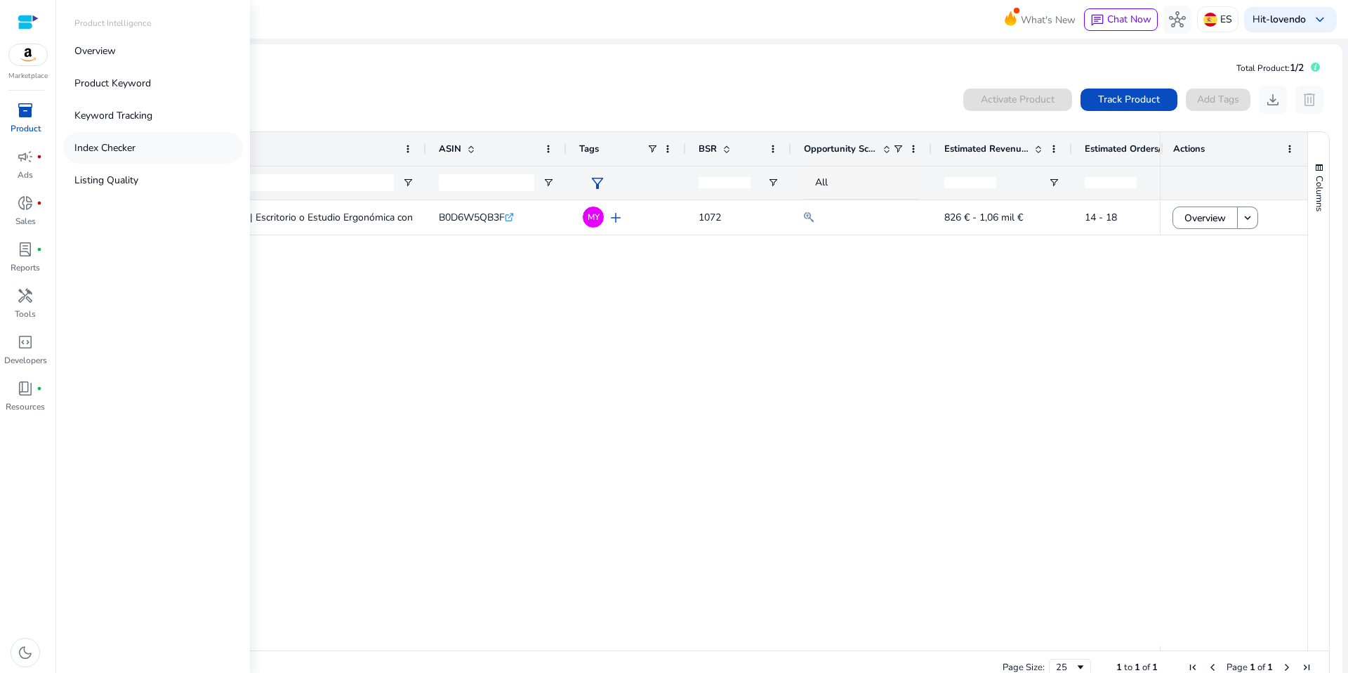
click at [100, 144] on p "Index Checker" at bounding box center [104, 147] width 61 height 15
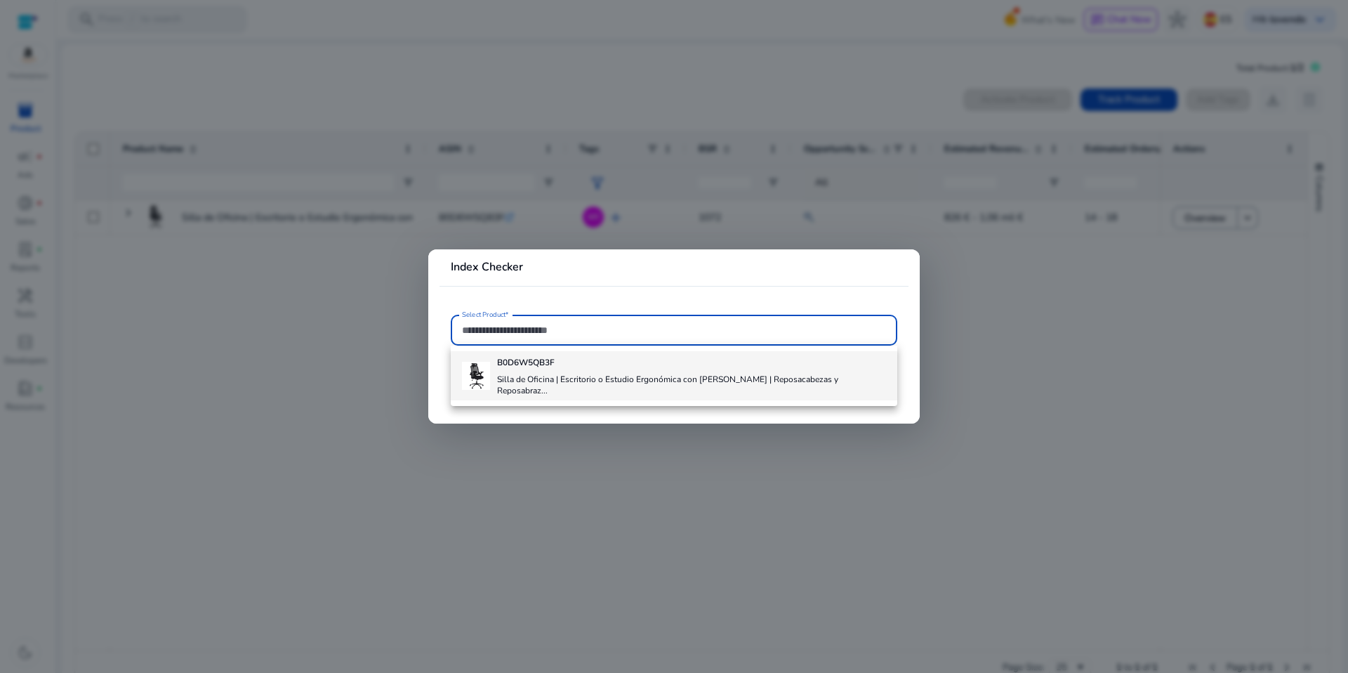
click at [532, 367] on div "B0D6W5QB3F Silla de Oficina | Escritorio o Estudio Ergonómica con Ruedas | Repo…" at bounding box center [691, 375] width 388 height 49
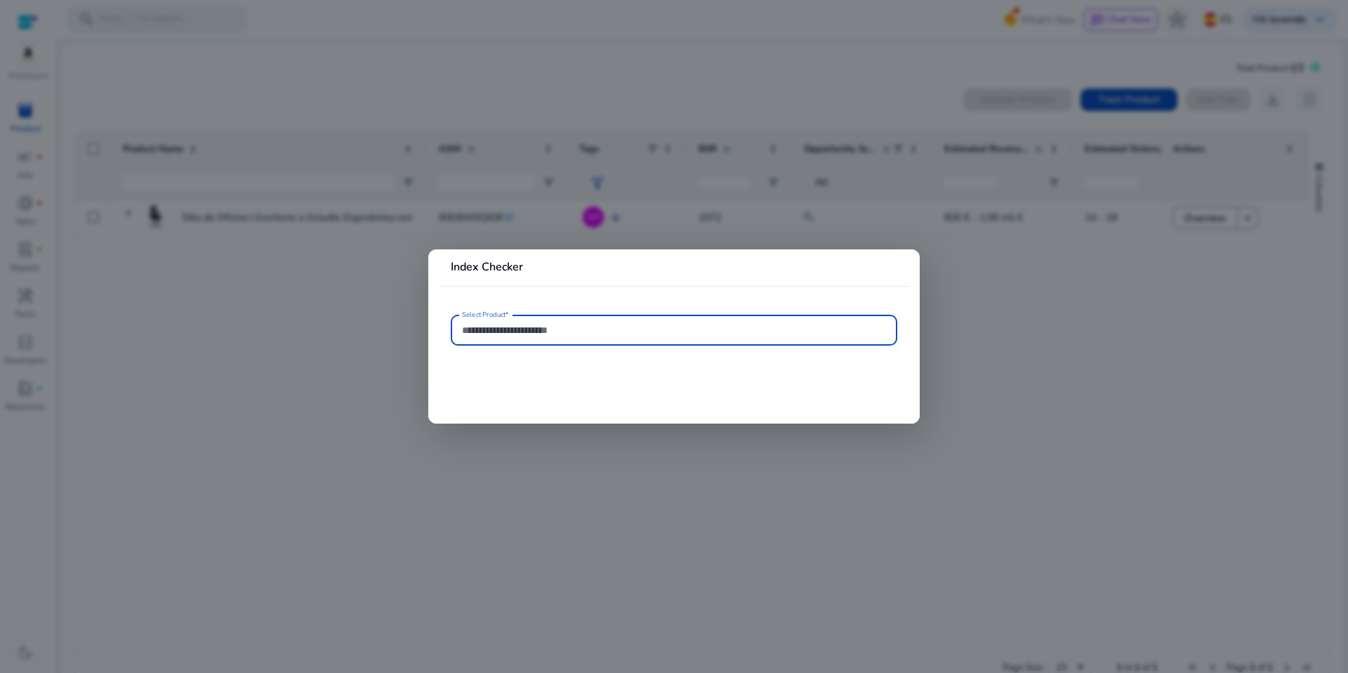
type input "**********"
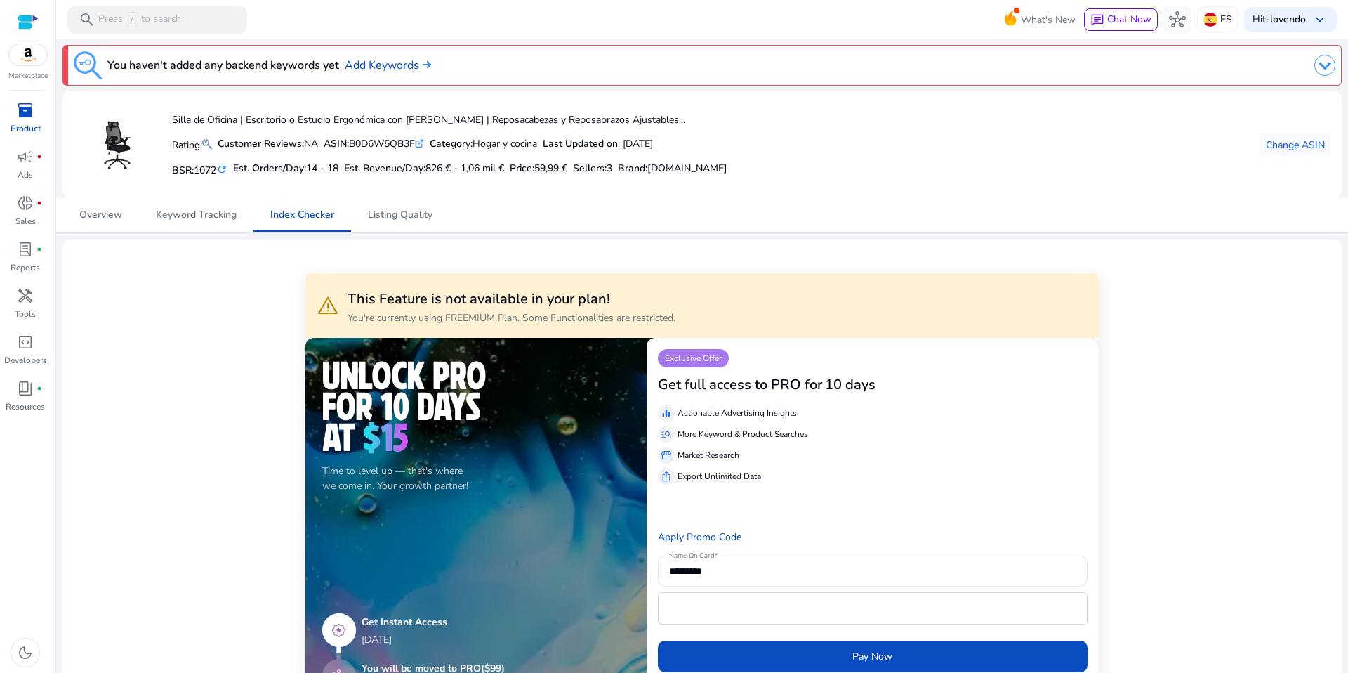
click at [200, 66] on h3 "You haven't added any backend keywords yet" at bounding box center [223, 65] width 232 height 17
drag, startPoint x: 108, startPoint y: 64, endPoint x: 339, endPoint y: 63, distance: 231.1
click at [339, 63] on h3 "You haven't added any backend keywords yet" at bounding box center [223, 65] width 232 height 17
copy h3 "You haven't added any backend keywords yet"
click at [581, 128] on div "Silla de Oficina | Escritorio o Estudio Ergonómica con [PERSON_NAME] | Reposaca…" at bounding box center [450, 145] width 556 height 72
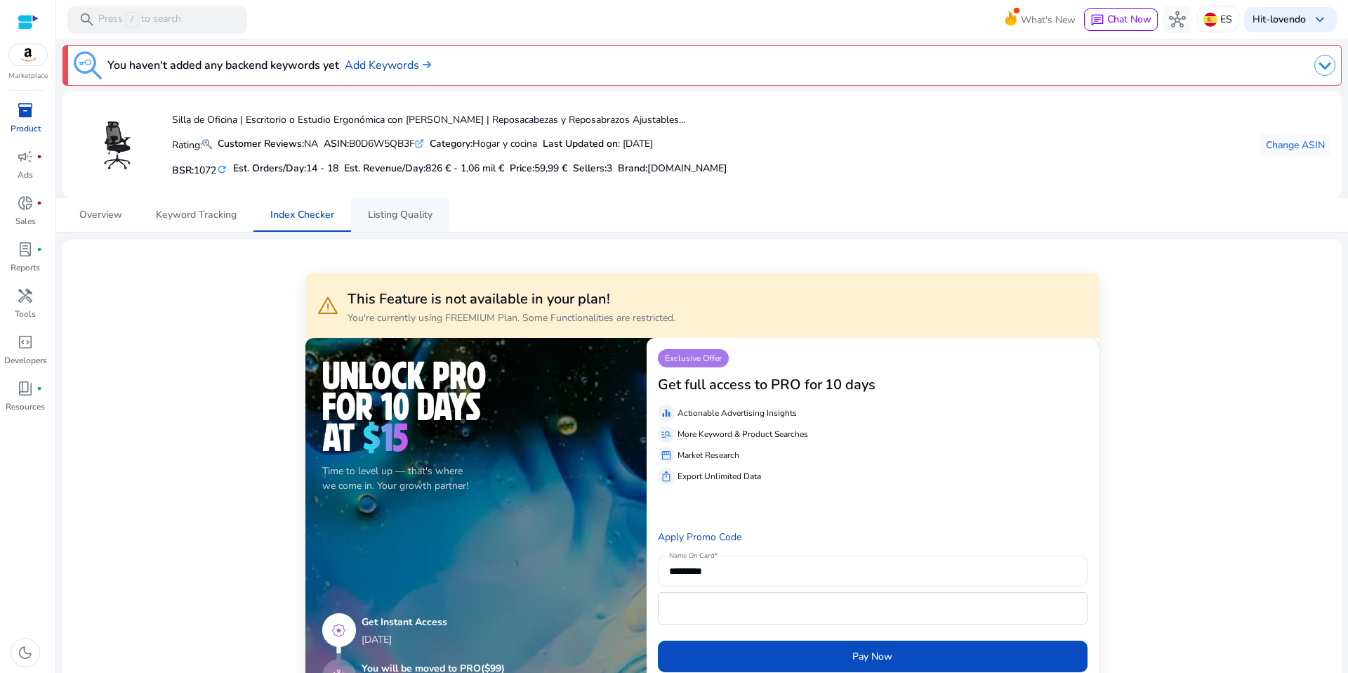
click at [404, 214] on span "Listing Quality" at bounding box center [400, 215] width 65 height 10
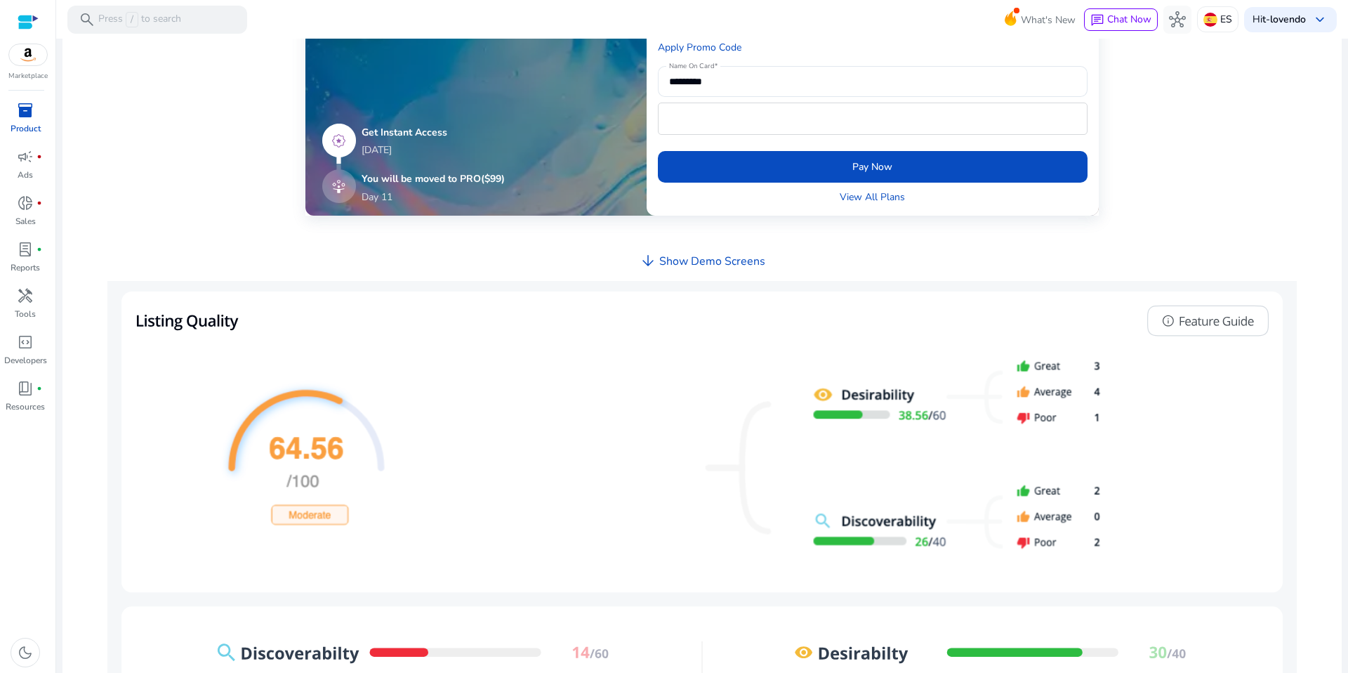
scroll to position [452, 0]
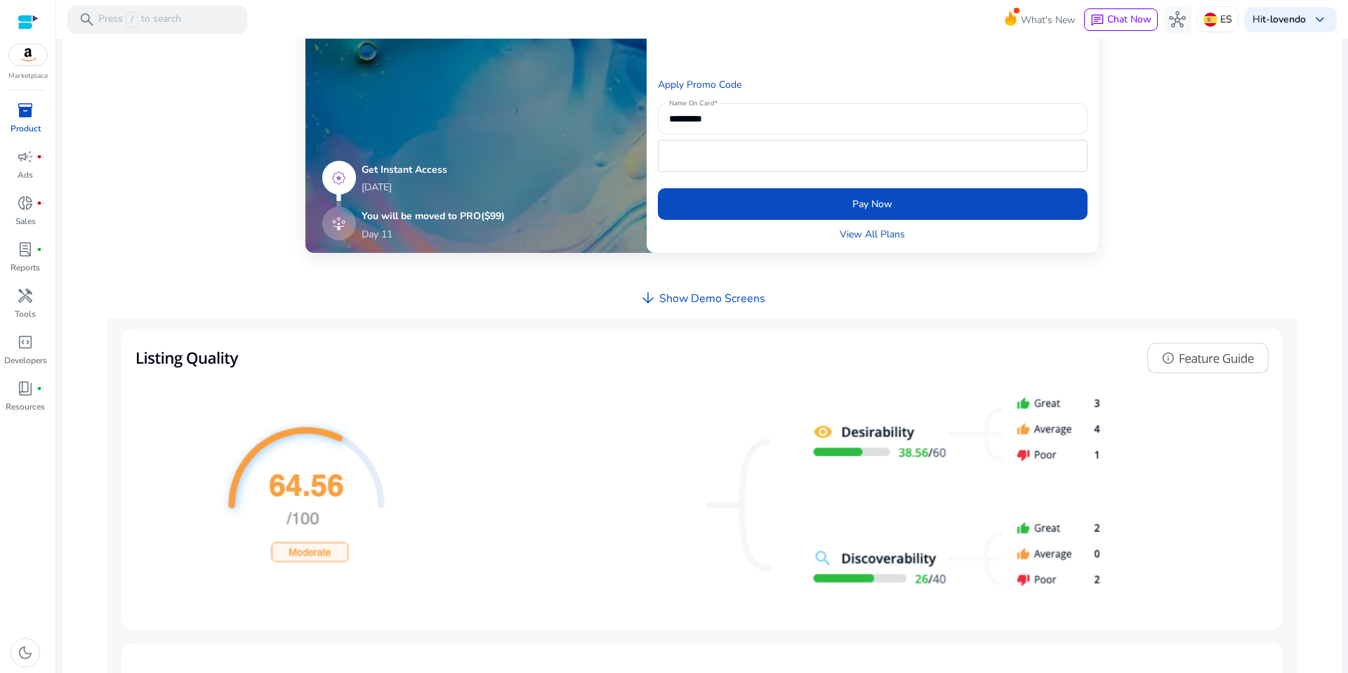
click at [715, 299] on h4 "Show Demo Screens" at bounding box center [712, 298] width 106 height 13
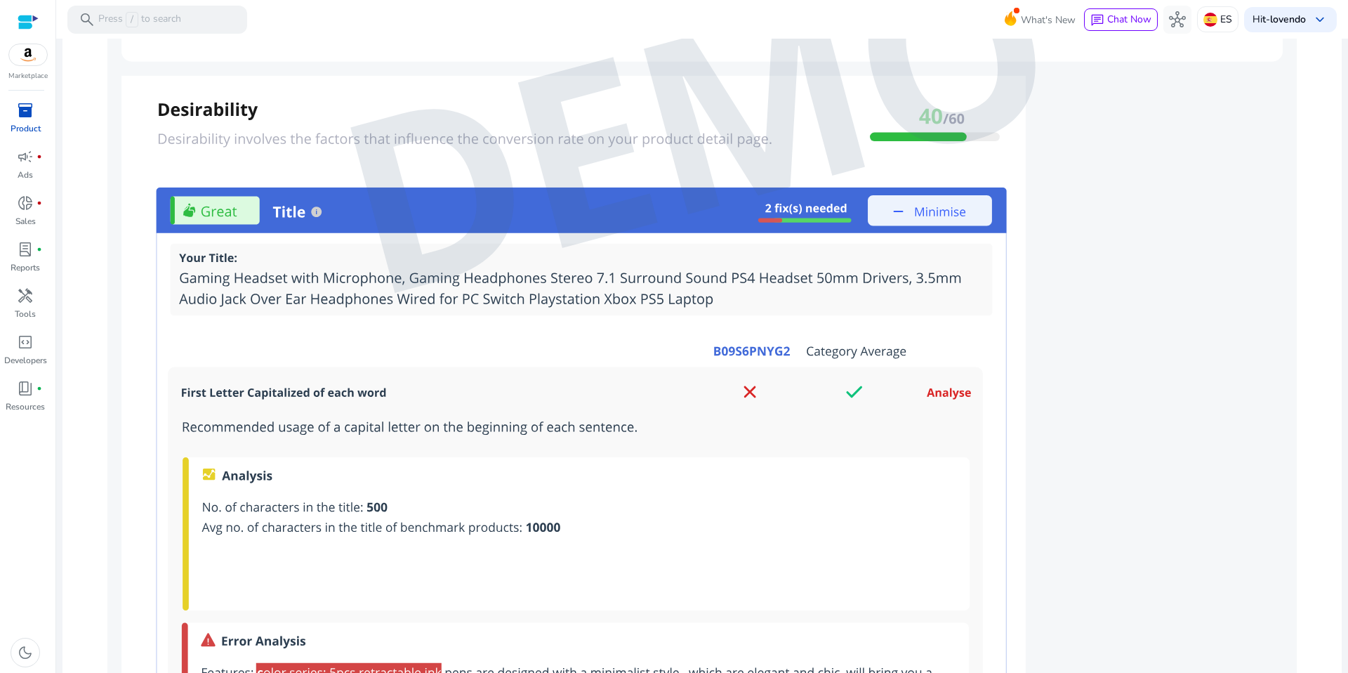
scroll to position [1345, 0]
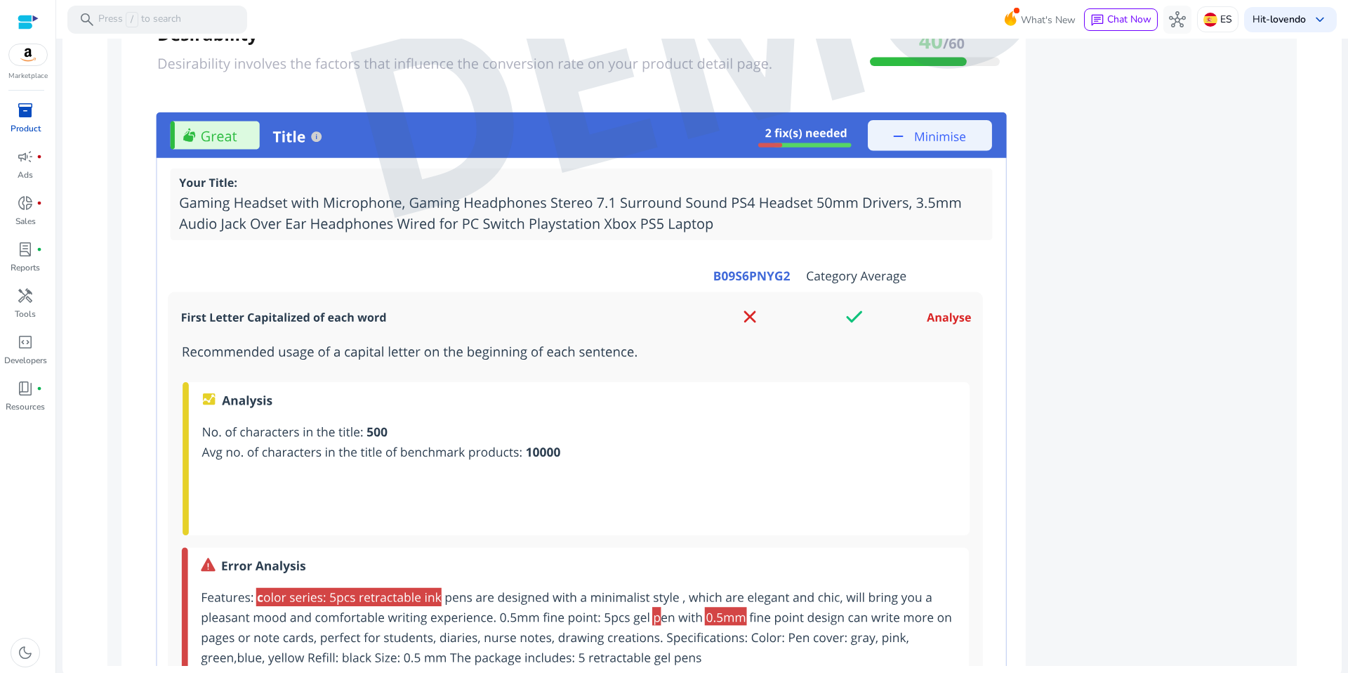
click at [435, 454] on img at bounding box center [702, 46] width 1190 height 1240
click at [669, 482] on img at bounding box center [702, 46] width 1190 height 1240
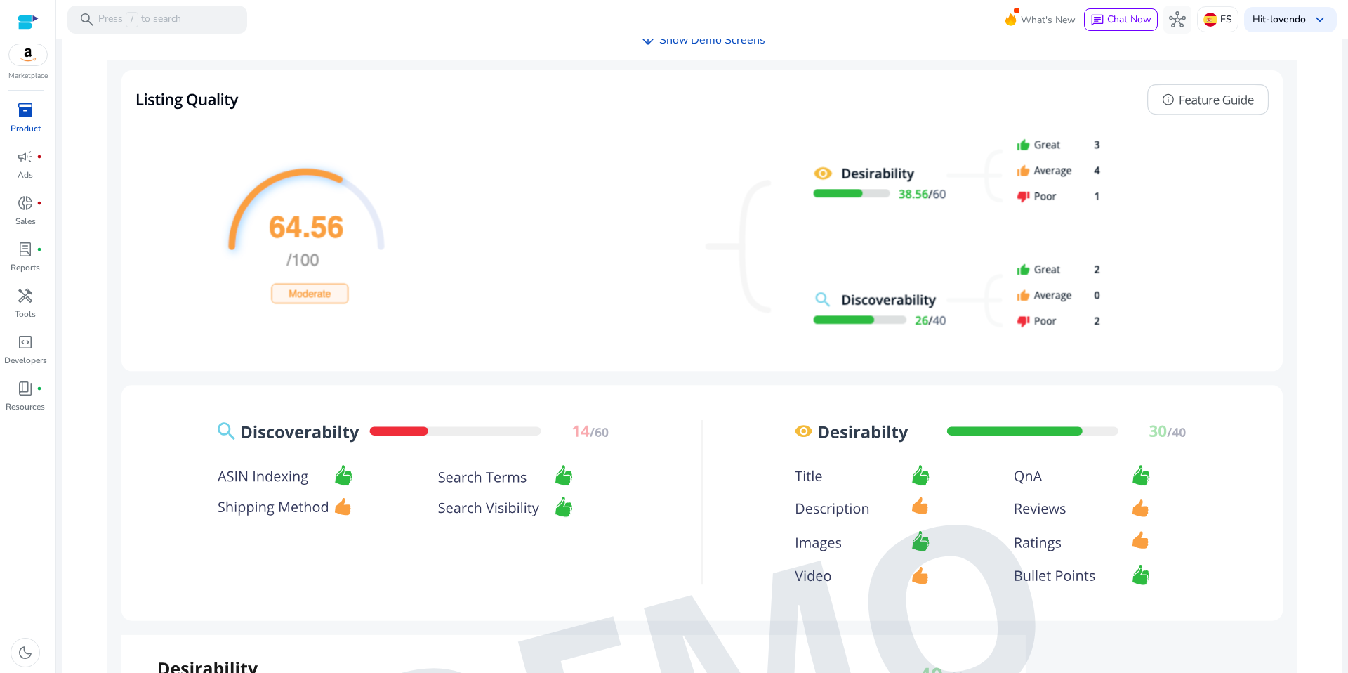
scroll to position [0, 0]
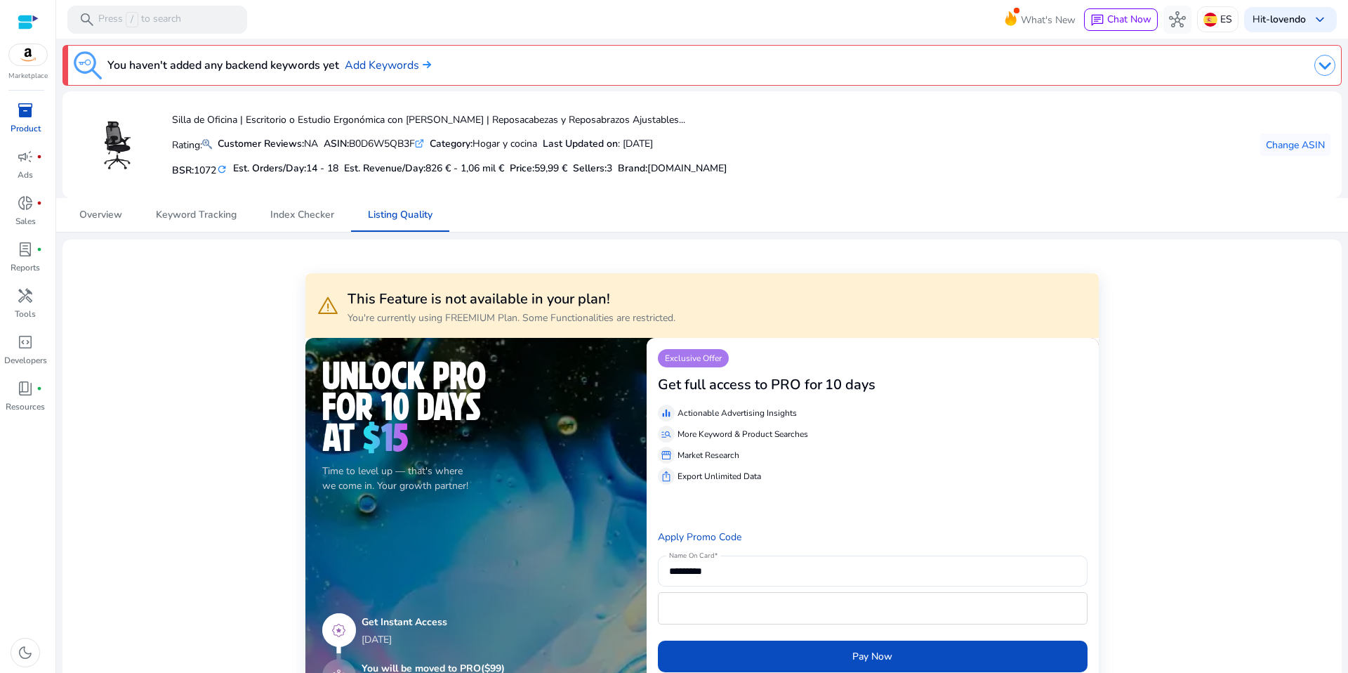
click at [479, 168] on span "826 € - 1,06 mil €" at bounding box center [465, 168] width 79 height 13
click at [376, 169] on h5 "Est. Revenue/Day: 826 € - 1,06 mil €" at bounding box center [424, 169] width 160 height 12
click at [315, 216] on span "Index Checker" at bounding box center [302, 215] width 64 height 10
click at [185, 216] on span "Keyword Tracking" at bounding box center [196, 215] width 81 height 10
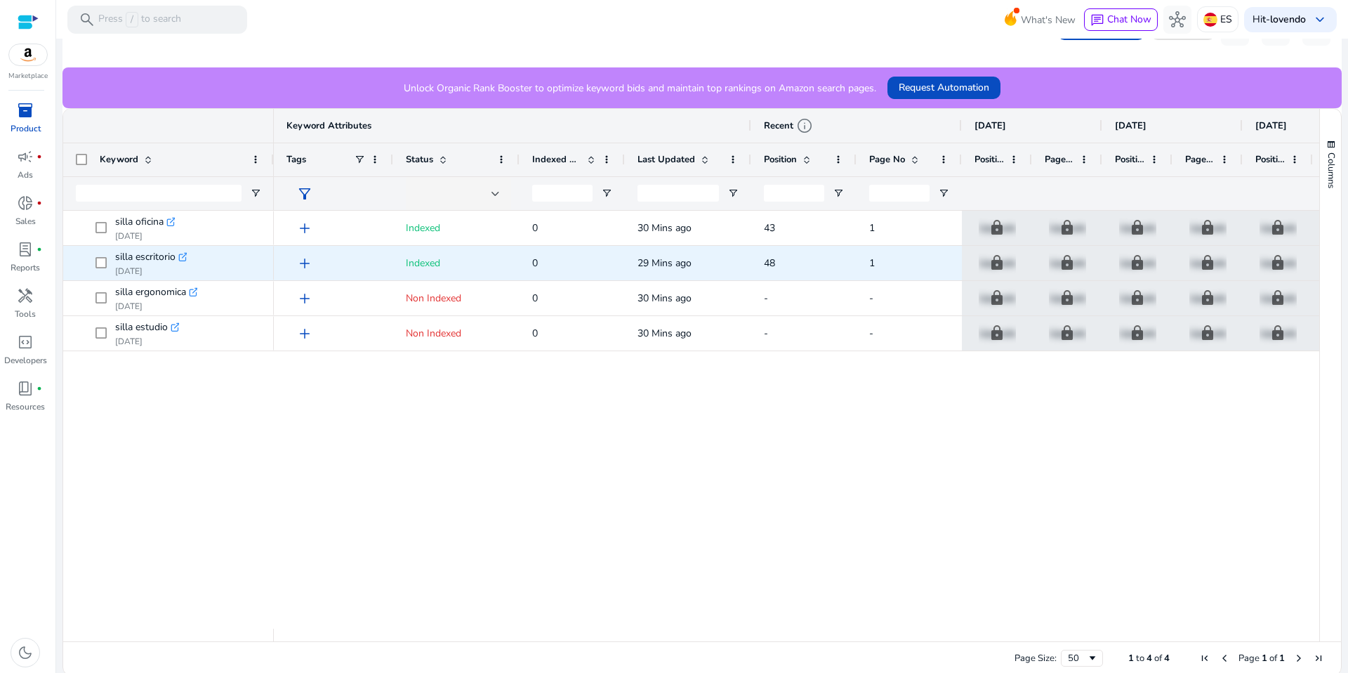
scroll to position [334, 0]
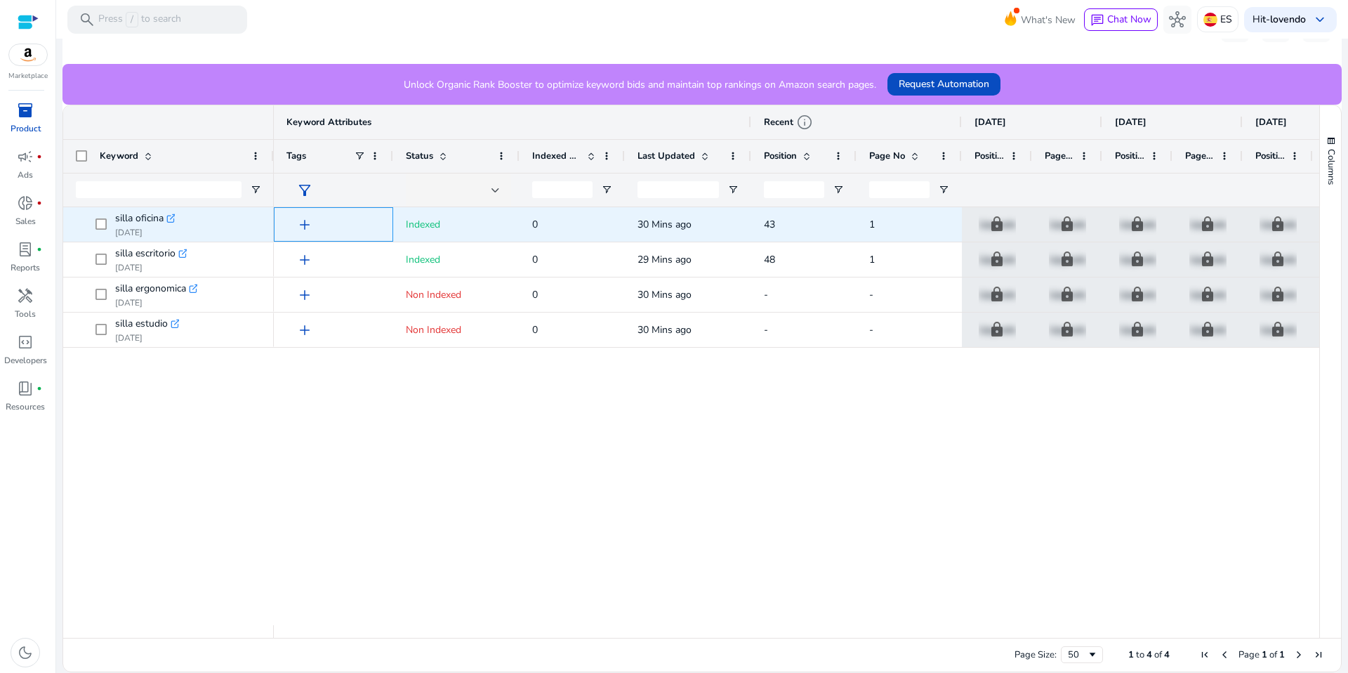
click at [303, 225] on span "add" at bounding box center [304, 224] width 17 height 17
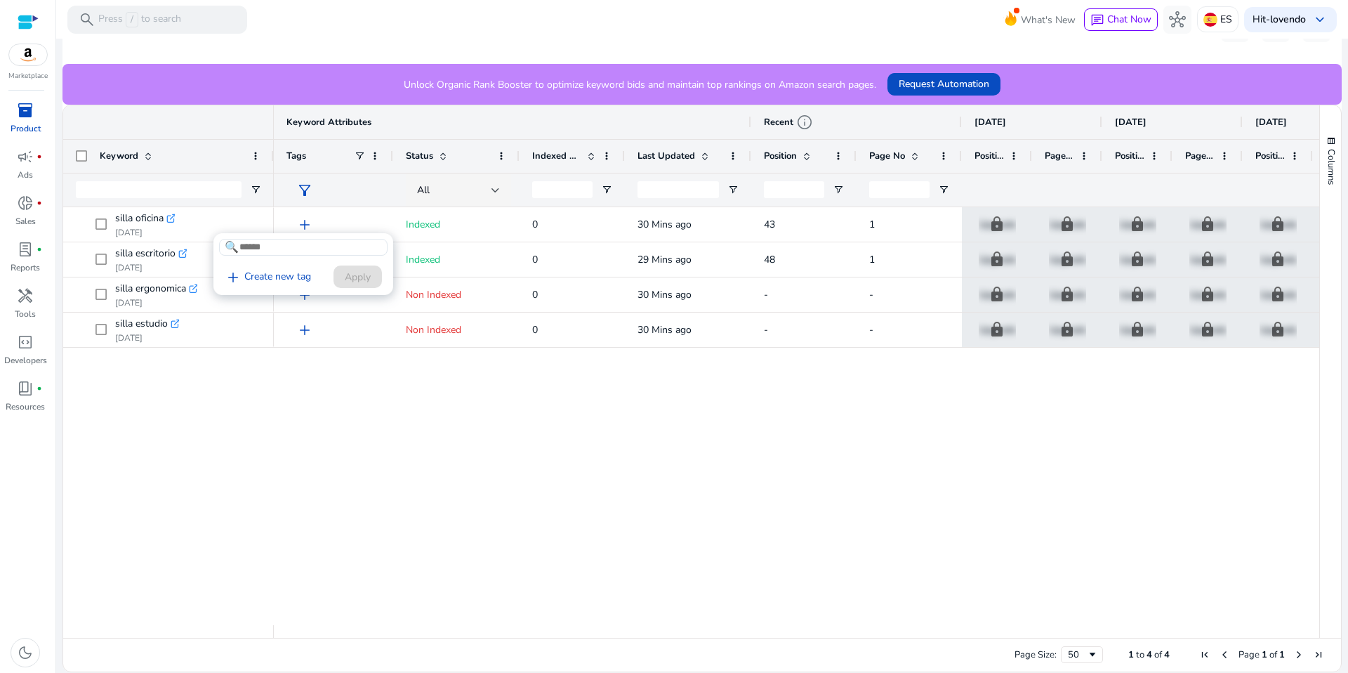
drag, startPoint x: 508, startPoint y: 235, endPoint x: 305, endPoint y: 228, distance: 202.4
click at [508, 235] on div at bounding box center [674, 336] width 1348 height 673
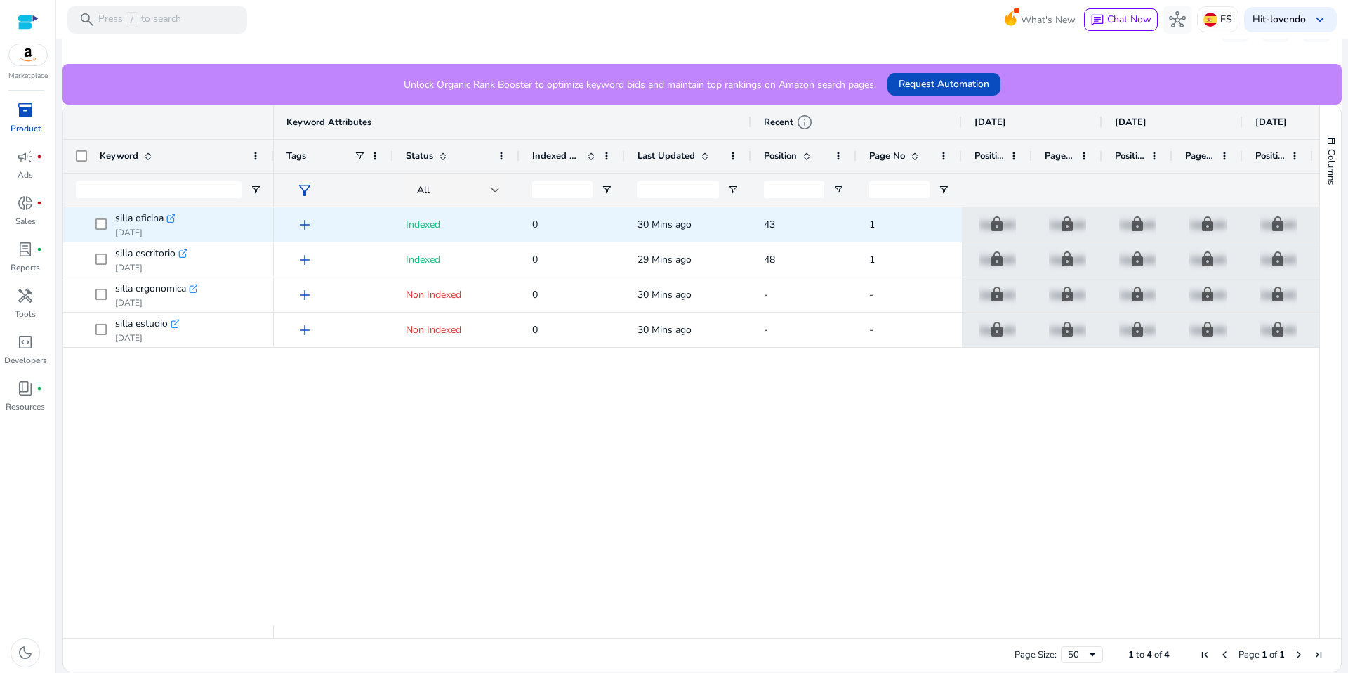
click at [770, 226] on span "43" at bounding box center [769, 224] width 11 height 13
click at [1003, 225] on p "Upgrade" at bounding box center [997, 224] width 37 height 29
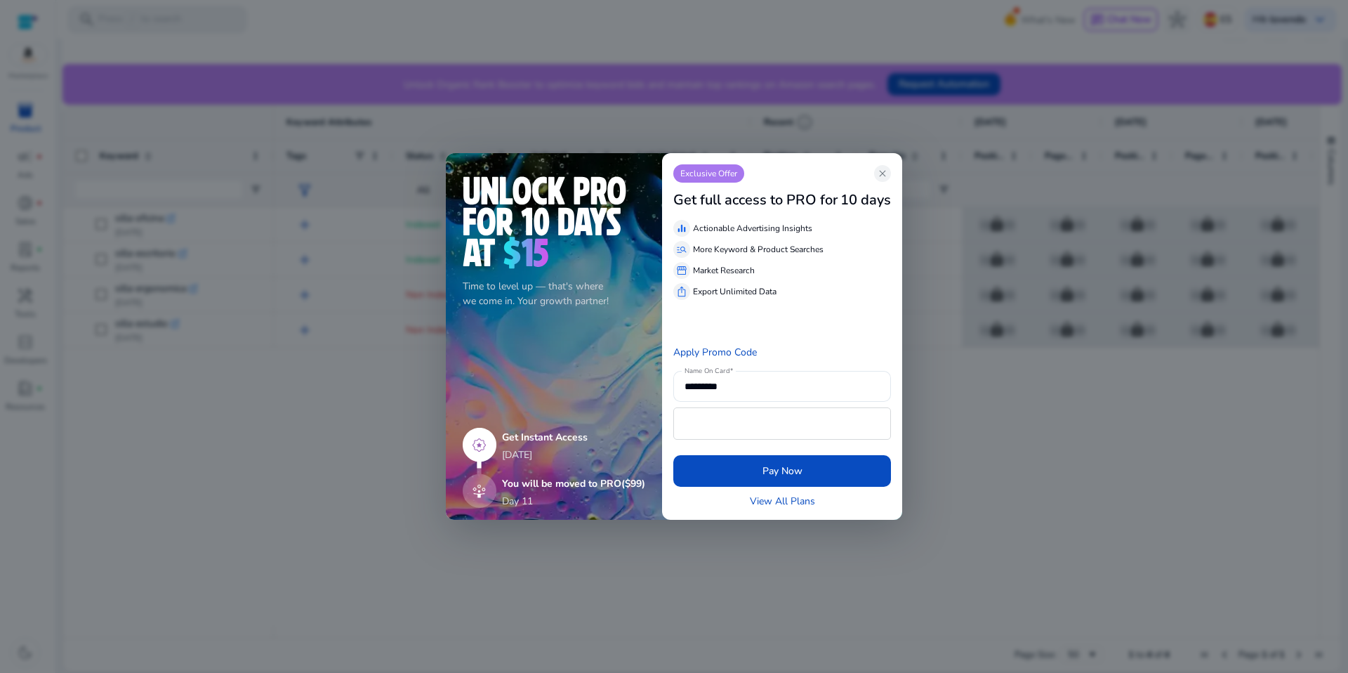
click at [783, 247] on p "More Keyword & Product Searches" at bounding box center [758, 249] width 131 height 13
click at [880, 176] on span "close" at bounding box center [882, 173] width 11 height 11
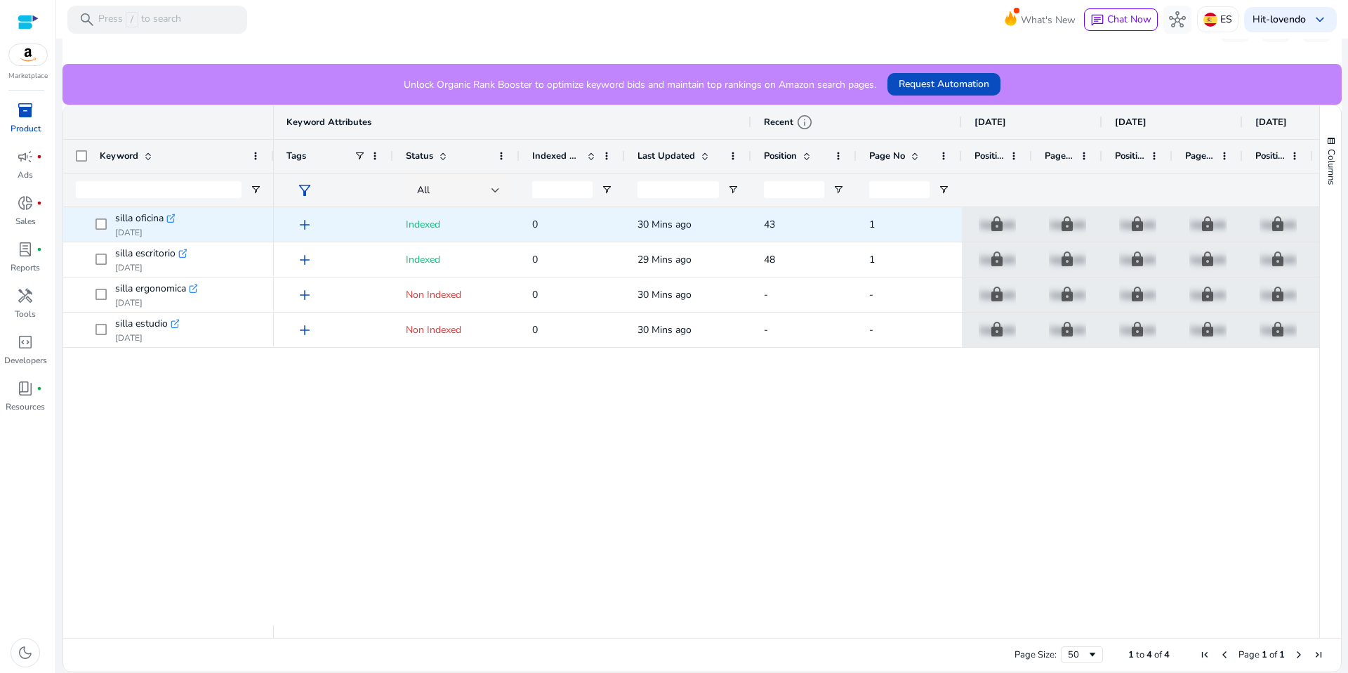
click at [397, 222] on div "Indexed" at bounding box center [456, 224] width 126 height 34
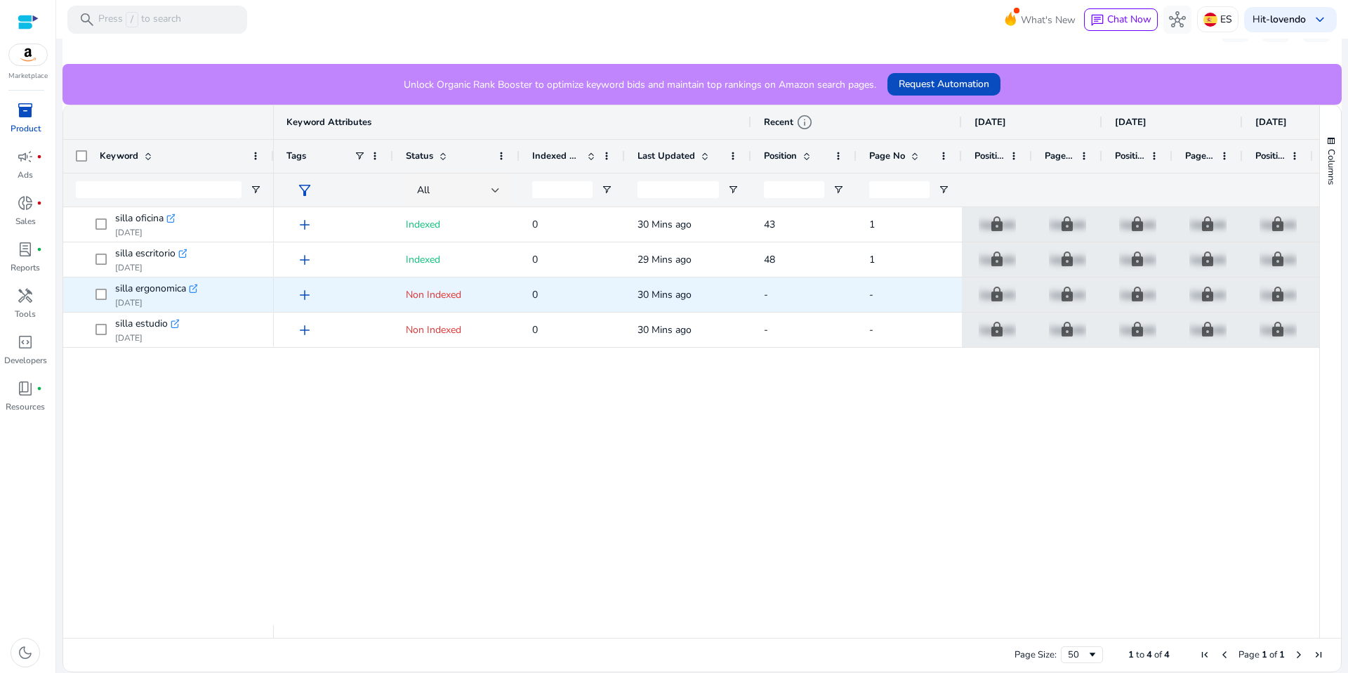
click at [190, 287] on icon at bounding box center [193, 288] width 7 height 7
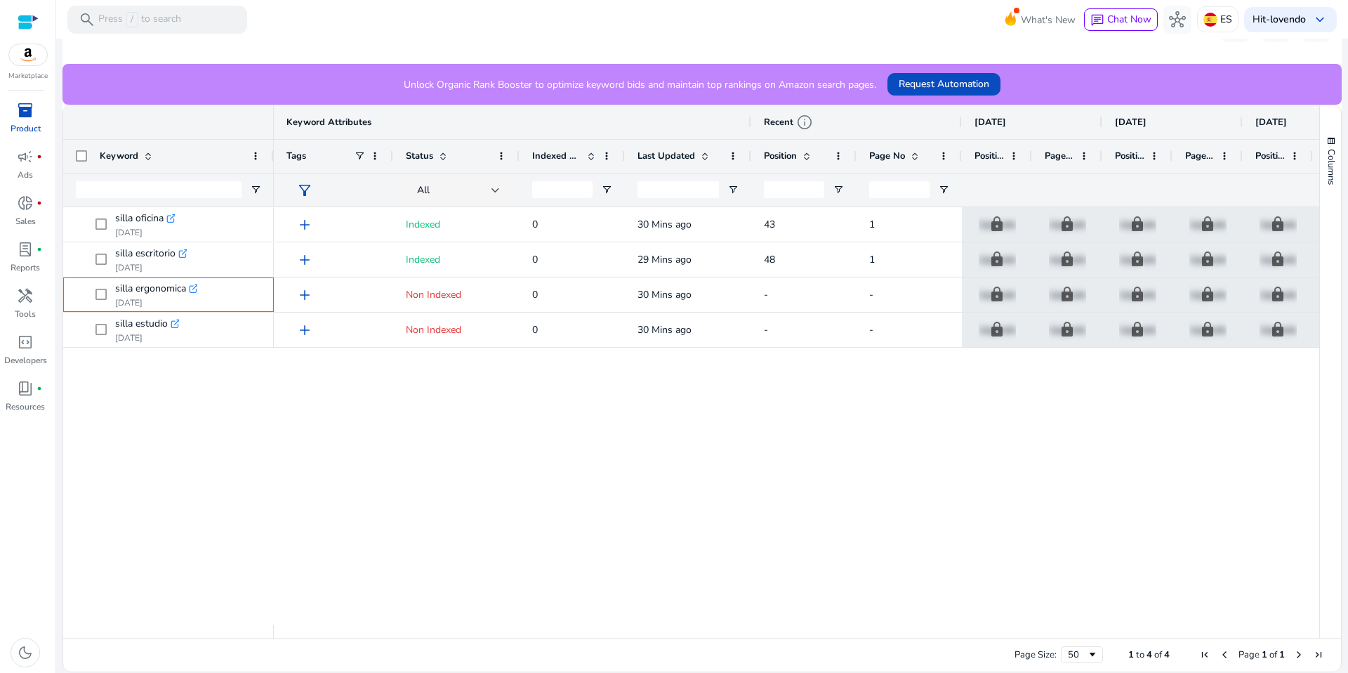
scroll to position [0, 0]
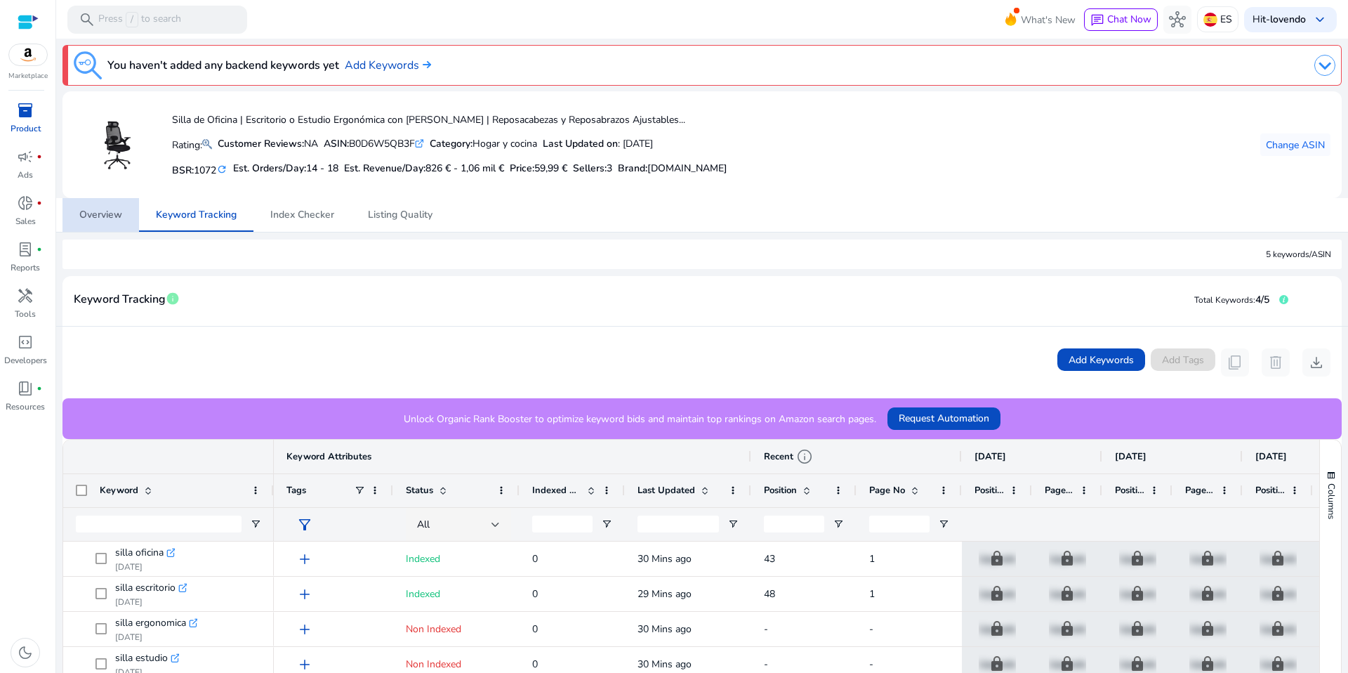
drag, startPoint x: 115, startPoint y: 214, endPoint x: 124, endPoint y: 214, distance: 9.1
click at [115, 214] on span "Overview" at bounding box center [100, 215] width 43 height 10
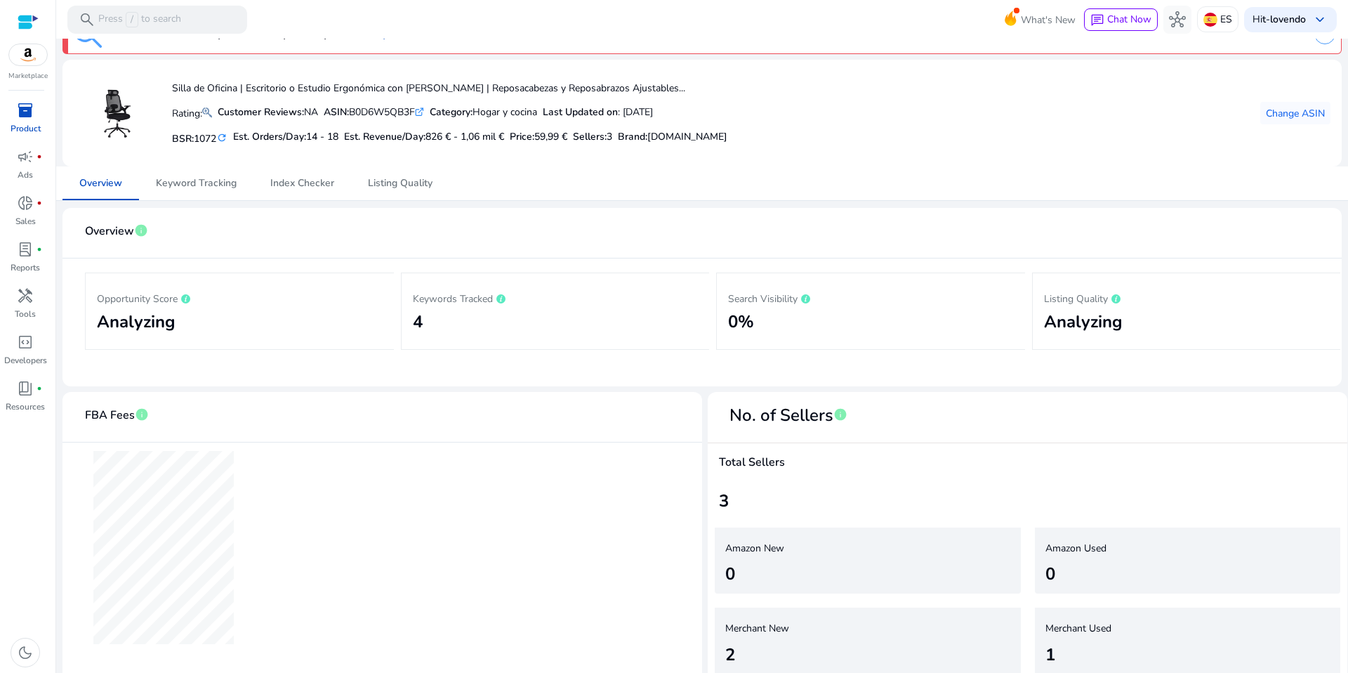
scroll to position [45, 0]
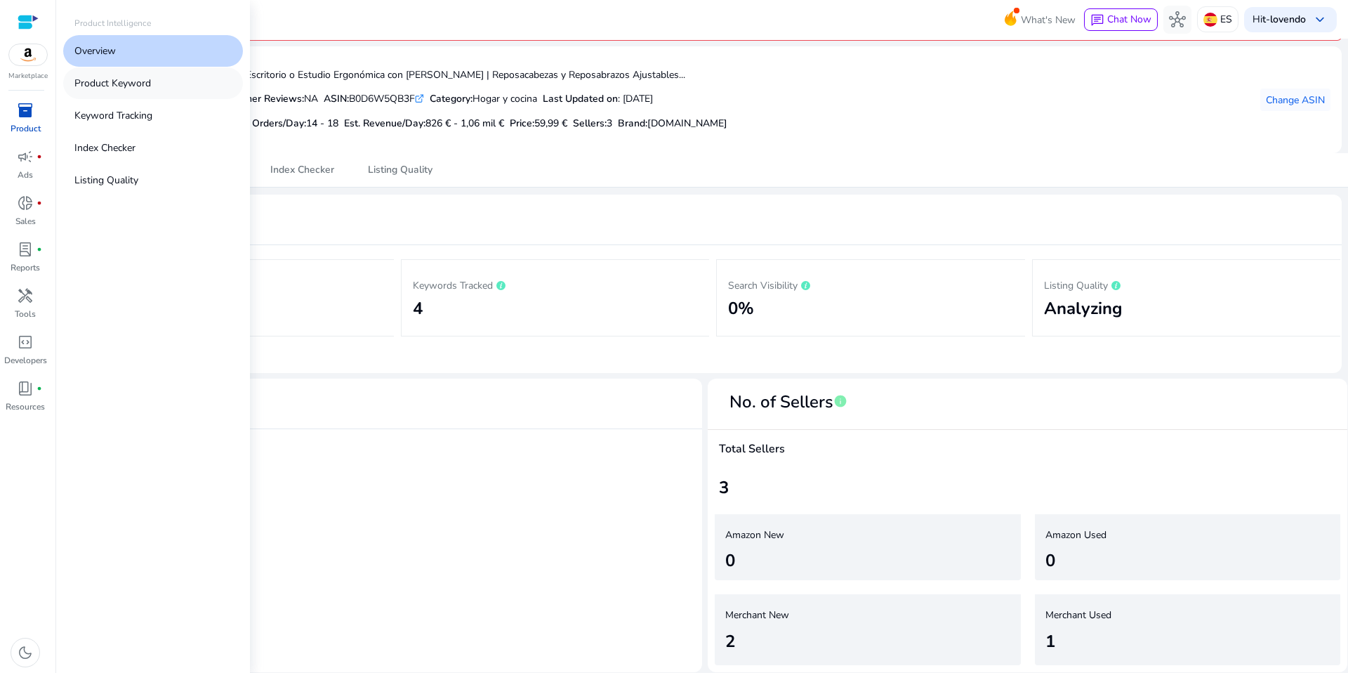
click at [131, 79] on p "Product Keyword" at bounding box center [112, 83] width 77 height 15
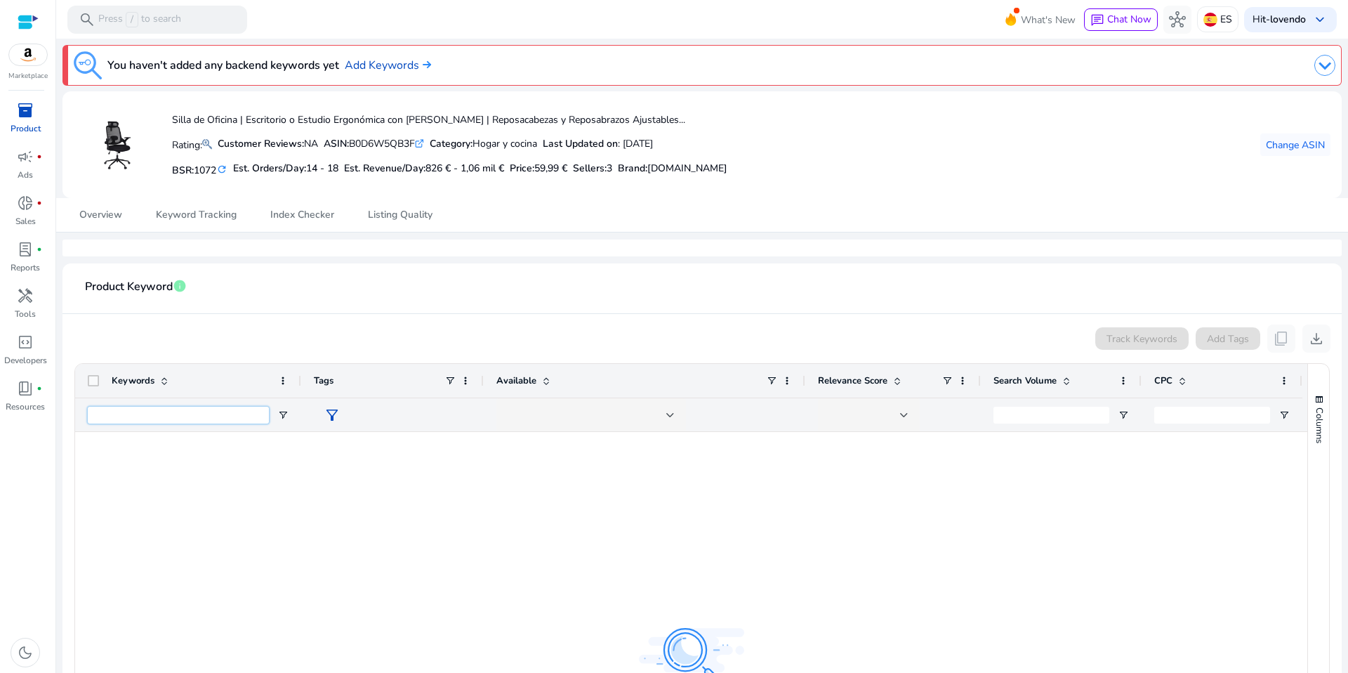
click at [199, 411] on input "Keywords Filter Input" at bounding box center [178, 415] width 181 height 17
click at [364, 244] on p "Get the best keywords to increase product discoverability" at bounding box center [324, 244] width 251 height 15
click at [364, 244] on div at bounding box center [703, 247] width 1280 height 17
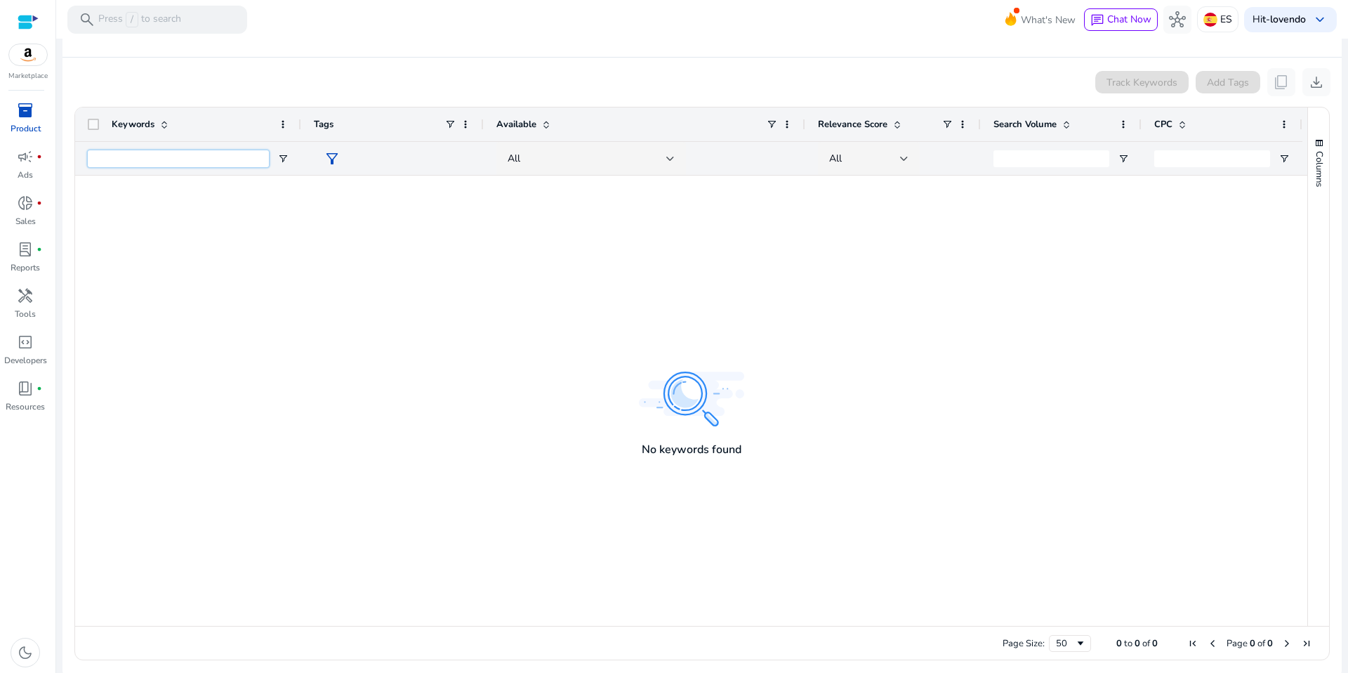
scroll to position [263, 0]
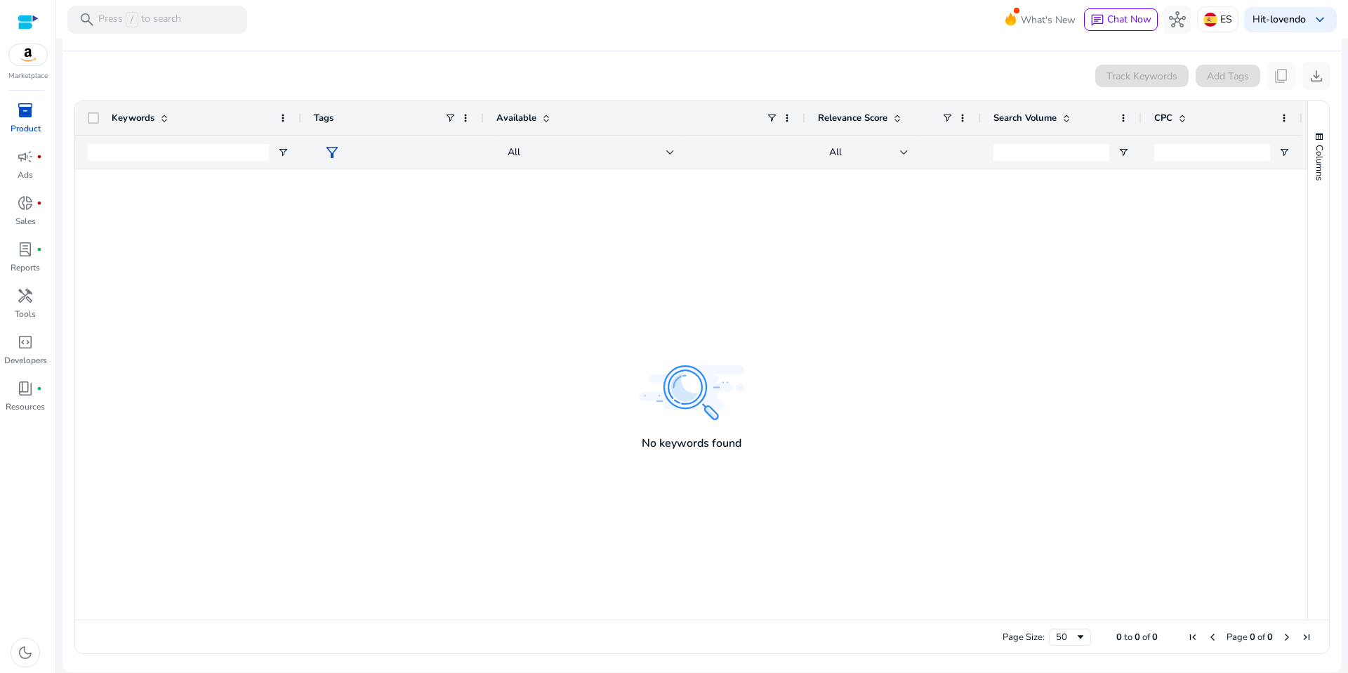
click at [690, 394] on div at bounding box center [691, 394] width 1233 height 450
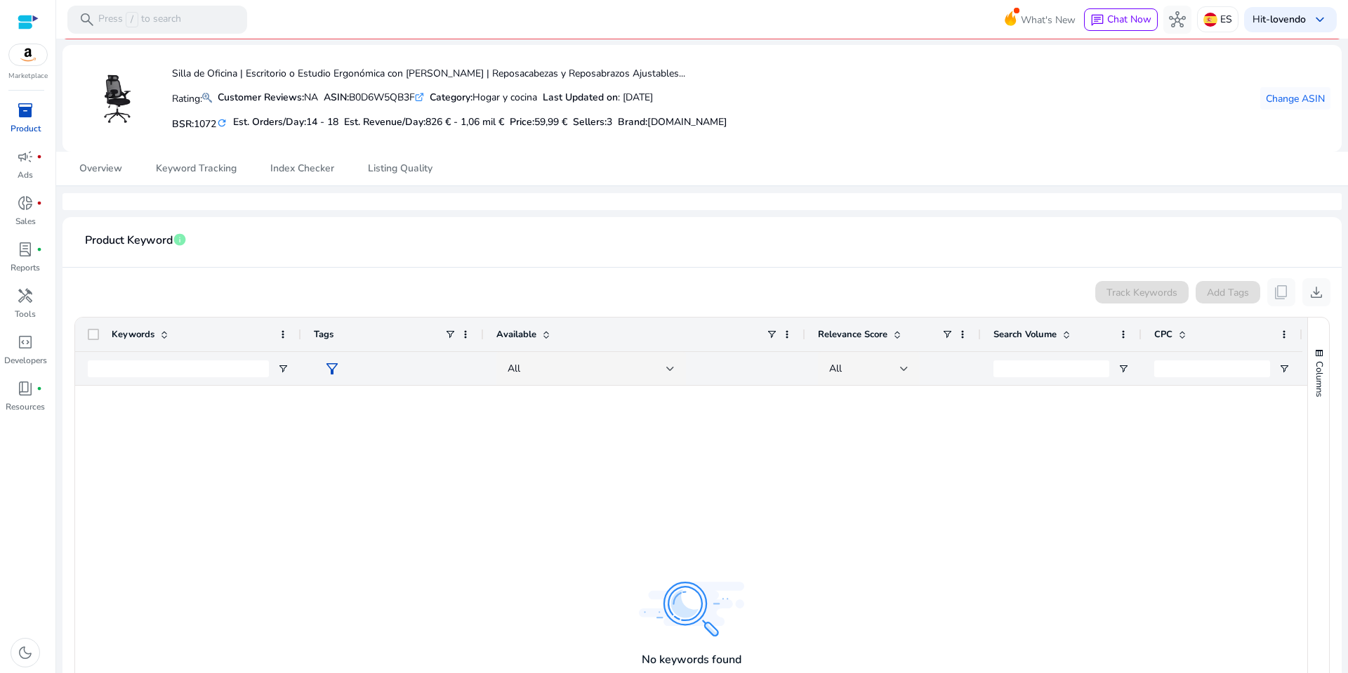
scroll to position [0, 0]
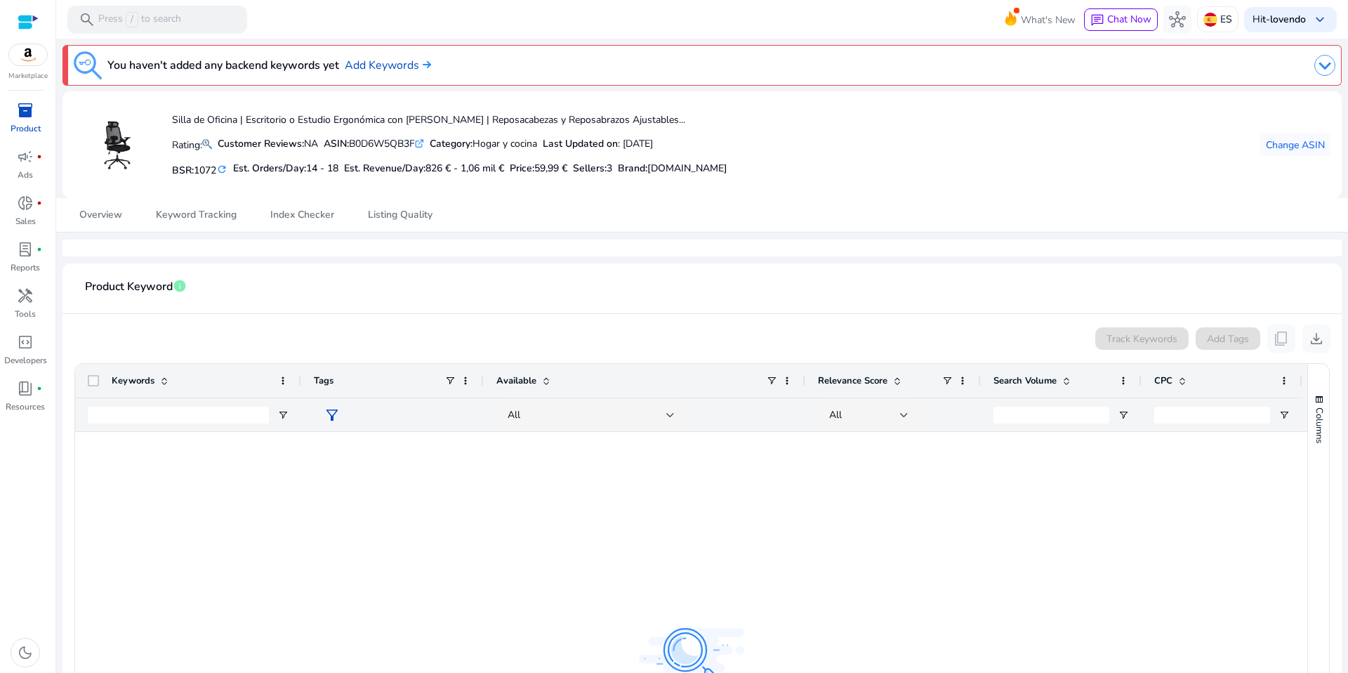
drag, startPoint x: 1136, startPoint y: 335, endPoint x: 1094, endPoint y: 339, distance: 42.3
click at [1133, 335] on div "Track Keywords" at bounding box center [1142, 338] width 93 height 22
click at [1317, 65] on img at bounding box center [1325, 65] width 21 height 21
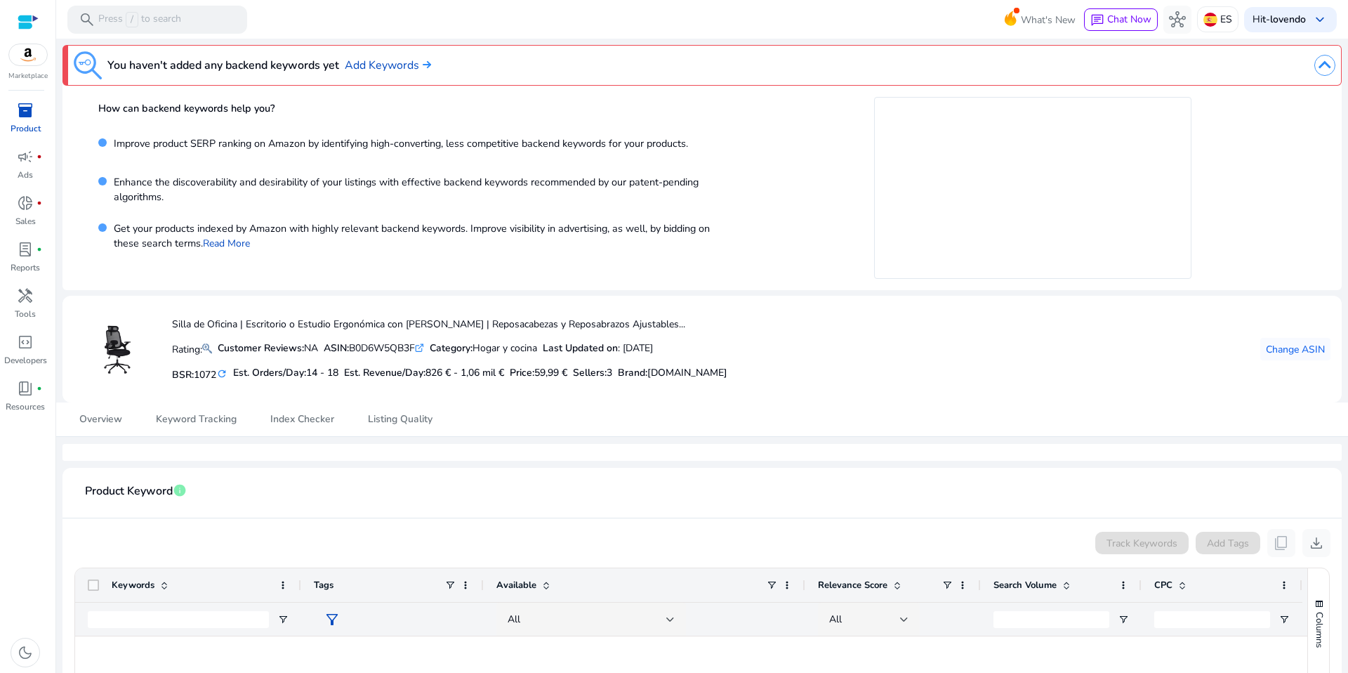
click at [175, 177] on p "Enhance the discoverability and desirability of your listings with effective ba…" at bounding box center [412, 190] width 610 height 30
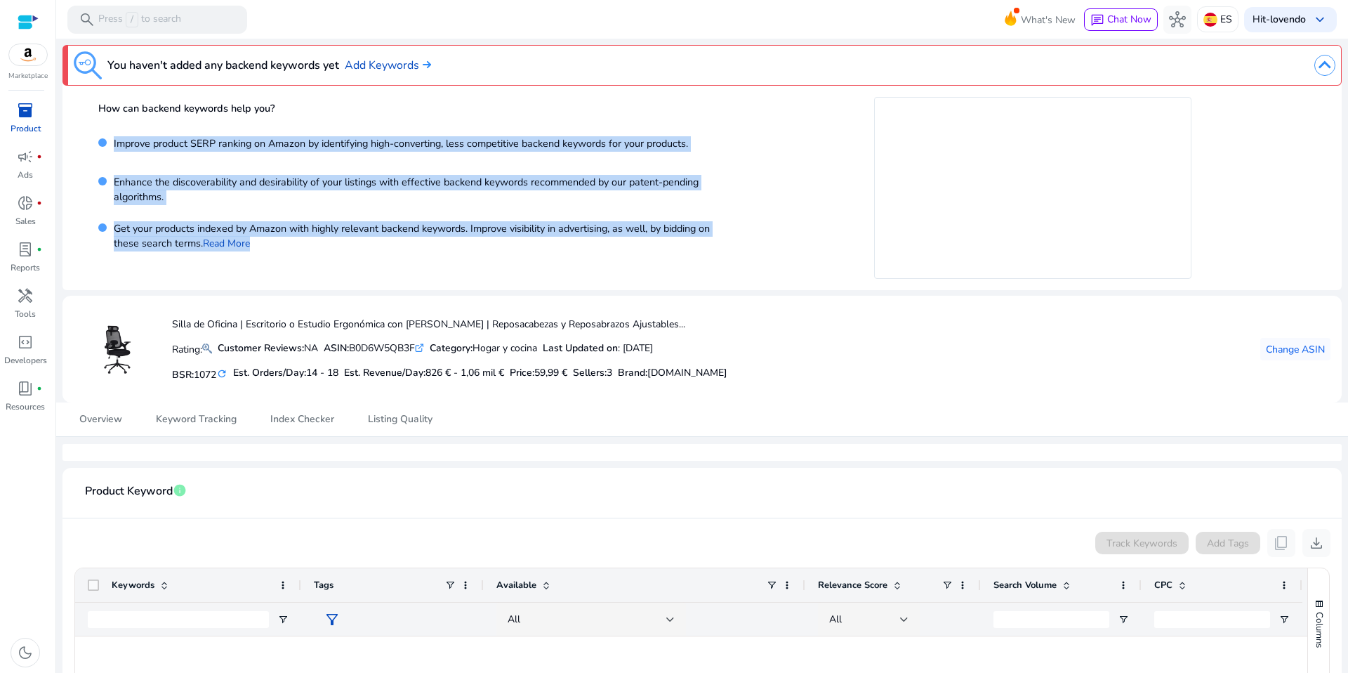
drag, startPoint x: 112, startPoint y: 141, endPoint x: 443, endPoint y: 248, distance: 348.2
click at [443, 248] on div "How can backend keywords help you? Improve product SERP ranking on Amazon by id…" at bounding box center [407, 188] width 618 height 182
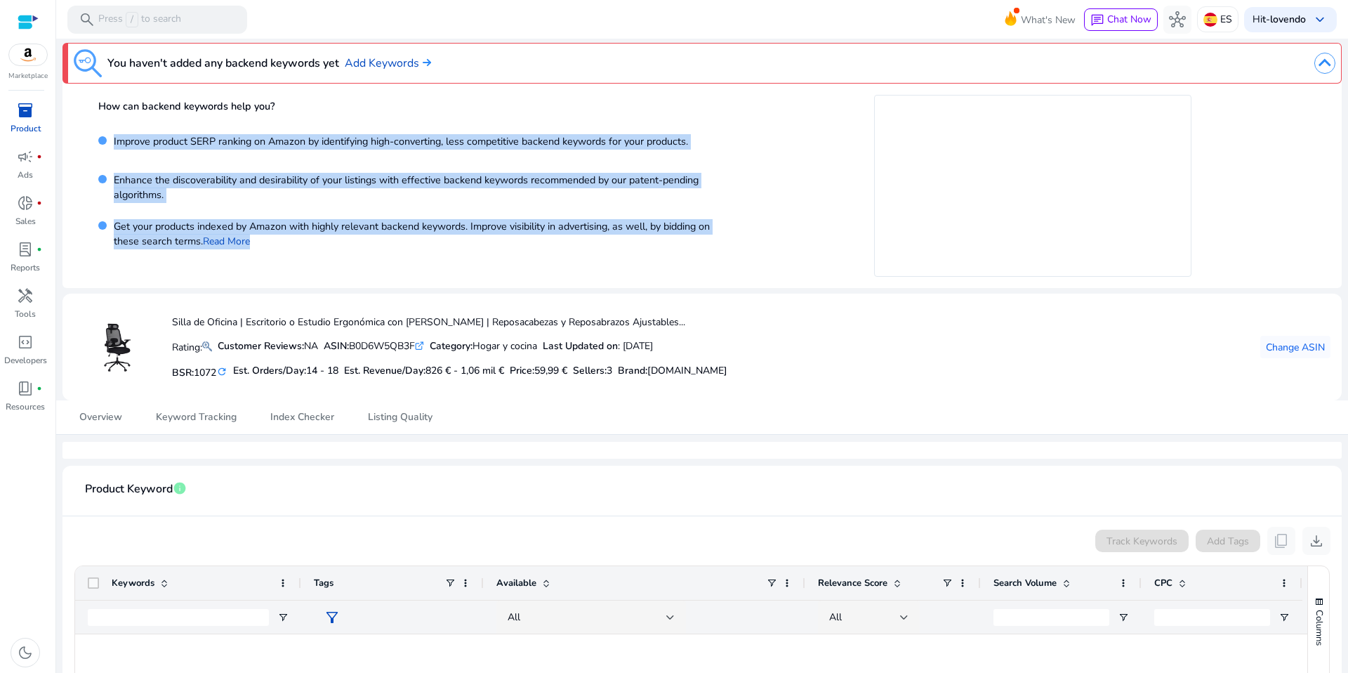
copy div "Improve product SERP ranking on Amazon by identifying high-converting, less com…"
drag, startPoint x: 19, startPoint y: 114, endPoint x: 28, endPoint y: 120, distance: 10.7
click at [19, 114] on span "inventory_2" at bounding box center [25, 110] width 17 height 17
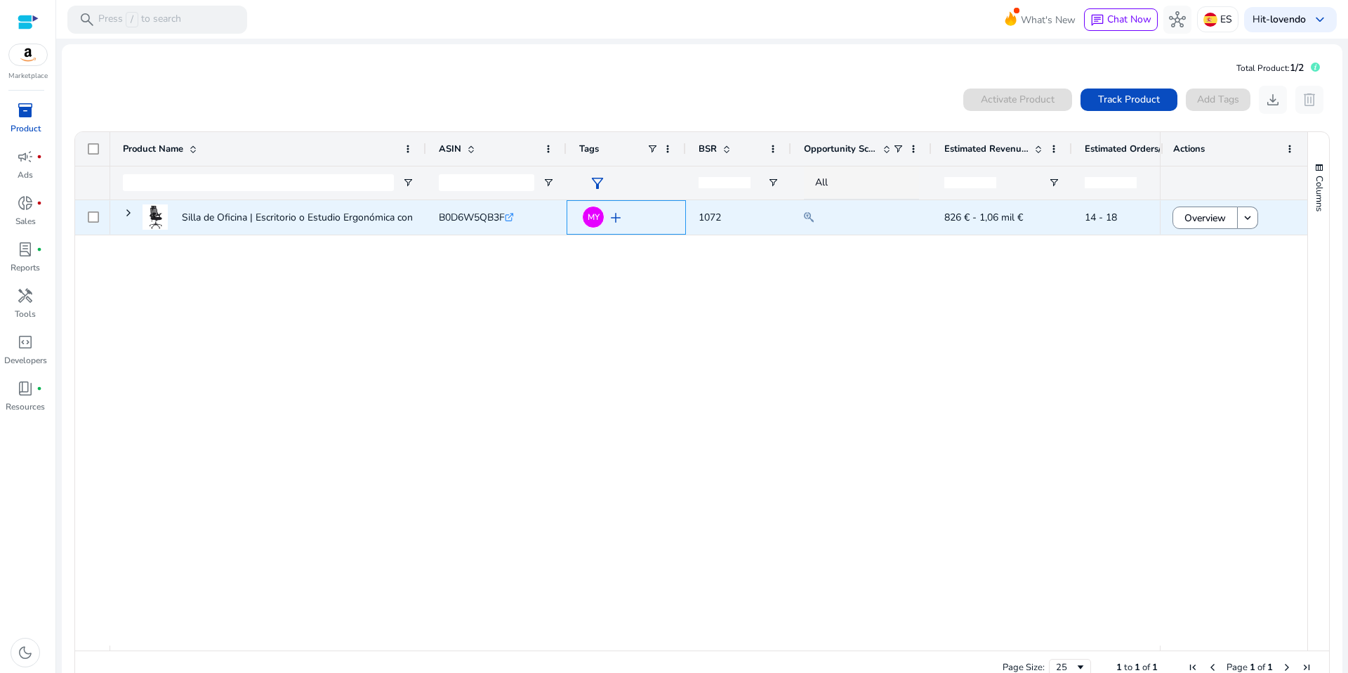
click at [613, 216] on span "add" at bounding box center [615, 217] width 17 height 17
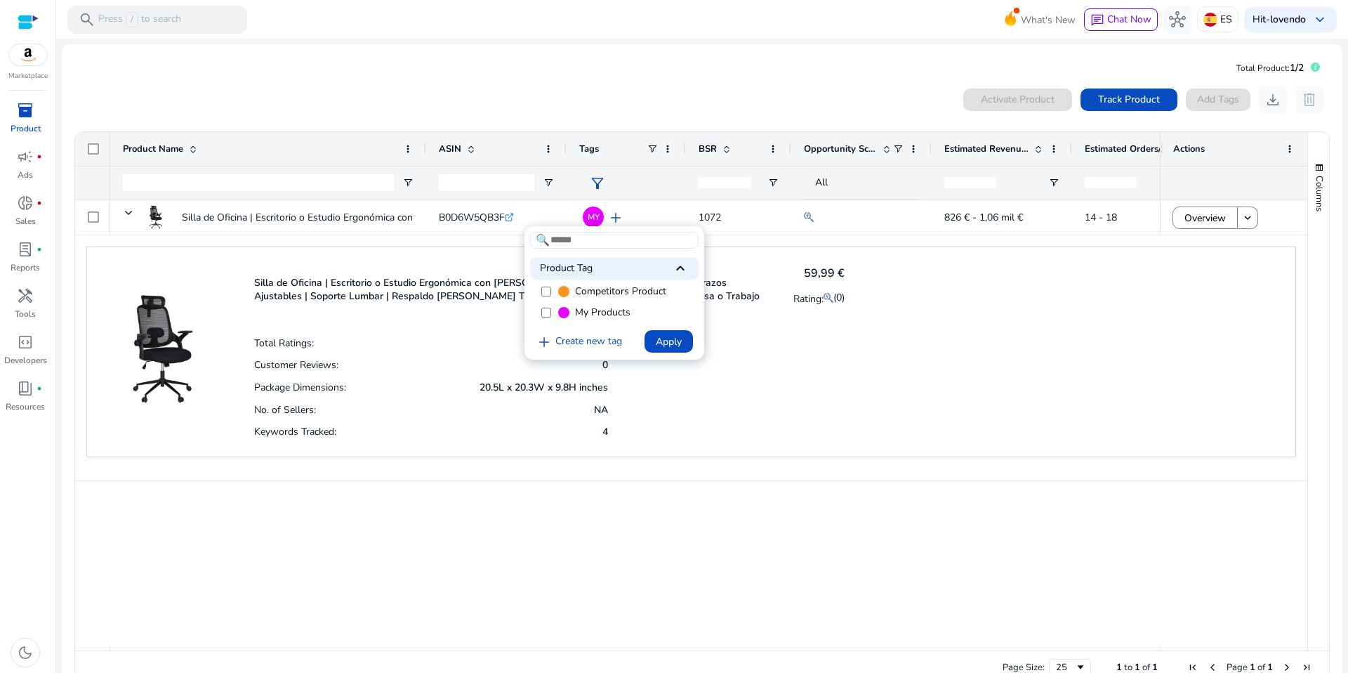
click at [676, 345] on span "Apply" at bounding box center [669, 341] width 26 height 15
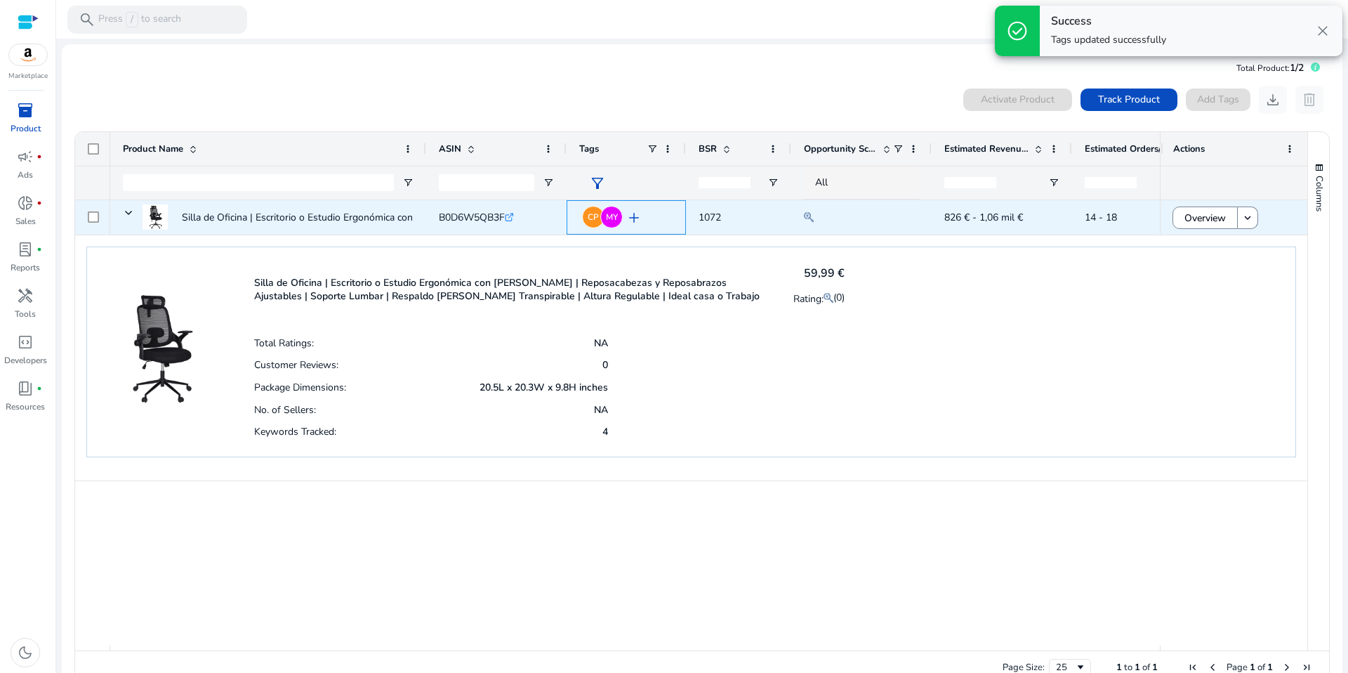
click at [635, 219] on span "add" at bounding box center [634, 217] width 17 height 17
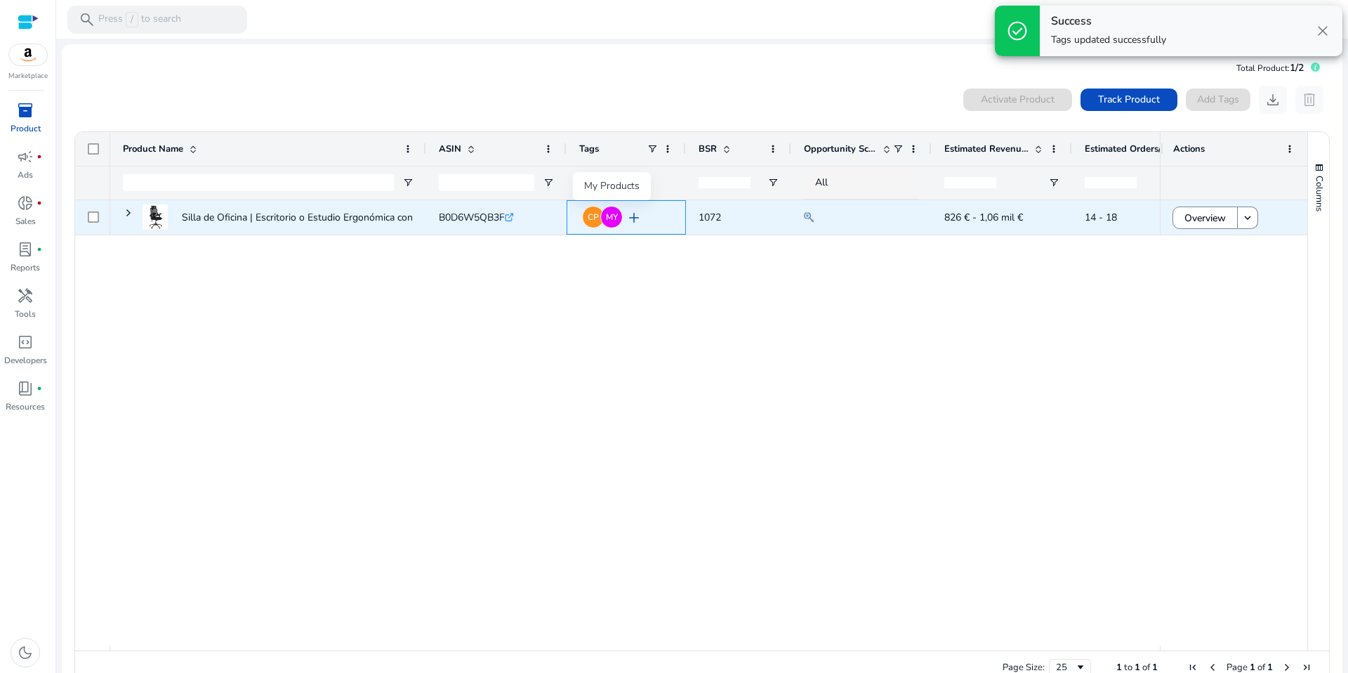
click at [610, 221] on span "MY" at bounding box center [612, 217] width 12 height 8
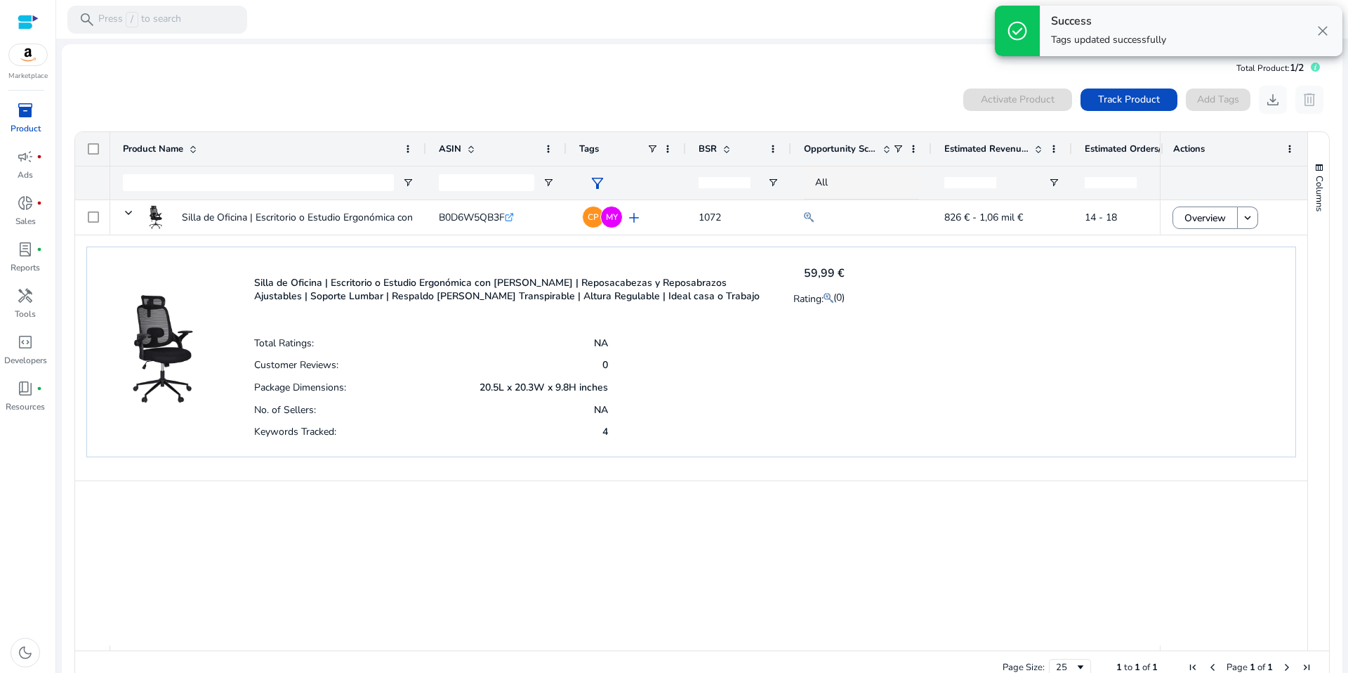
click at [596, 183] on span "filter_alt" at bounding box center [597, 183] width 17 height 17
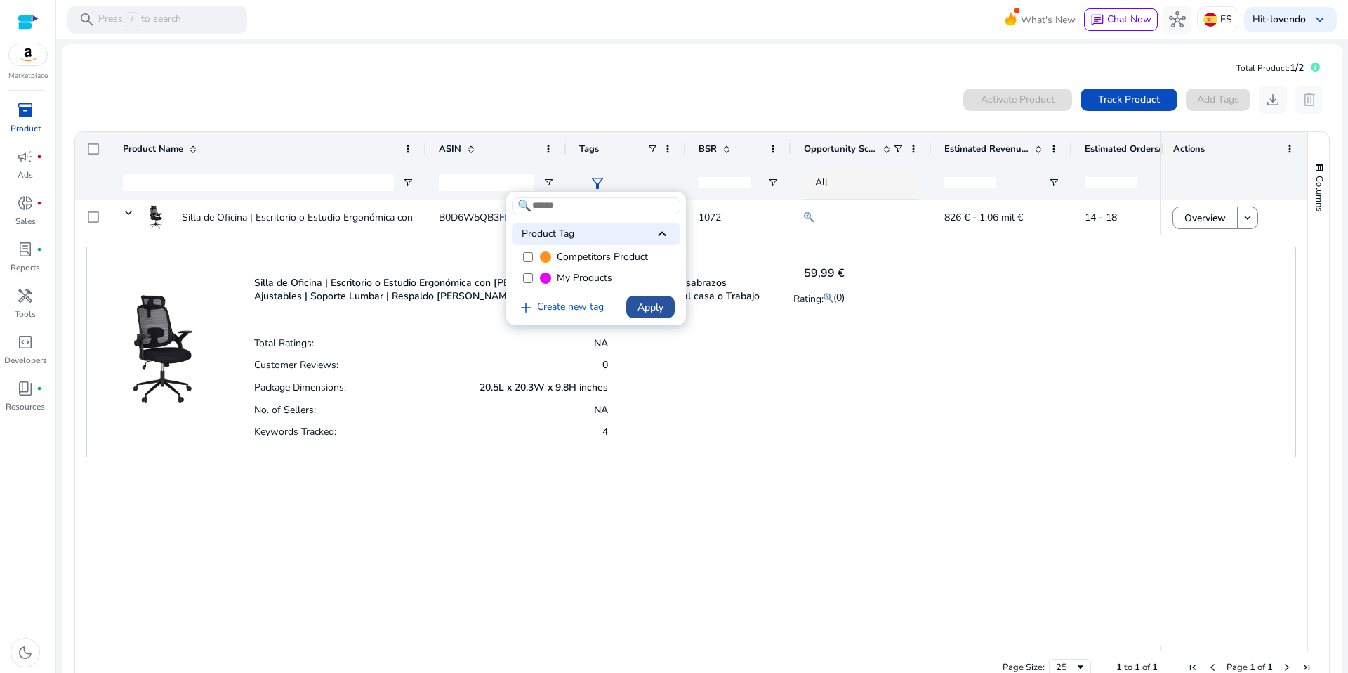
click at [655, 306] on span "Apply" at bounding box center [651, 307] width 26 height 15
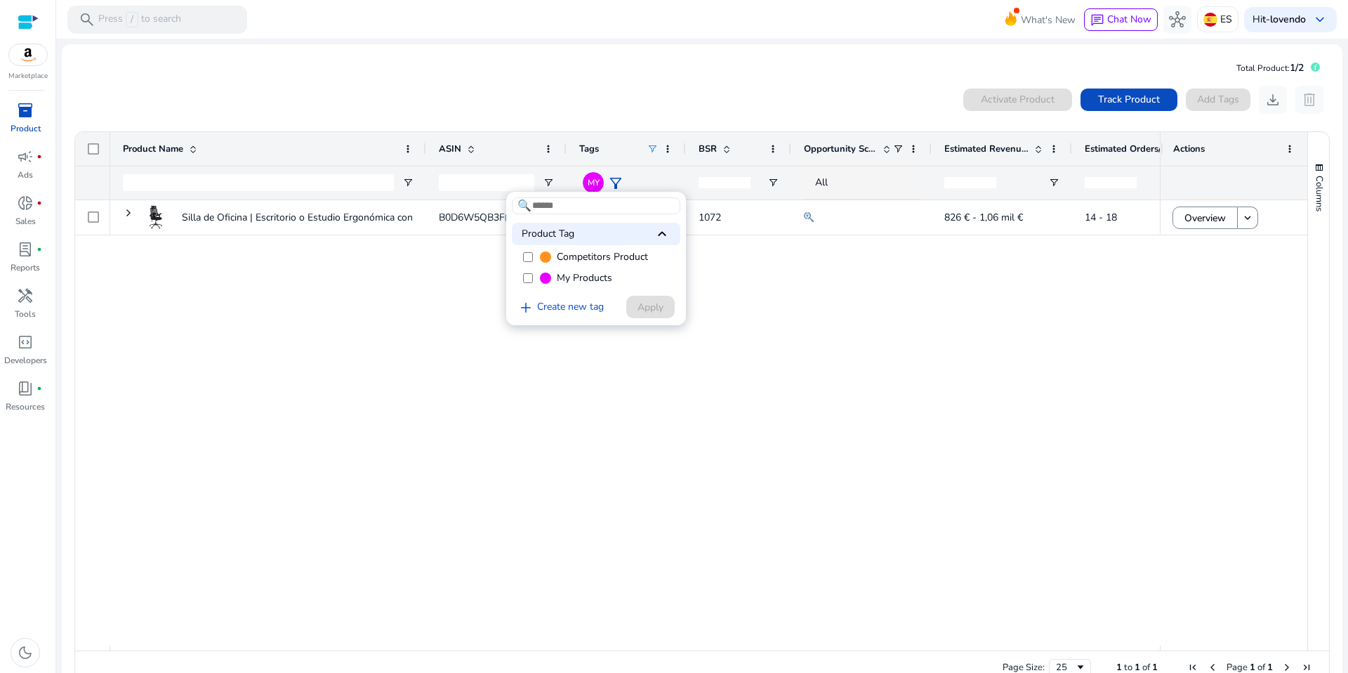
click at [889, 343] on div at bounding box center [674, 336] width 1348 height 673
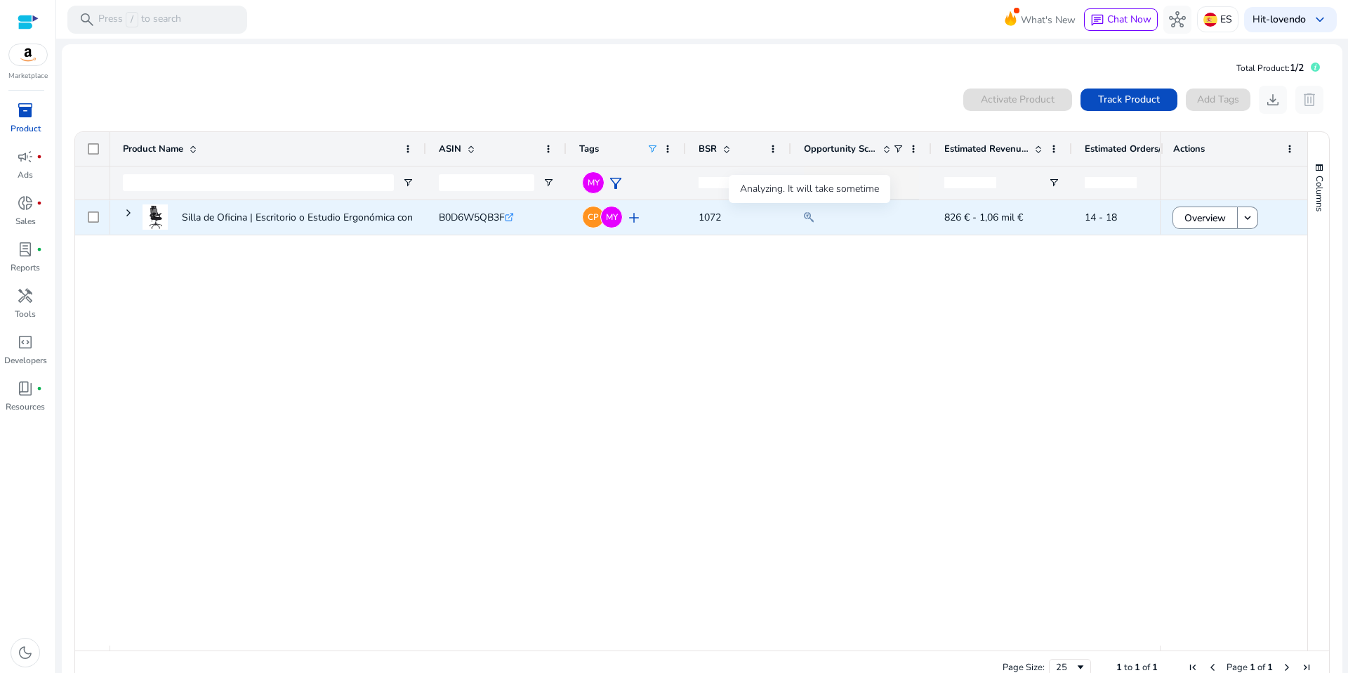
click at [807, 213] on mat-icon at bounding box center [809, 217] width 10 height 17
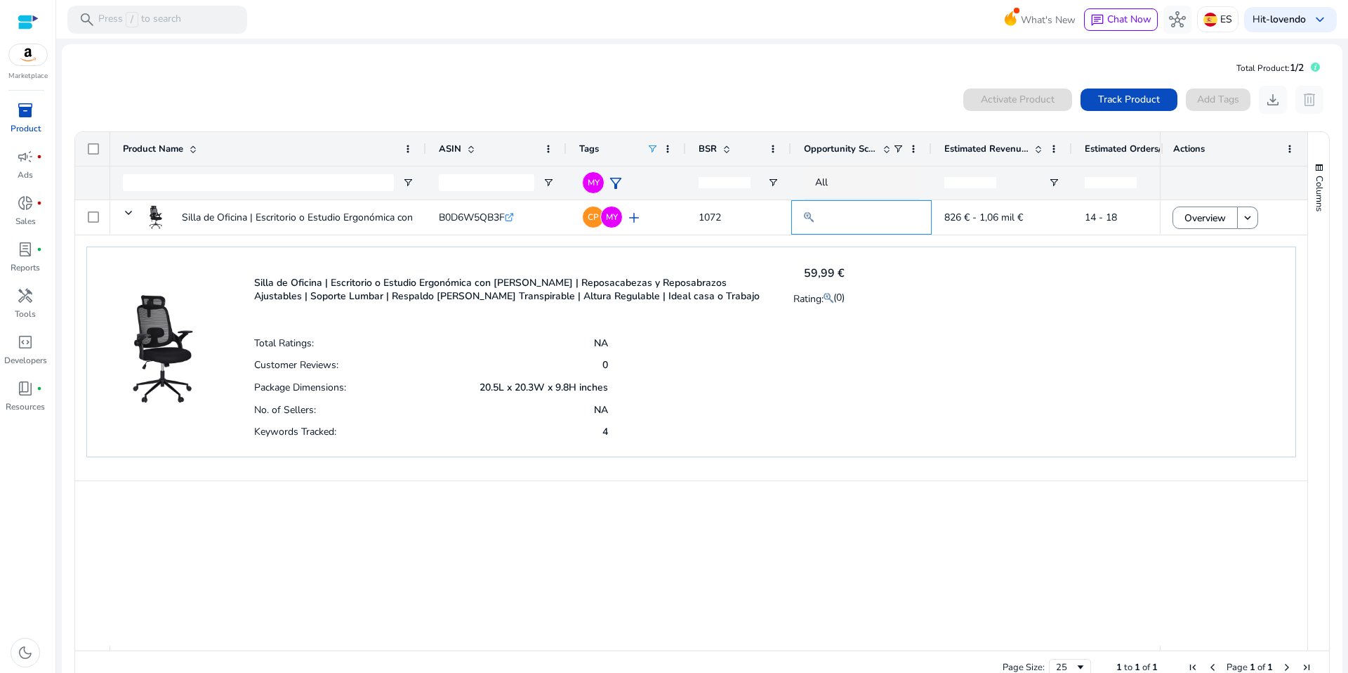
scroll to position [31, 0]
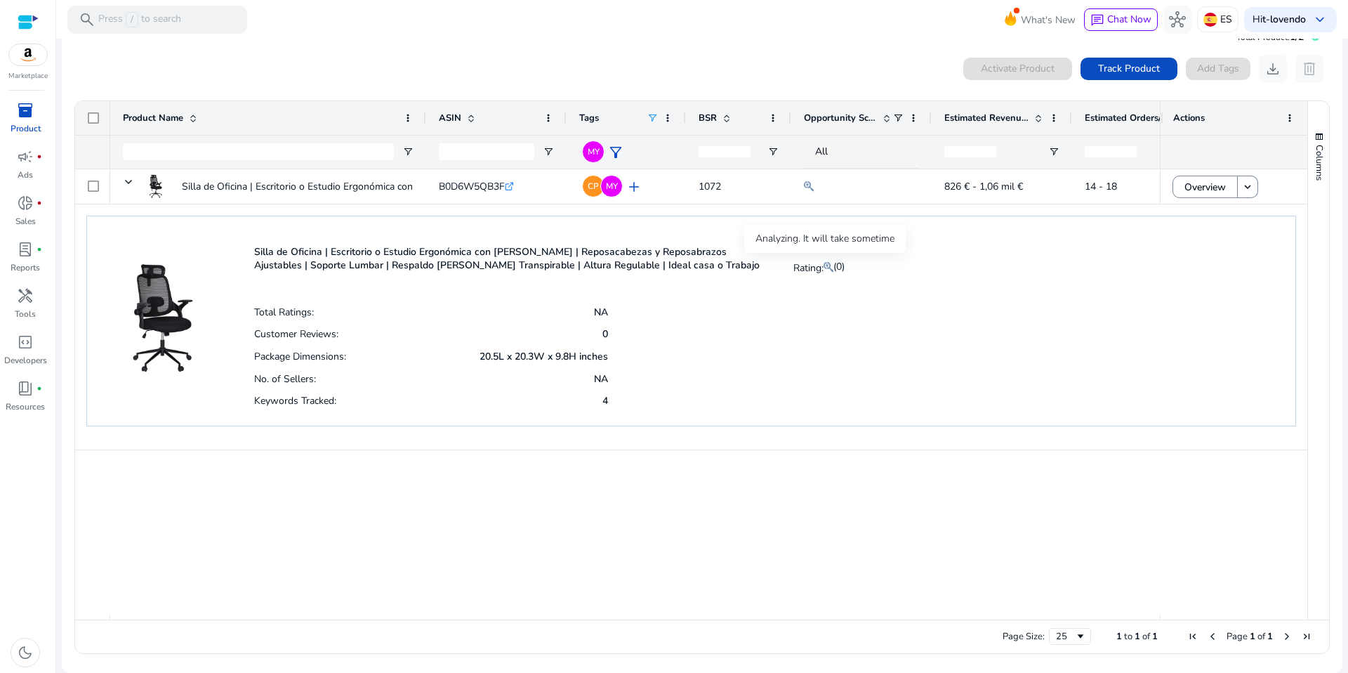
click at [824, 266] on mat-icon at bounding box center [829, 266] width 10 height 17
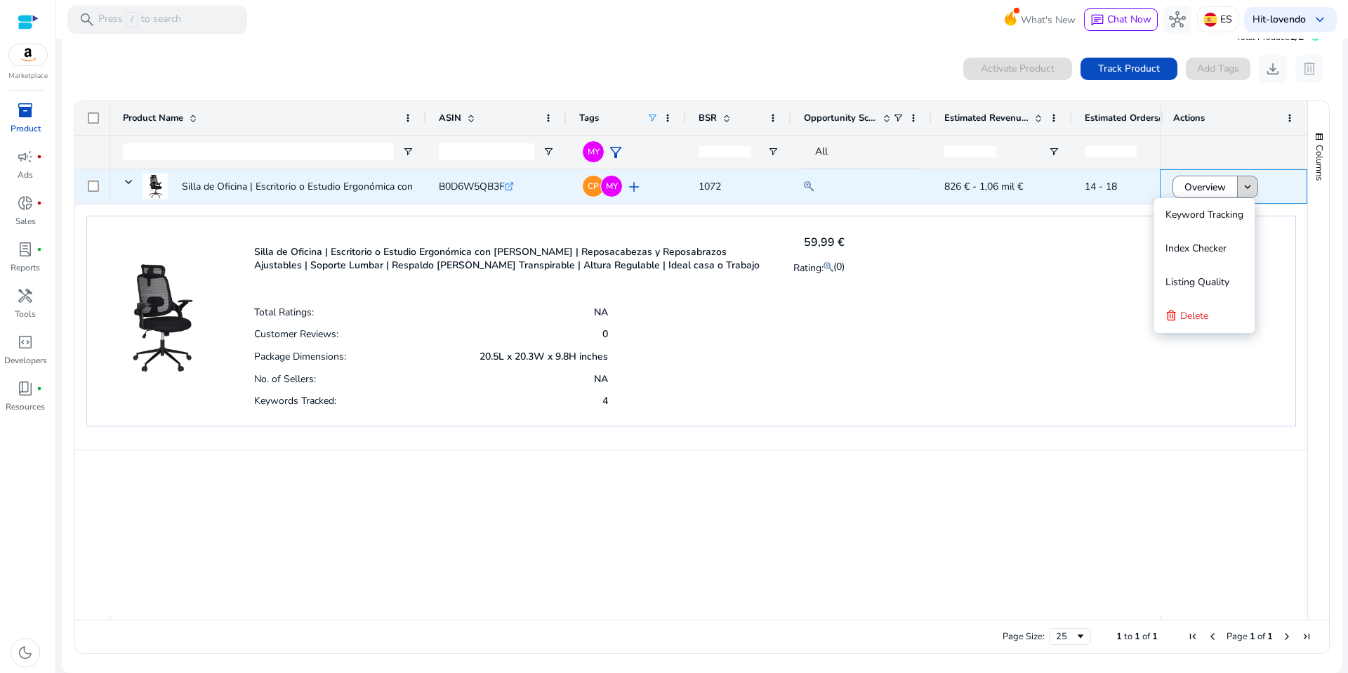
click at [1247, 191] on mat-icon "keyboard_arrow_down" at bounding box center [1248, 186] width 13 height 13
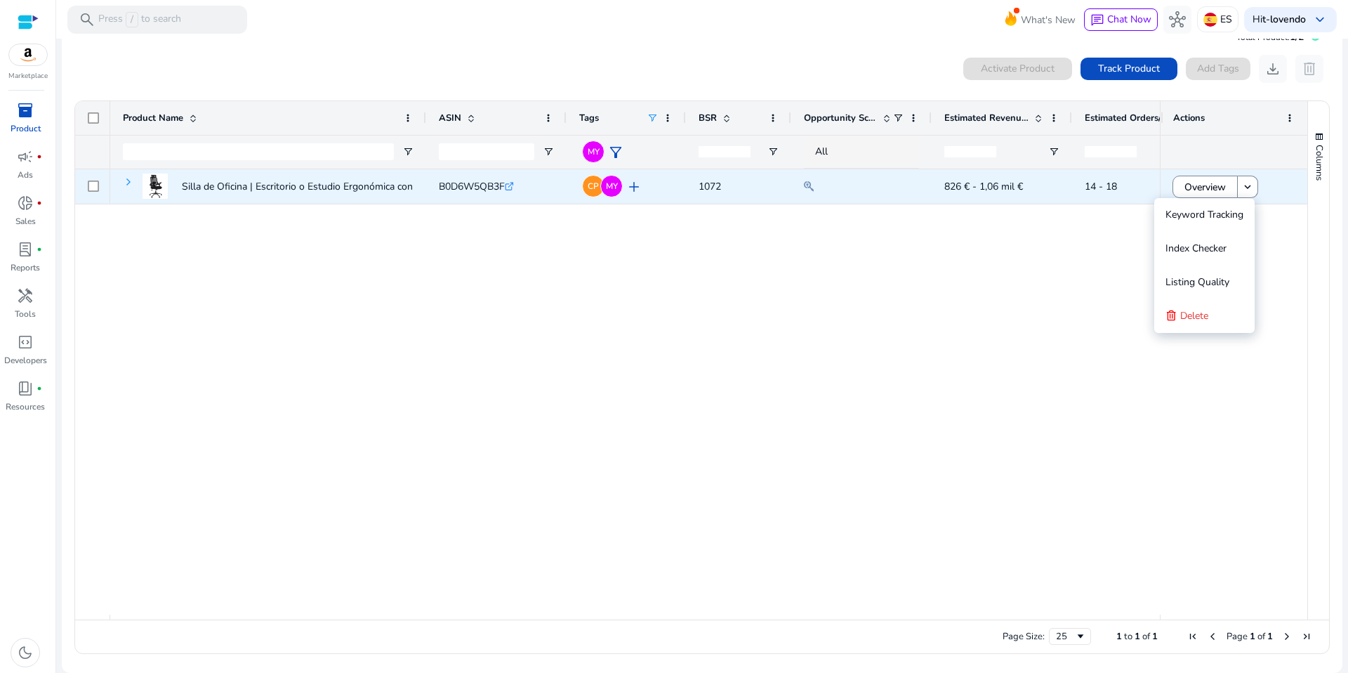
click at [126, 181] on span at bounding box center [128, 181] width 11 height 11
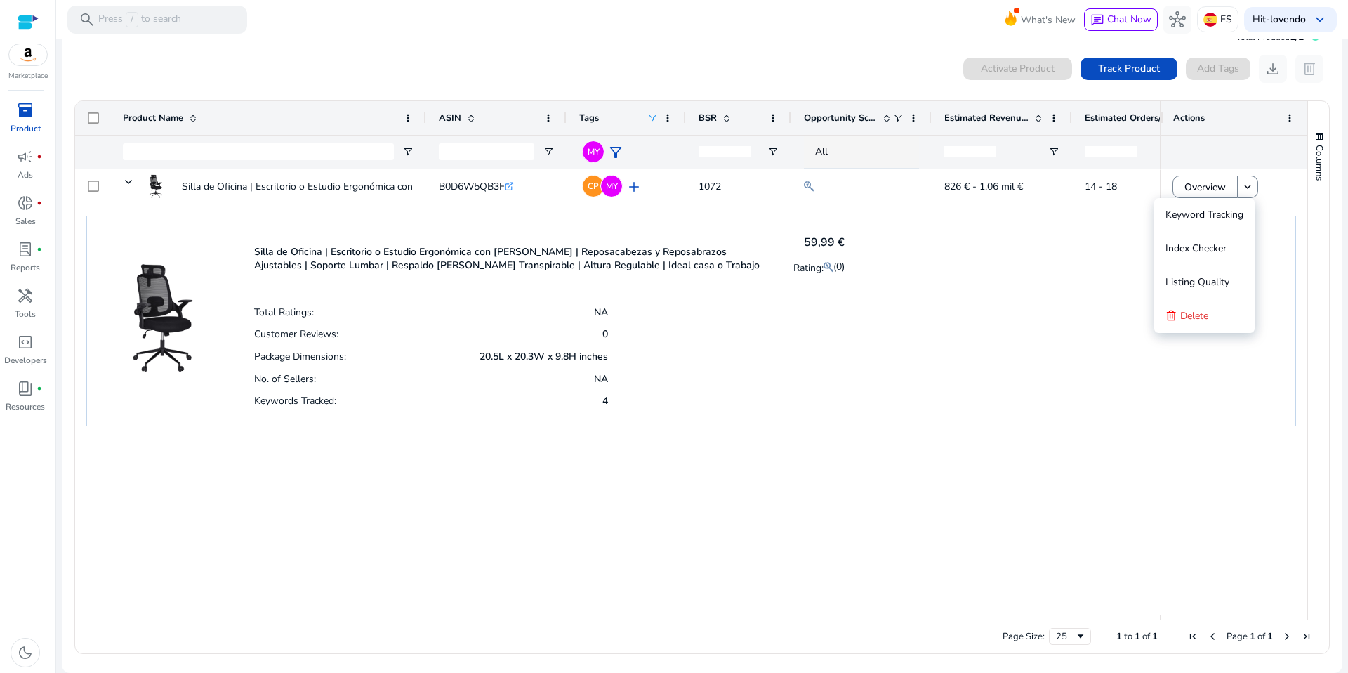
click at [324, 266] on p "Silla de Oficina | Escritorio o Estudio Ergonómica con [PERSON_NAME] | Reposaca…" at bounding box center [515, 258] width 522 height 27
click at [824, 264] on mat-icon at bounding box center [829, 266] width 10 height 17
click at [1107, 63] on span "Track Product" at bounding box center [1129, 68] width 62 height 15
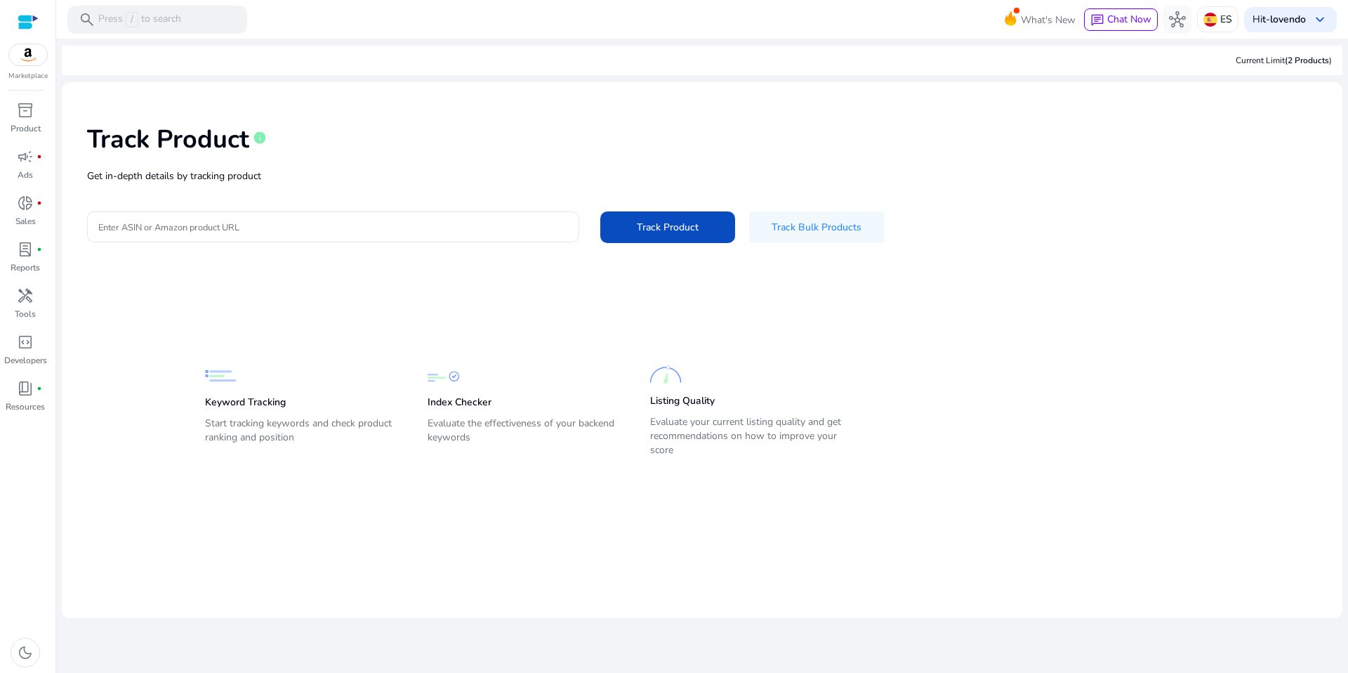
click at [271, 438] on p "Start tracking keywords and check product ranking and position" at bounding box center [302, 435] width 195 height 39
drag, startPoint x: 316, startPoint y: 438, endPoint x: 207, endPoint y: 424, distance: 109.8
click at [199, 423] on div "Keyword Tracking Start tracking keywords and check product ranking and position…" at bounding box center [691, 383] width 1209 height 155
click at [490, 433] on p "Evaluate the effectiveness of your backend keywords" at bounding box center [525, 435] width 195 height 39
drag, startPoint x: 541, startPoint y: 438, endPoint x: 403, endPoint y: 416, distance: 140.1
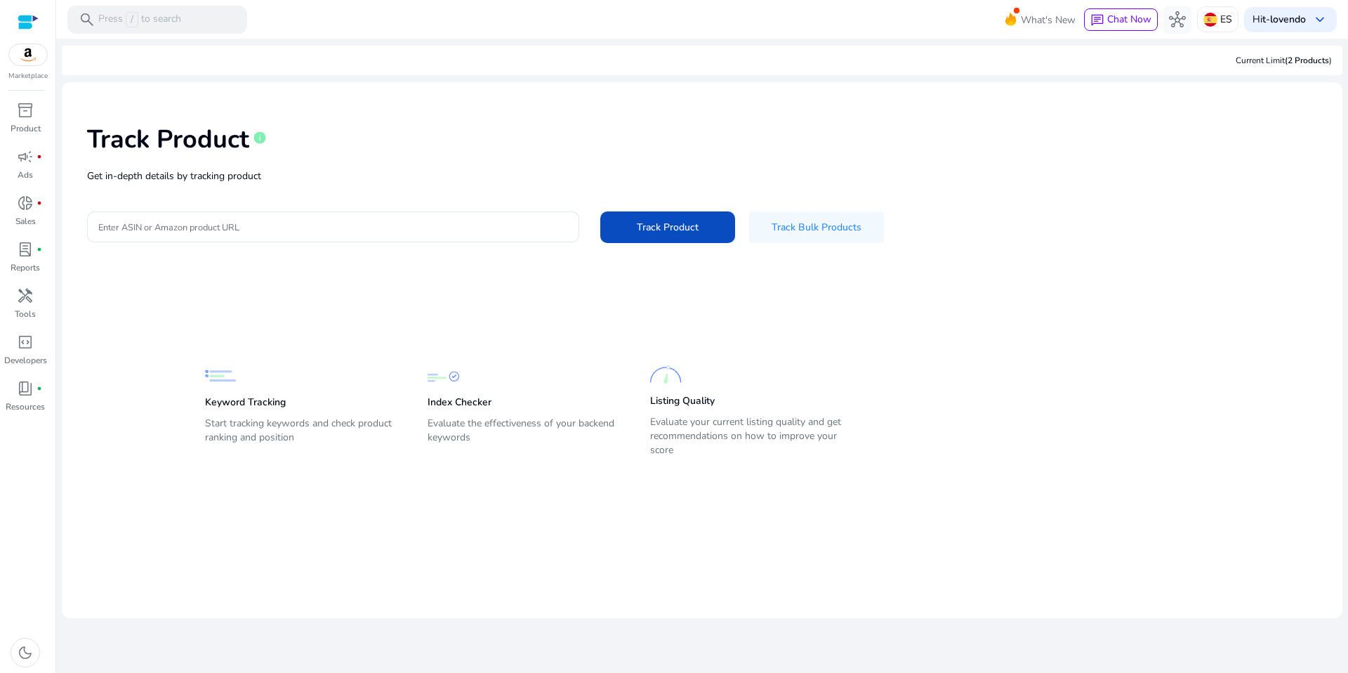
click at [403, 416] on div "Keyword Tracking Start tracking keywords and check product ranking and position…" at bounding box center [692, 401] width 974 height 120
click at [497, 426] on p "Evaluate the effectiveness of your backend keywords" at bounding box center [525, 435] width 195 height 39
